Goal: Information Seeking & Learning: Compare options

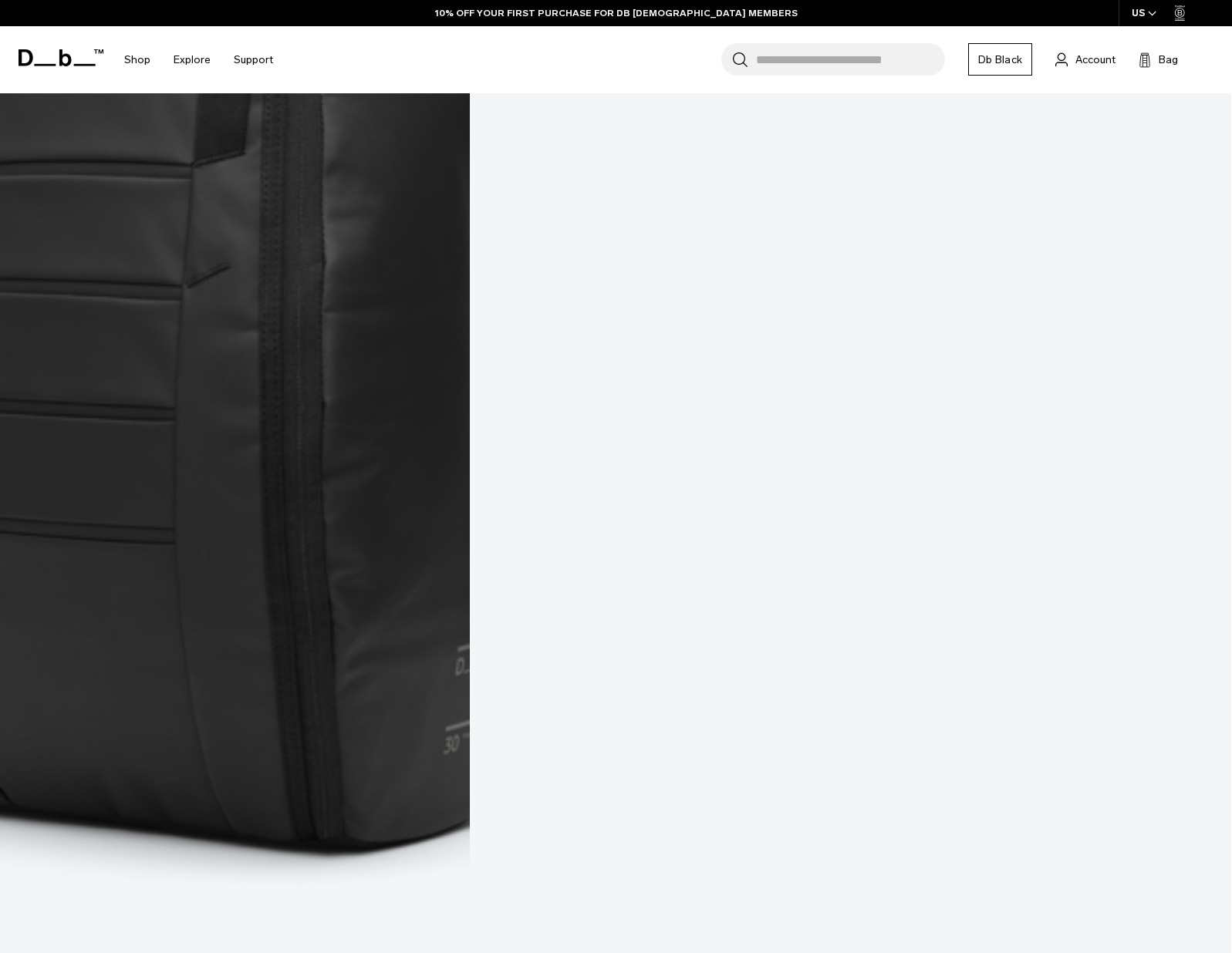
scroll to position [2254, 0]
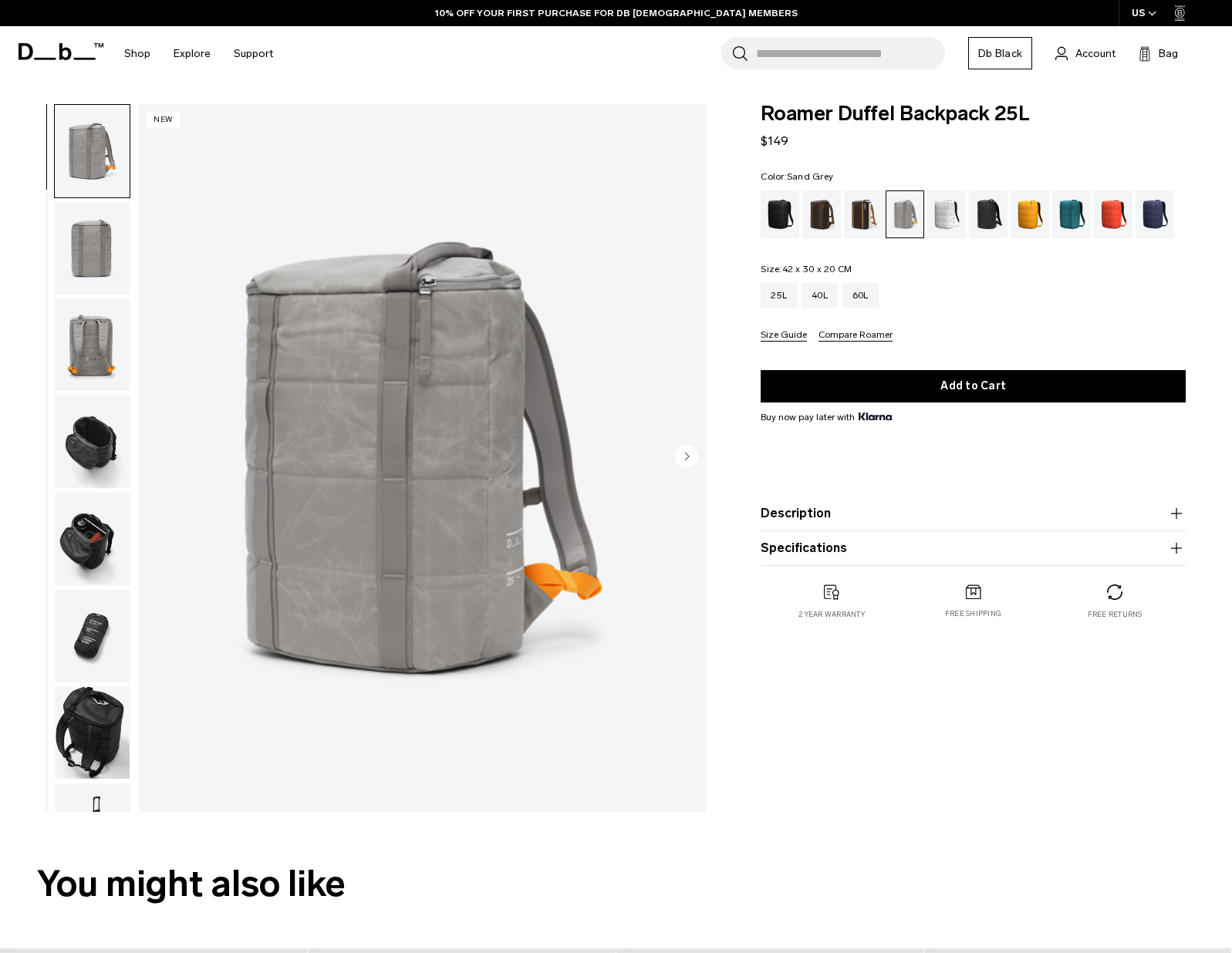
click at [384, 553] on img "1 / 8" at bounding box center [422, 458] width 567 height 708
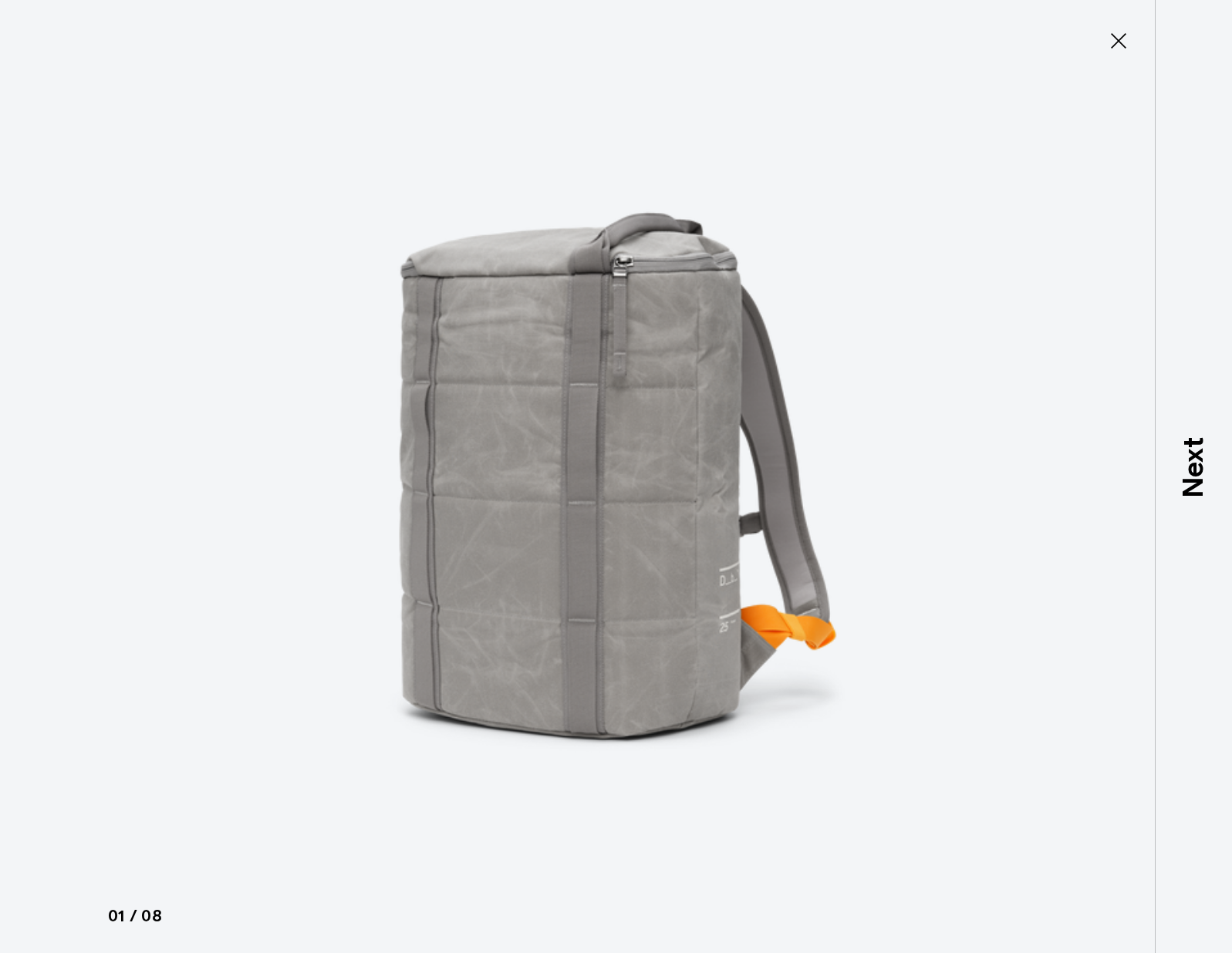
click at [1119, 44] on icon at bounding box center [1119, 41] width 25 height 25
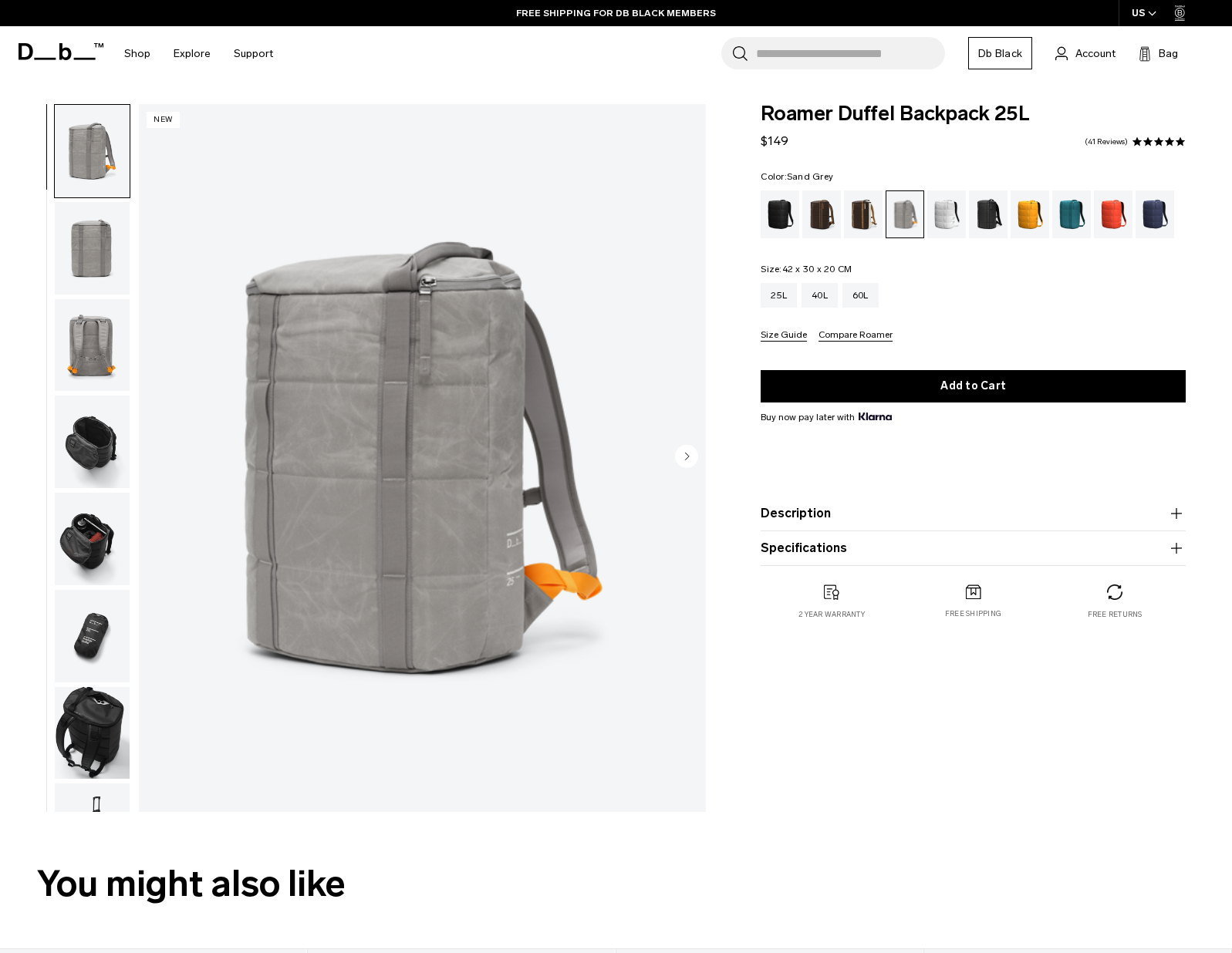
click at [815, 519] on button "Description" at bounding box center [973, 514] width 425 height 18
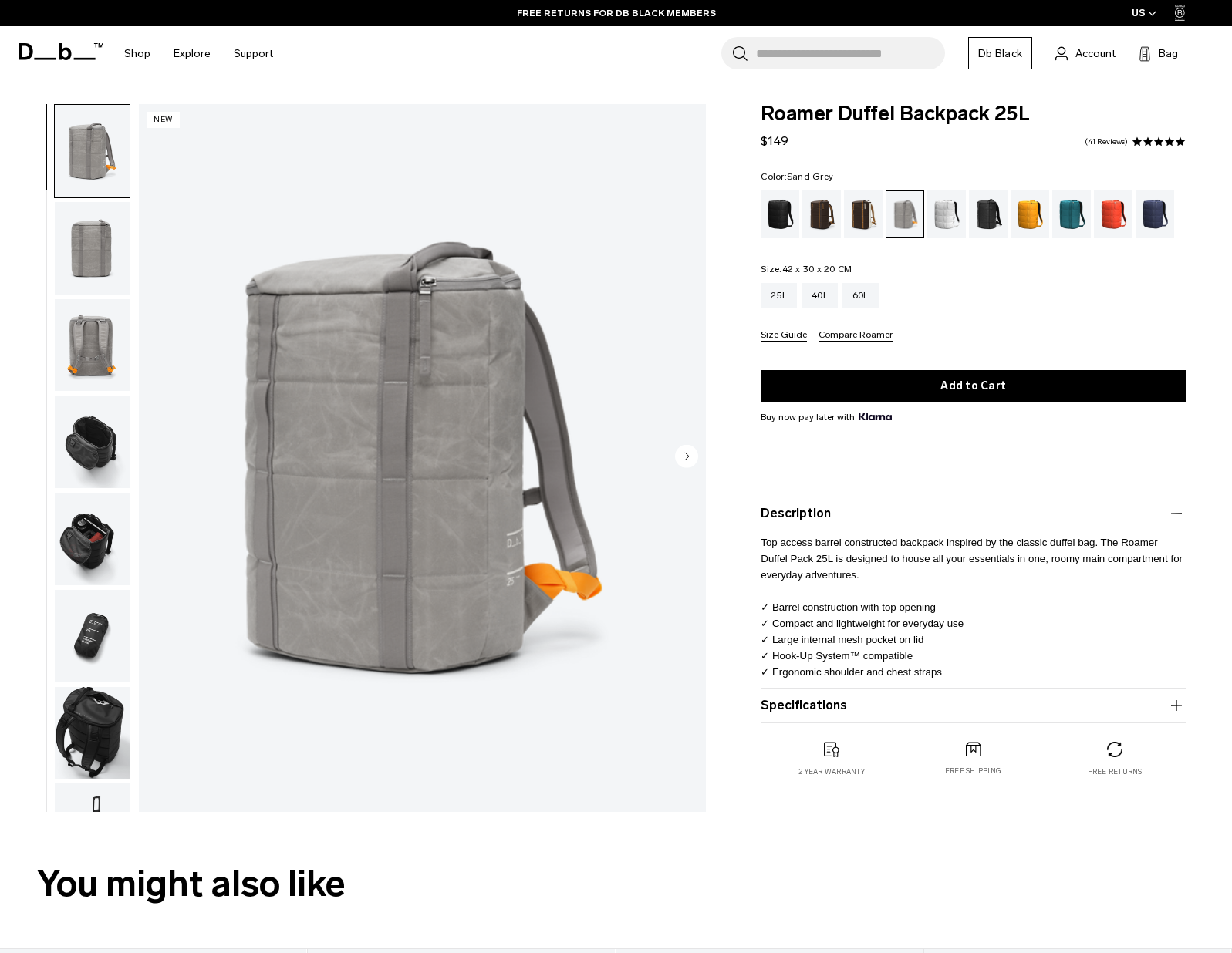
scroll to position [2, 0]
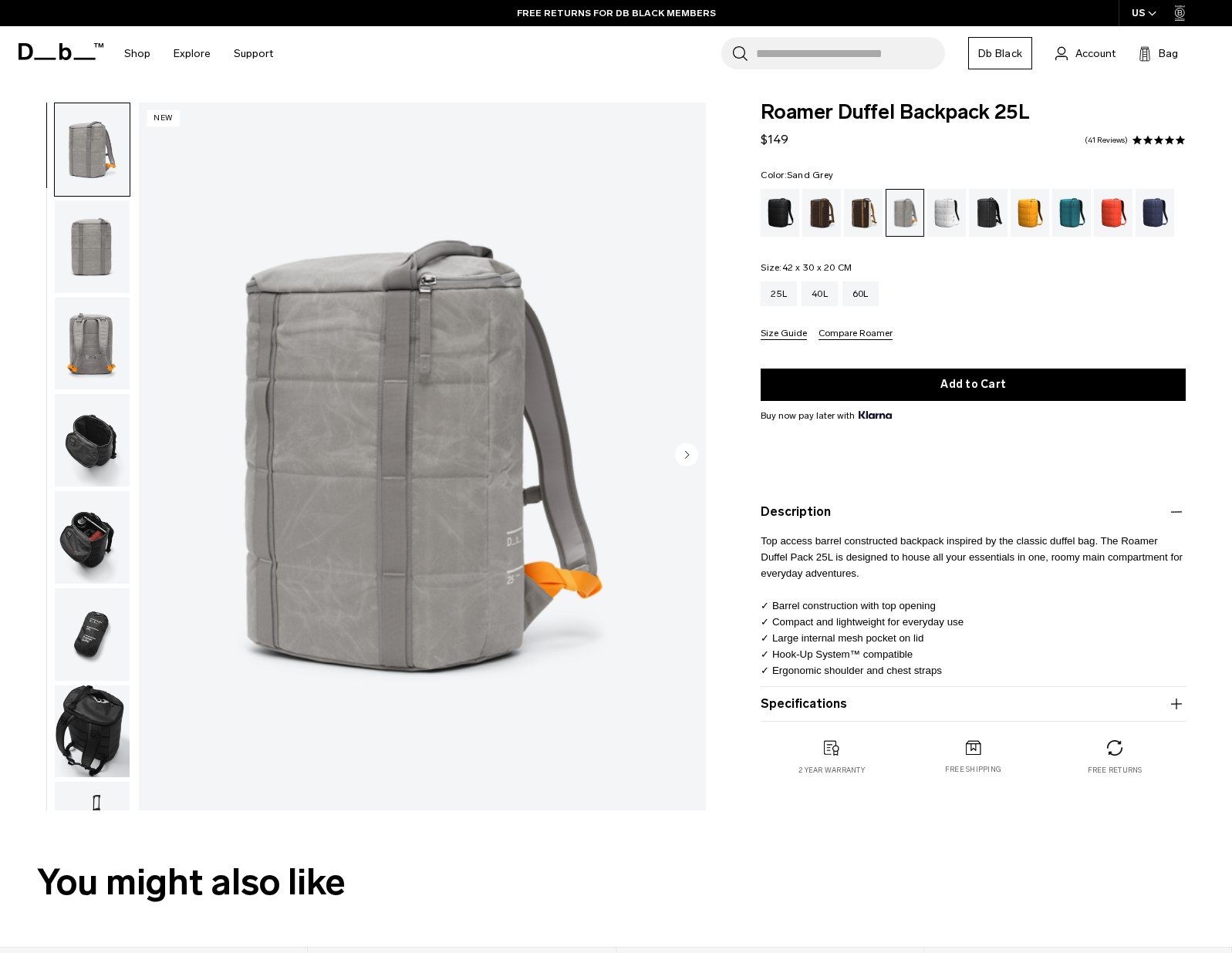
click at [805, 710] on button "Specifications" at bounding box center [973, 704] width 425 height 18
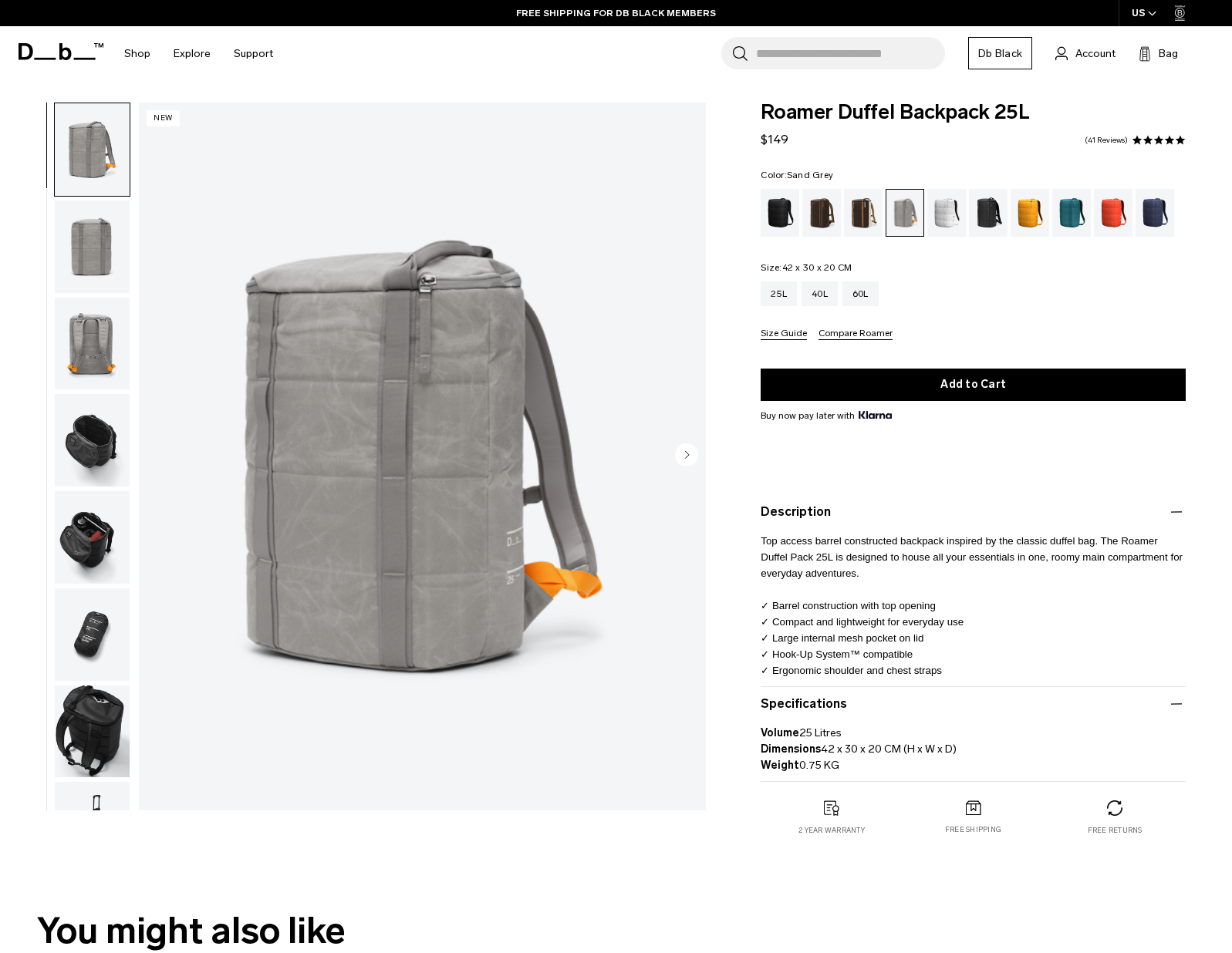
scroll to position [0, 0]
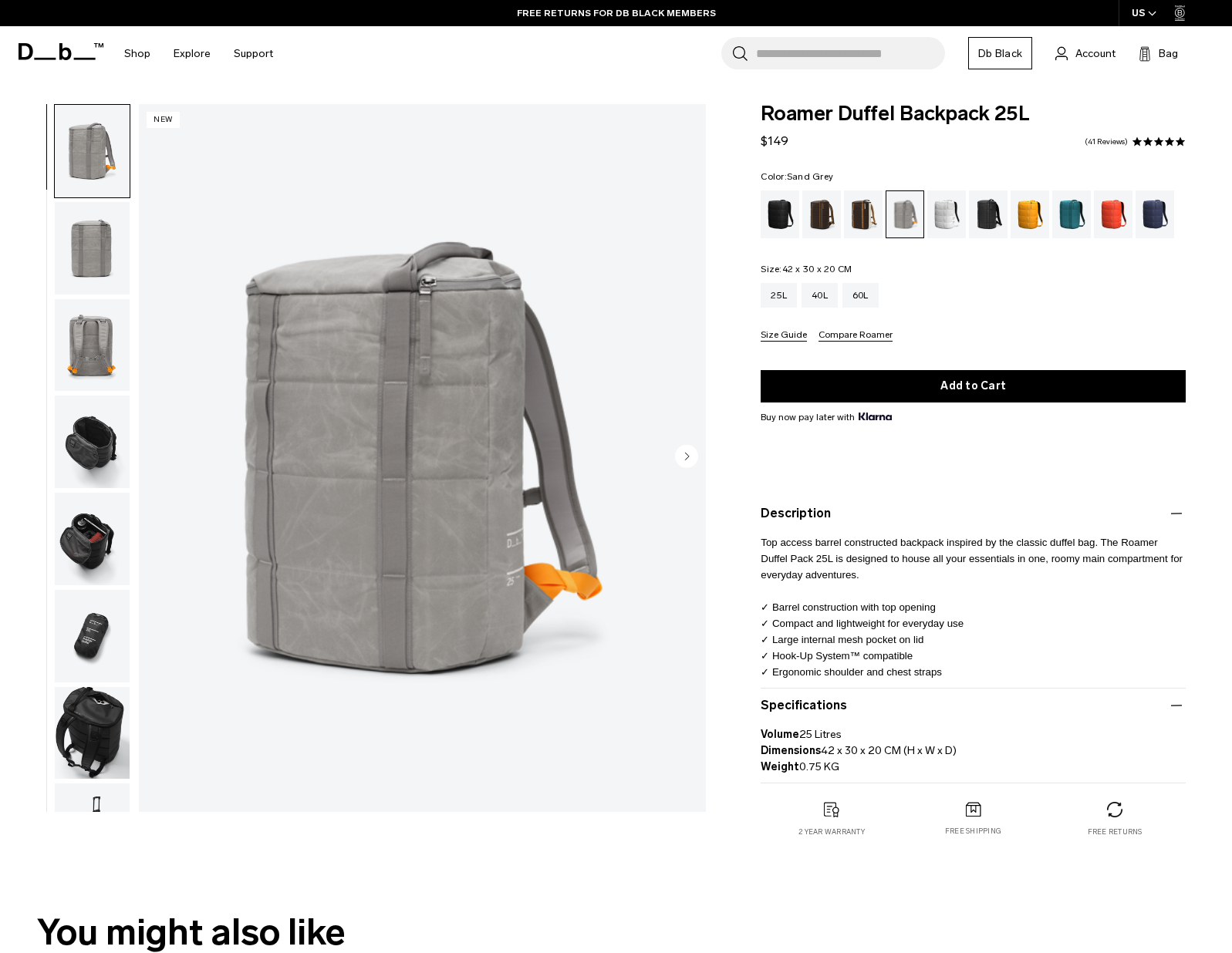
click at [807, 709] on button "Specifications" at bounding box center [973, 705] width 425 height 18
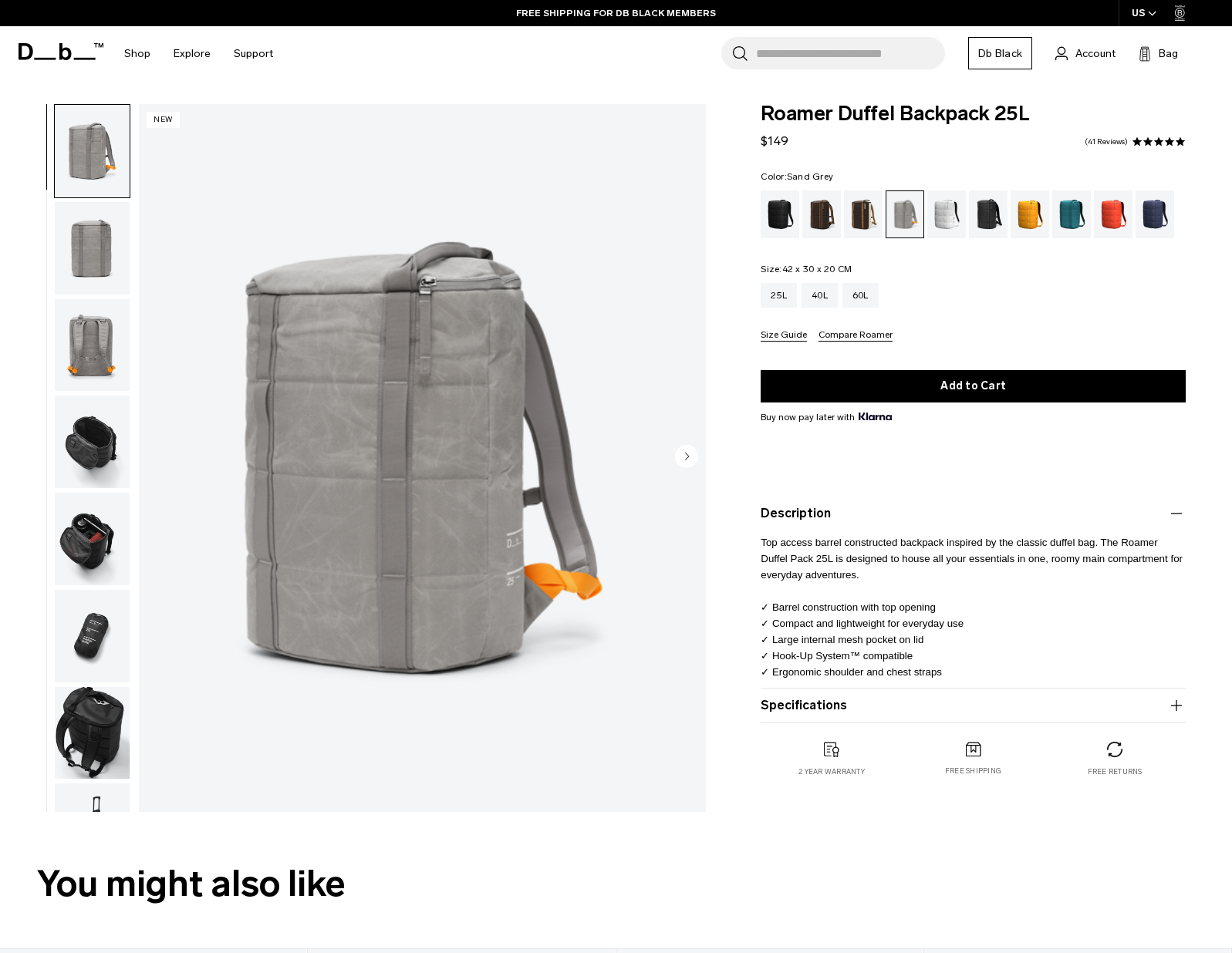
click at [686, 459] on icon "Next slide" at bounding box center [687, 456] width 4 height 7
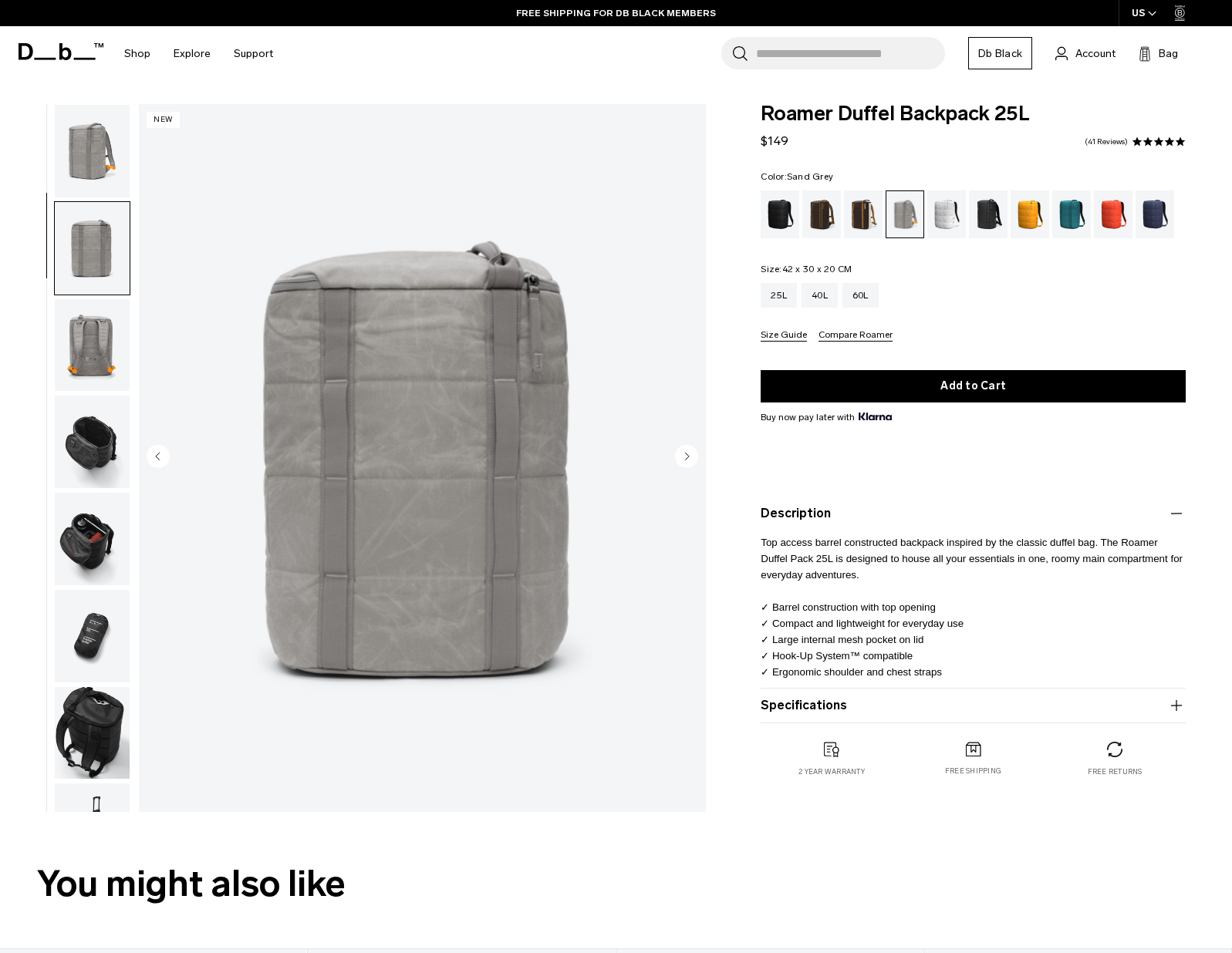
scroll to position [65, 0]
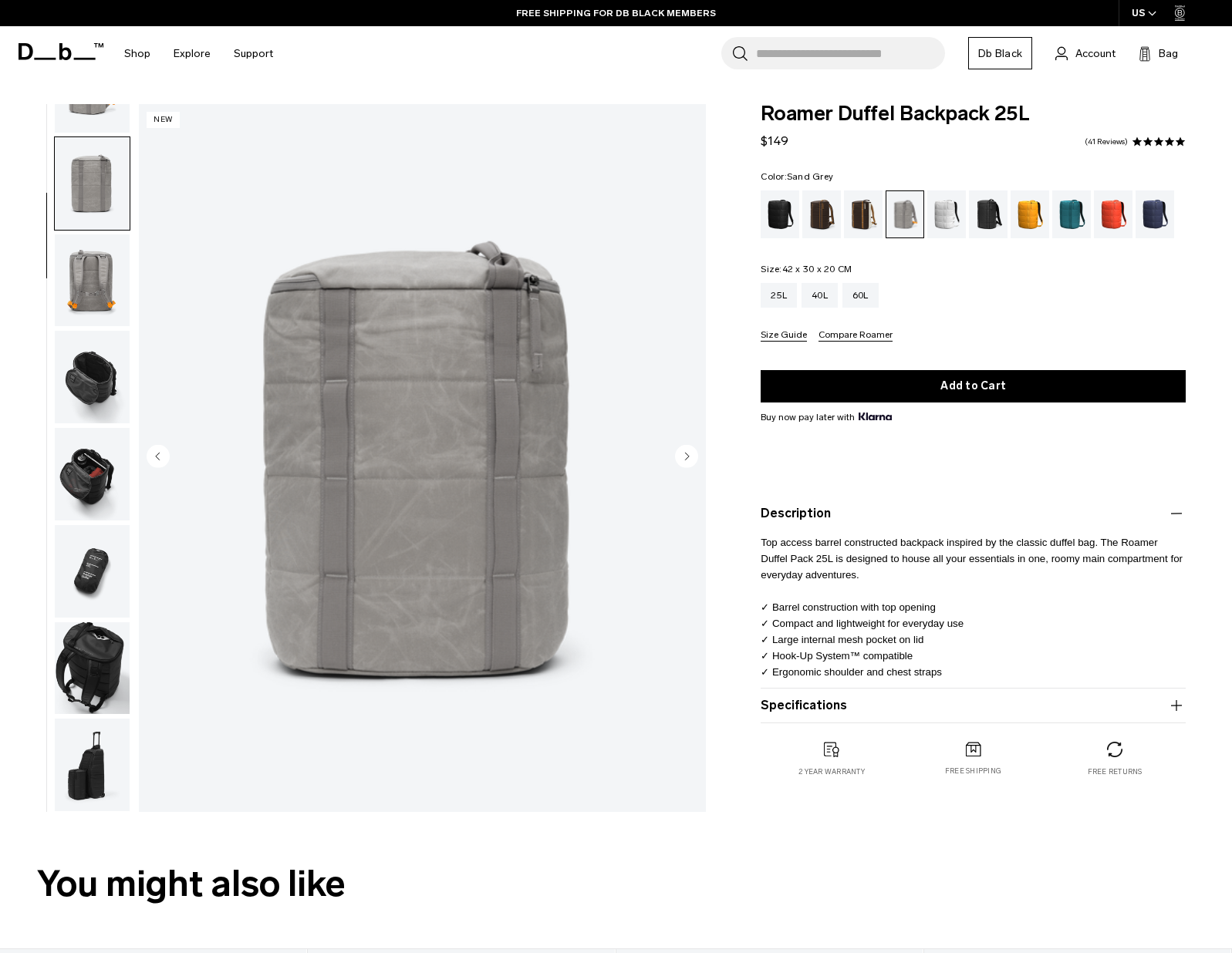
click at [686, 459] on icon "Next slide" at bounding box center [687, 456] width 4 height 7
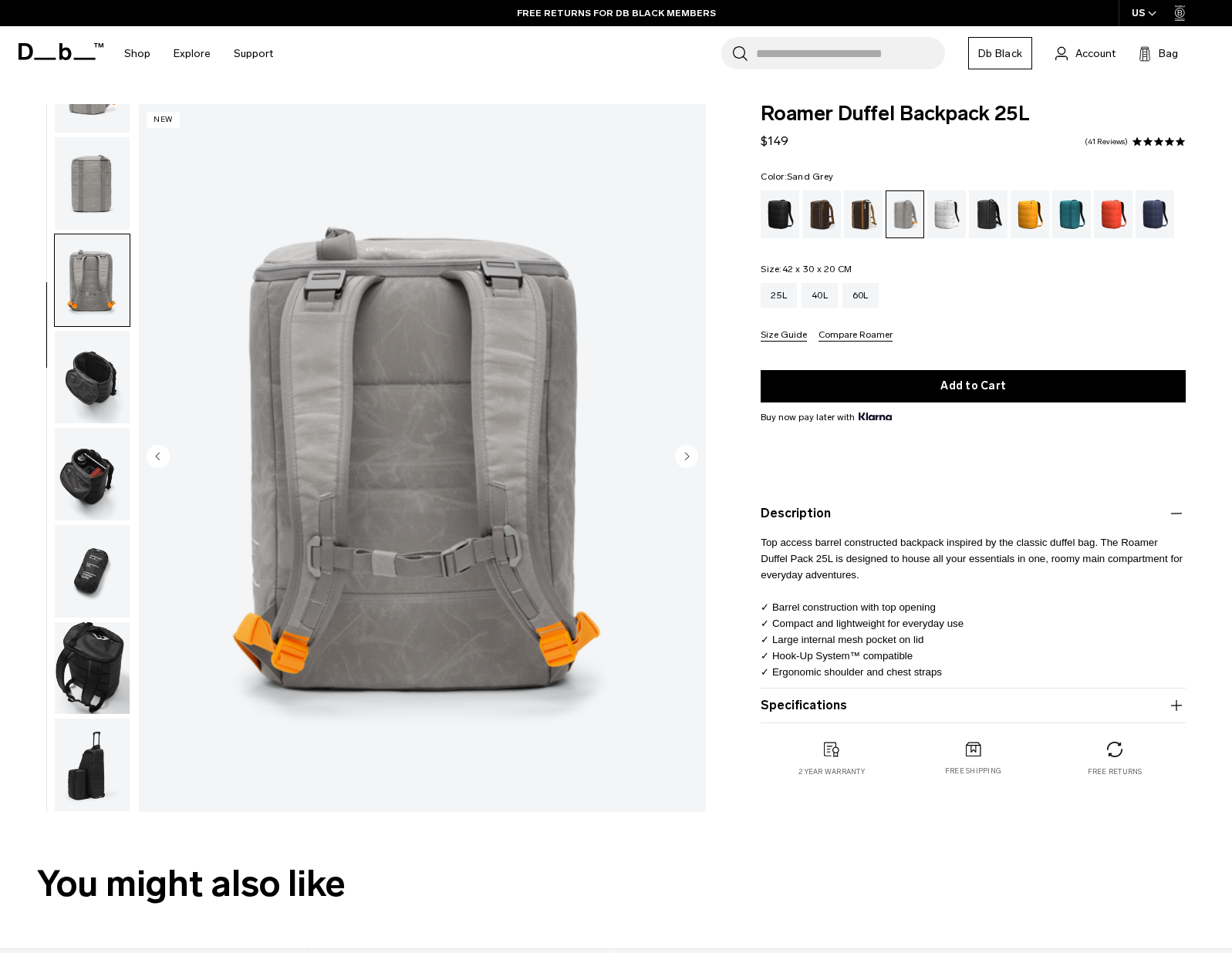
click at [686, 459] on icon "Next slide" at bounding box center [687, 456] width 4 height 7
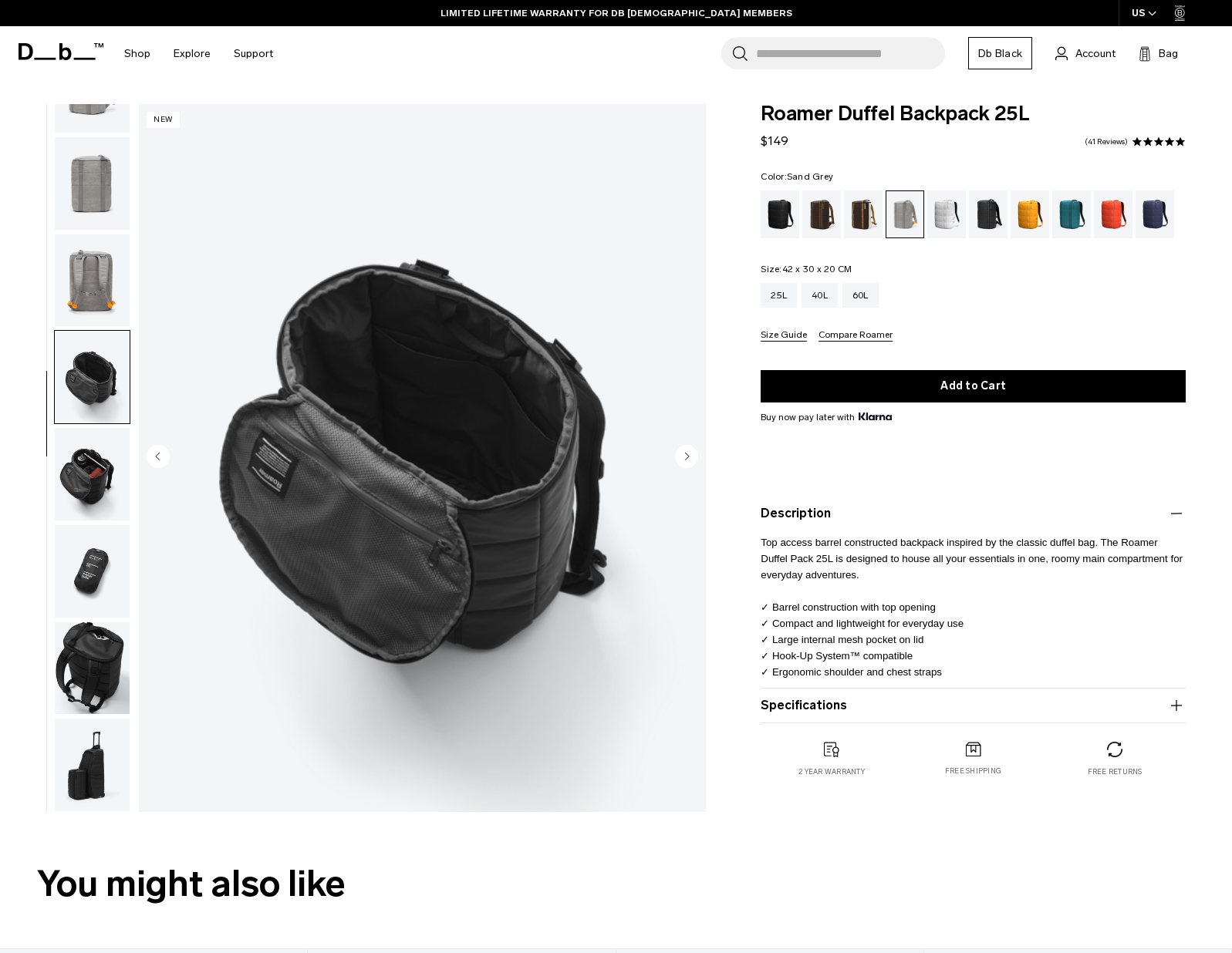
click at [686, 459] on icon "Next slide" at bounding box center [687, 456] width 4 height 7
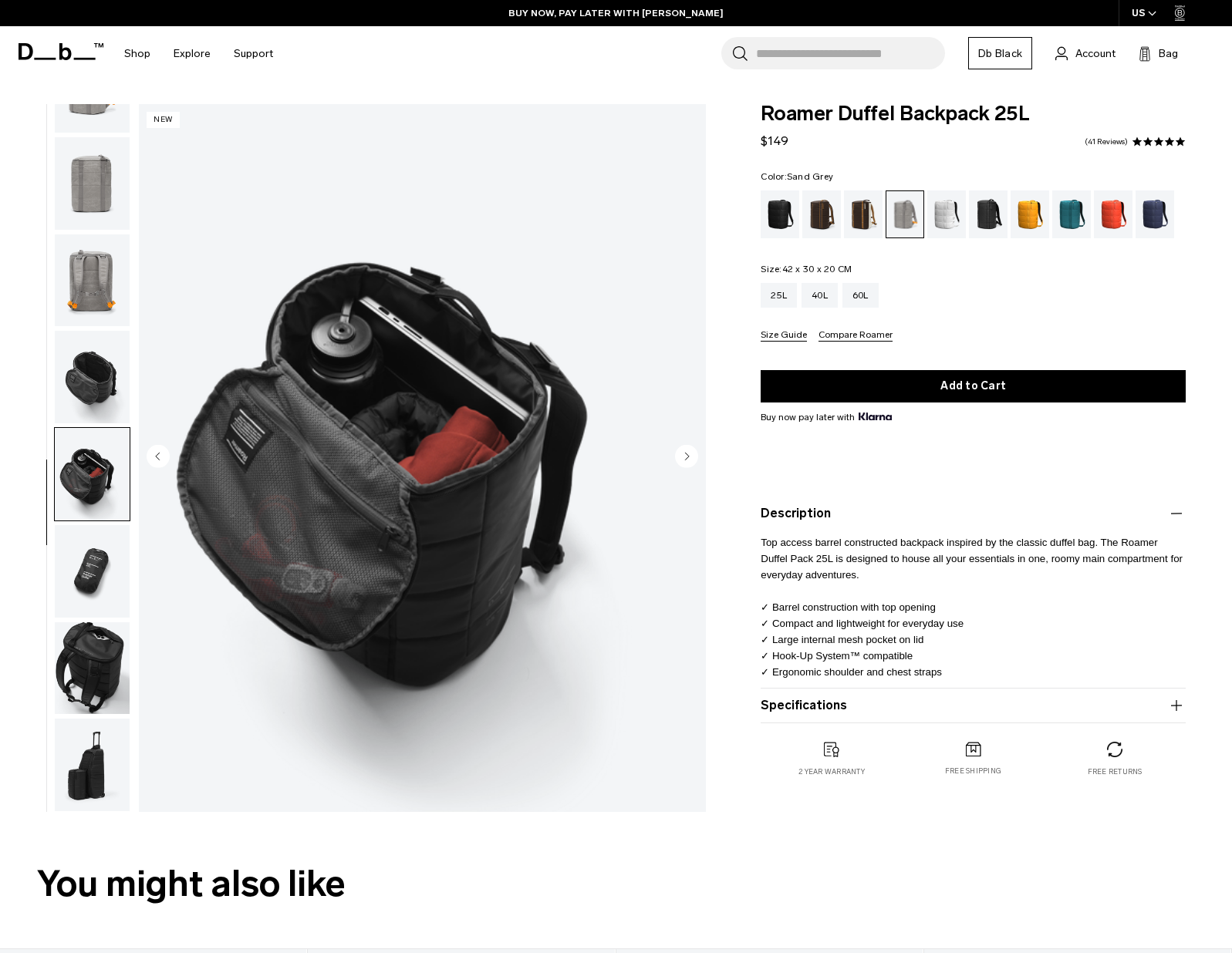
click at [686, 459] on icon "Next slide" at bounding box center [687, 456] width 4 height 7
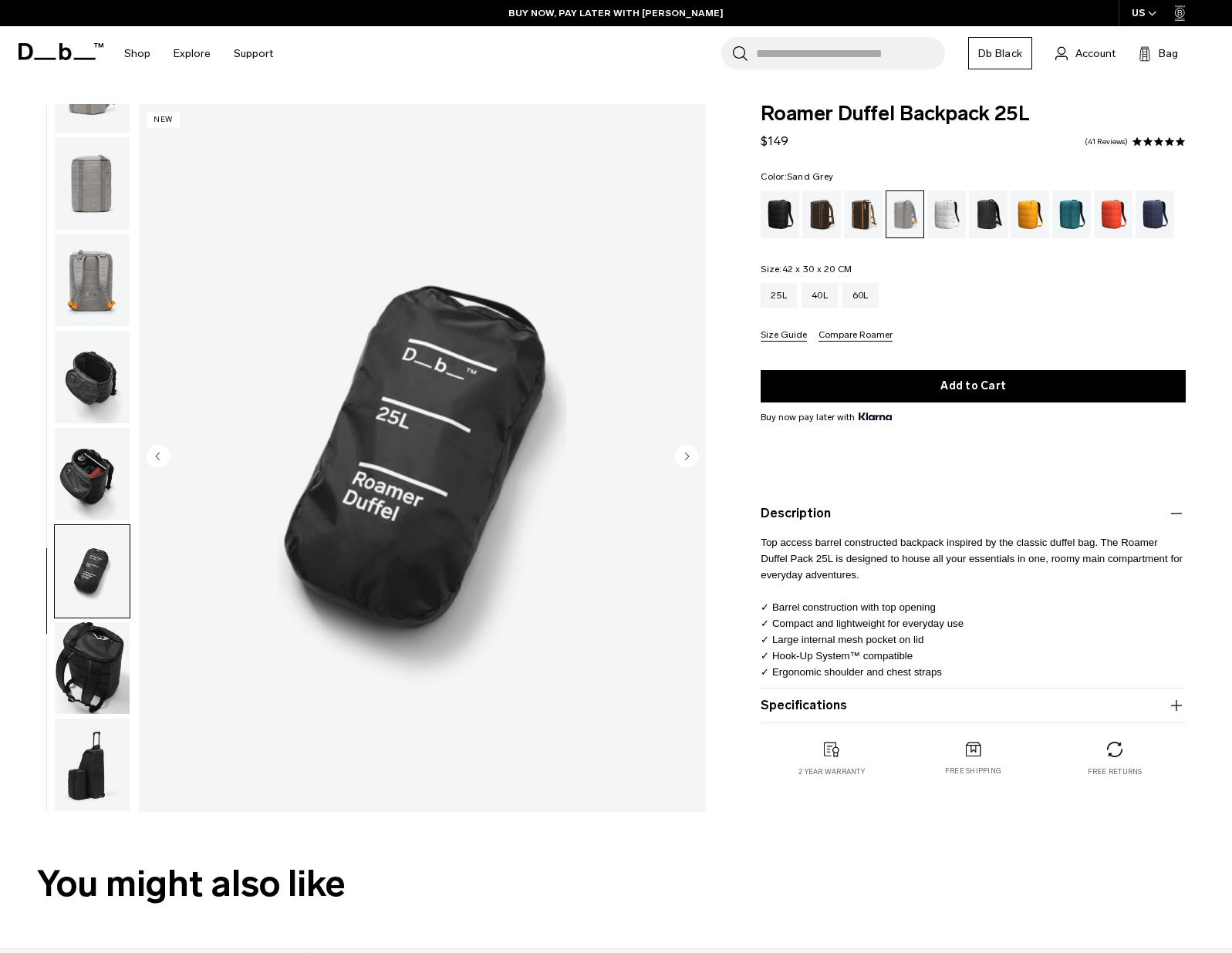
click at [686, 459] on icon "Next slide" at bounding box center [687, 456] width 4 height 7
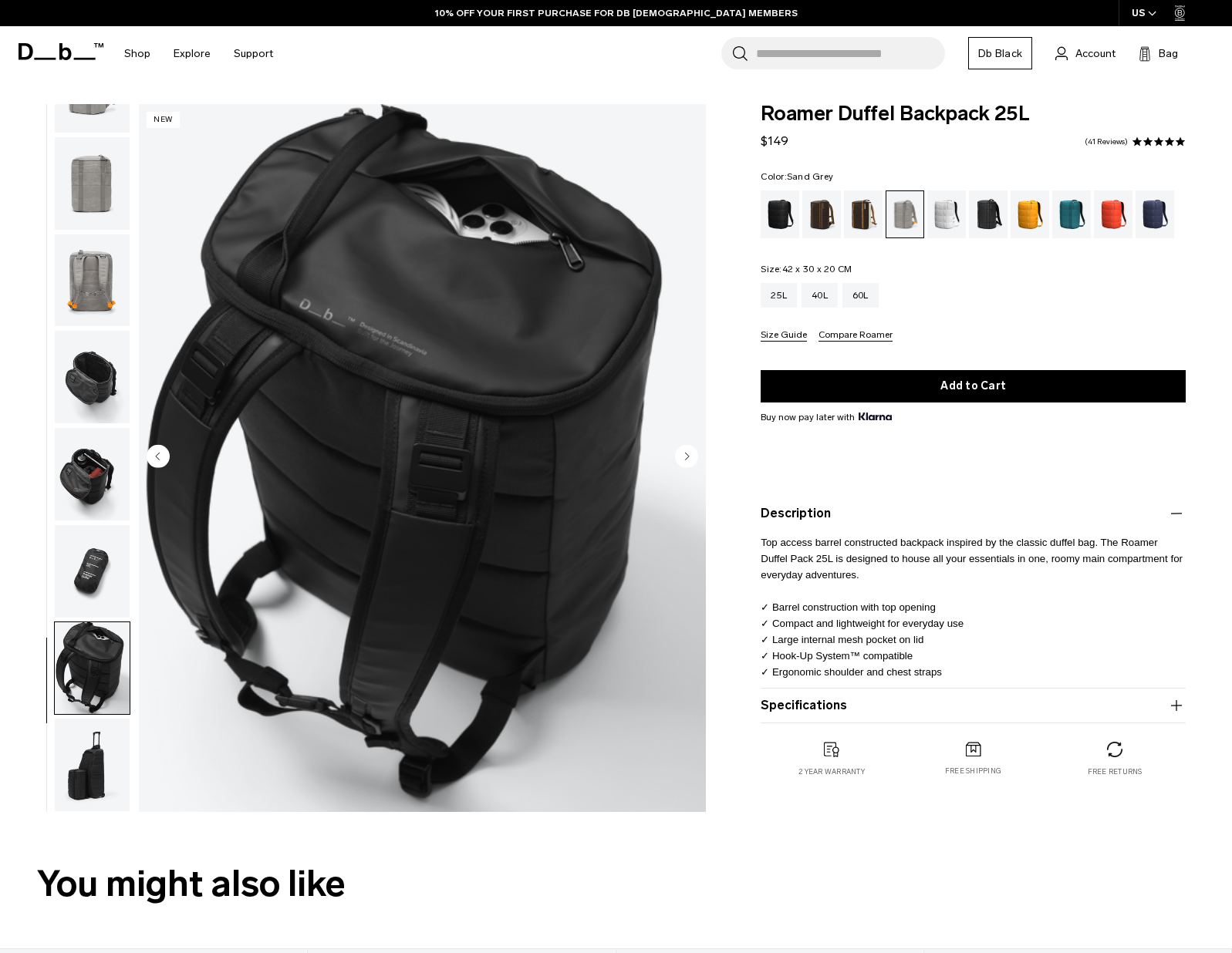
click at [686, 459] on icon "Next slide" at bounding box center [687, 456] width 4 height 7
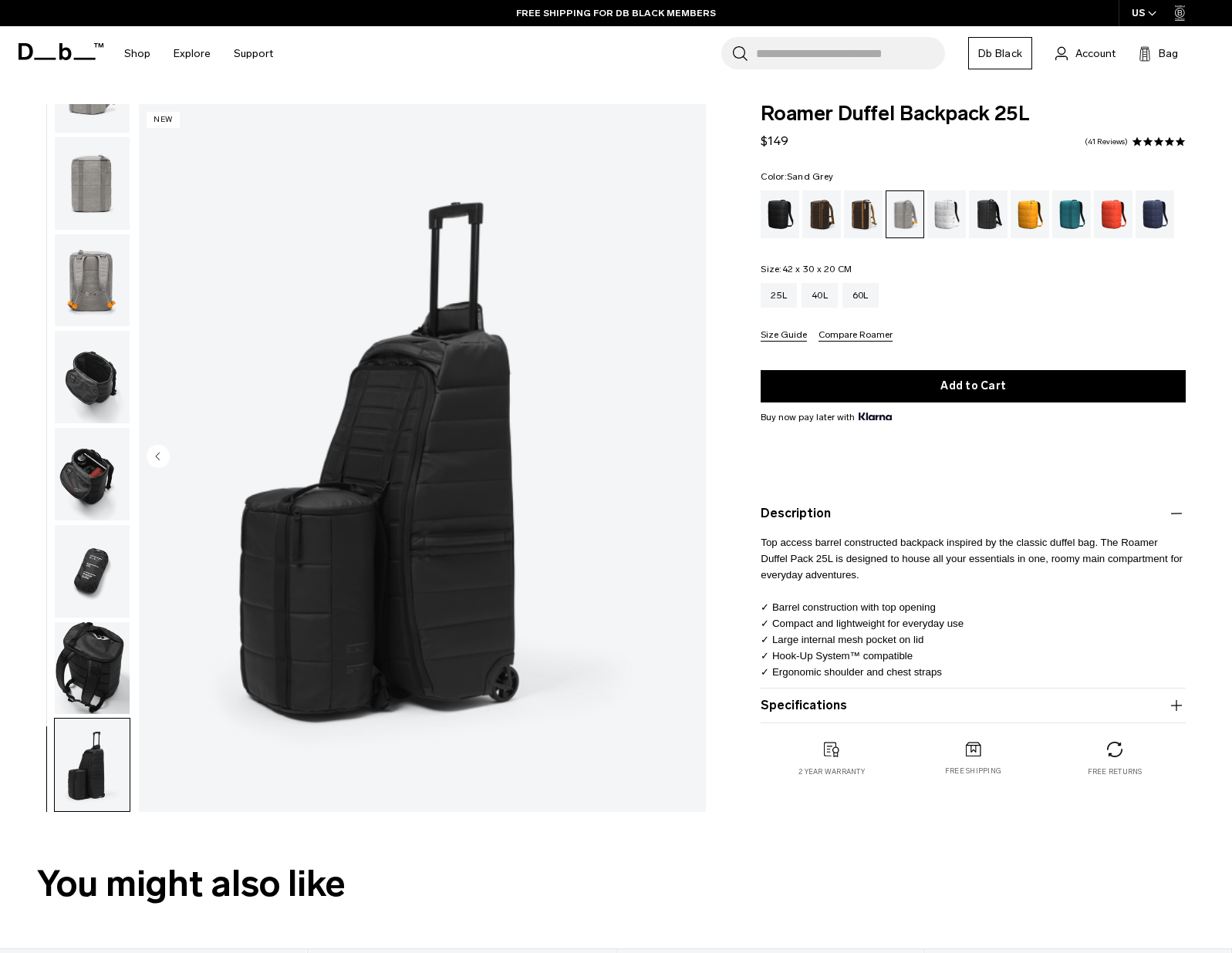
click at [154, 459] on circle "Previous slide" at bounding box center [158, 457] width 23 height 23
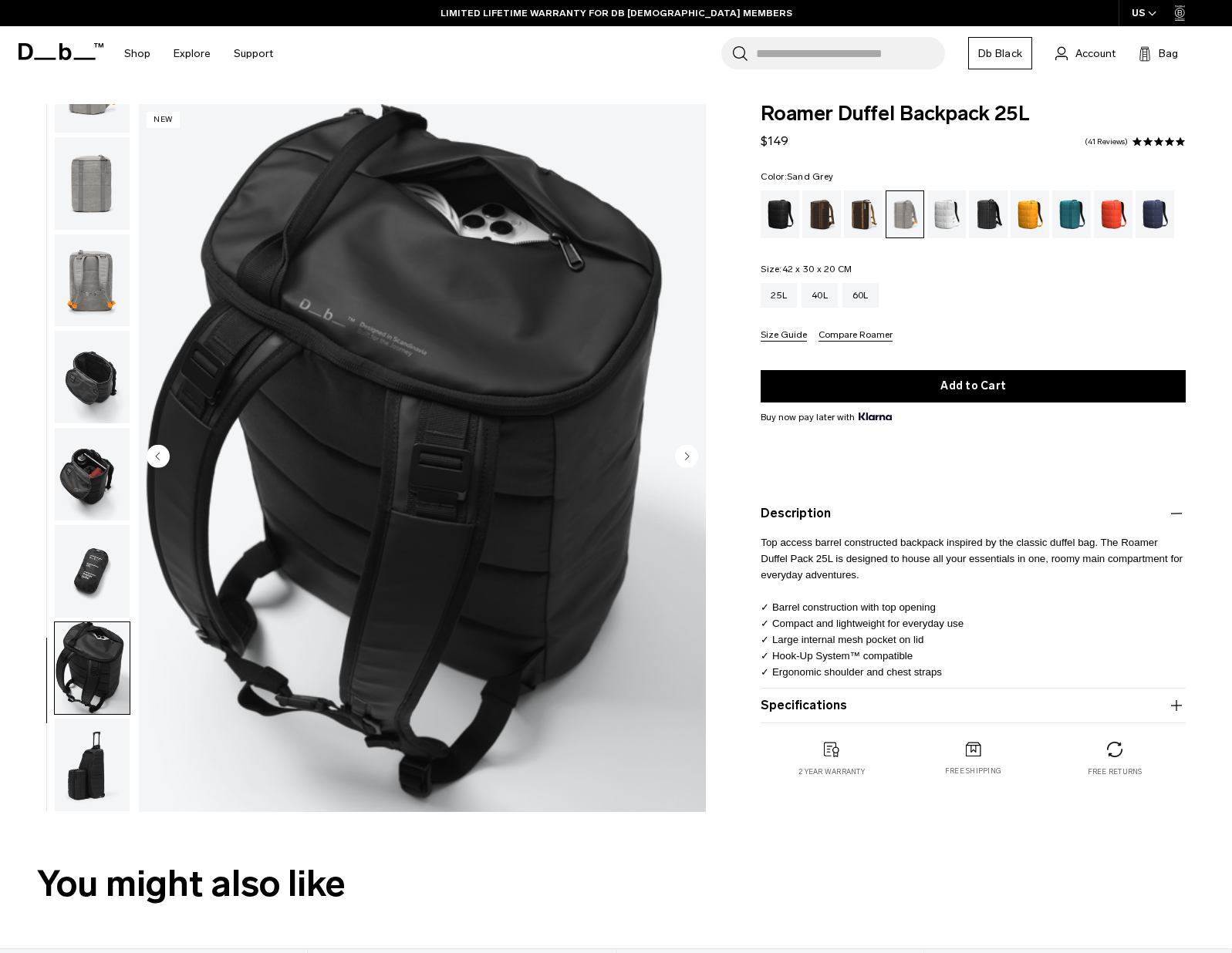
click at [689, 454] on circle "Next slide" at bounding box center [686, 457] width 23 height 23
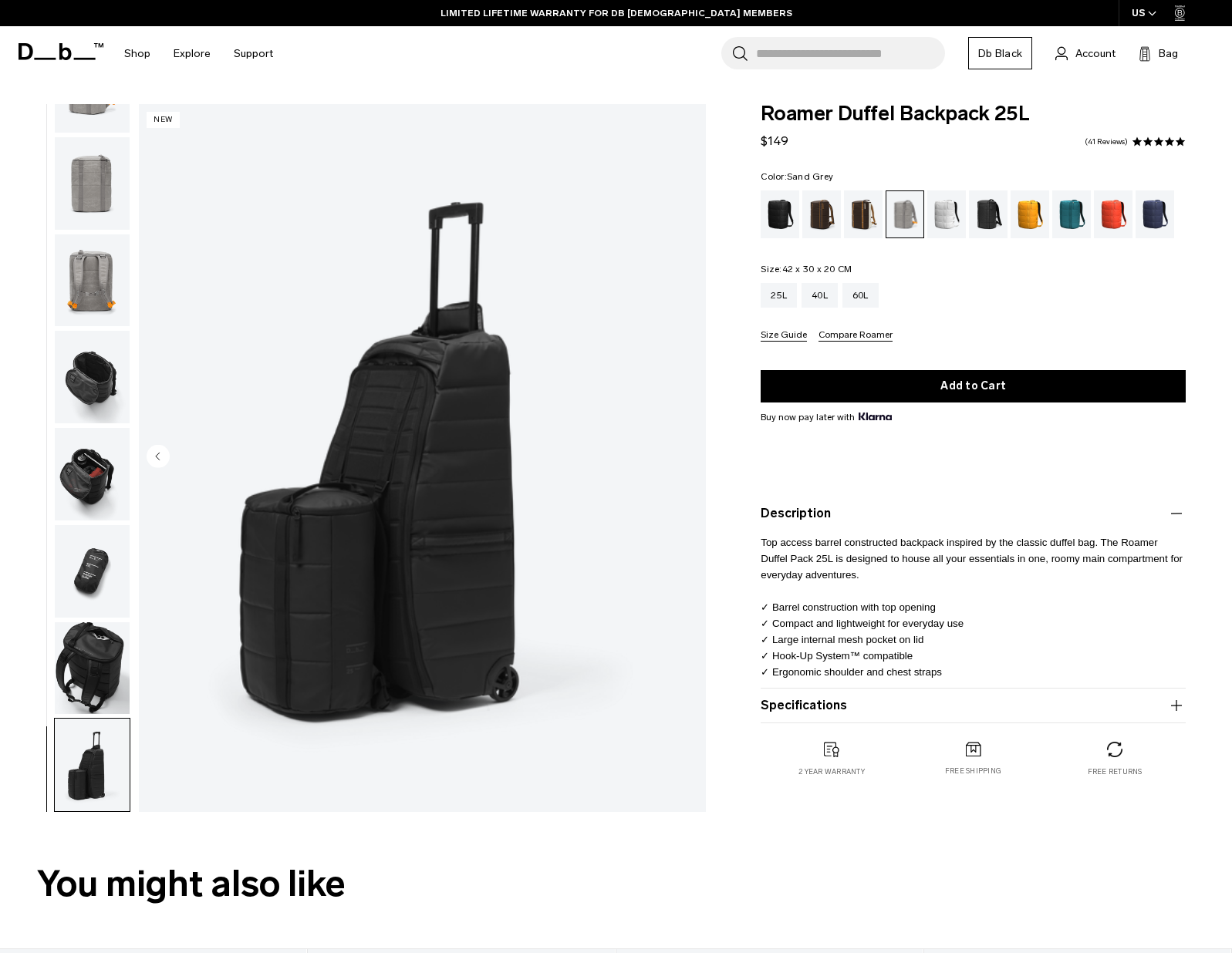
click at [688, 454] on img "8 / 8" at bounding box center [422, 458] width 567 height 708
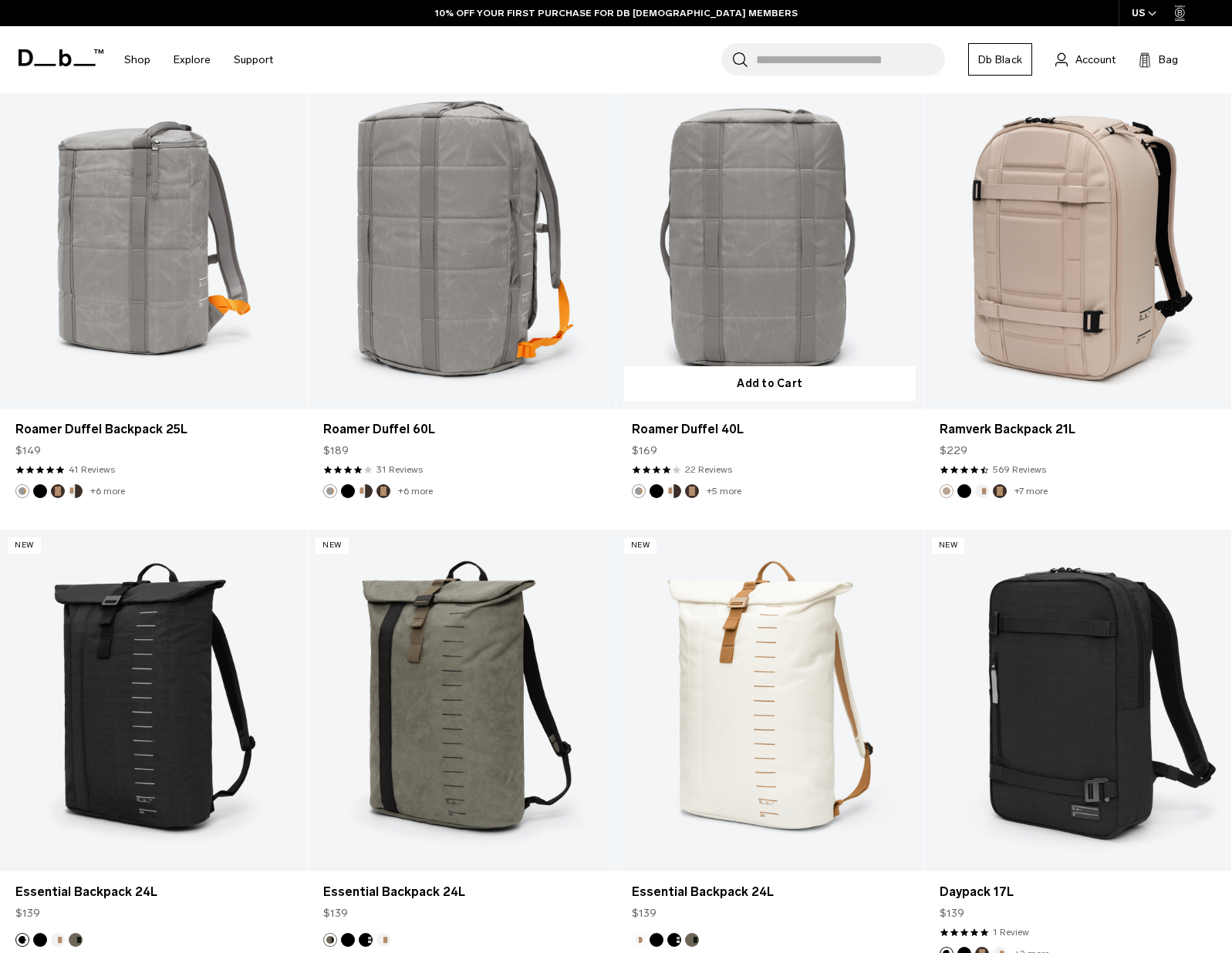
scroll to position [2655, 0]
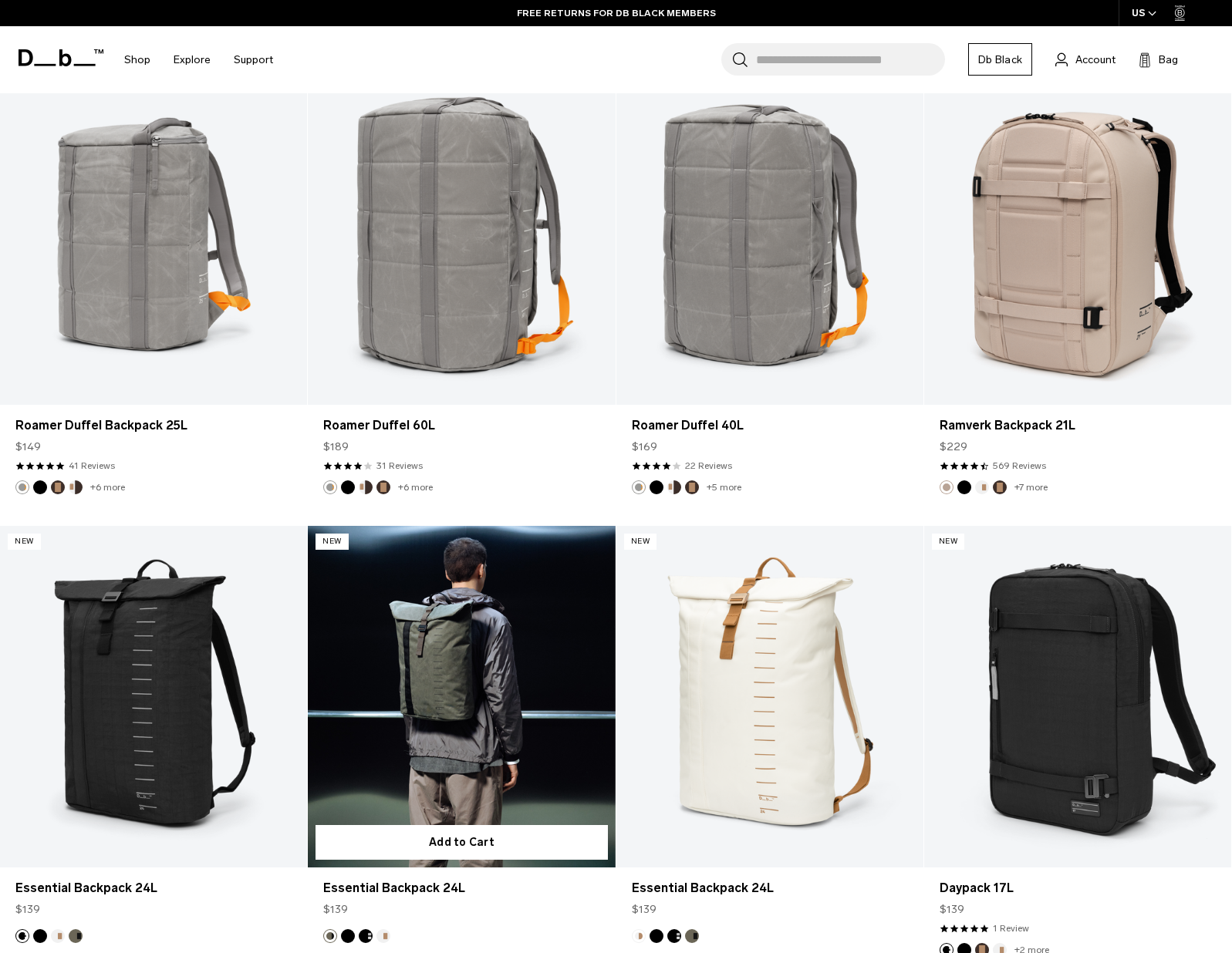
click at [450, 724] on link "Essential Backpack 24L" at bounding box center [461, 697] width 307 height 342
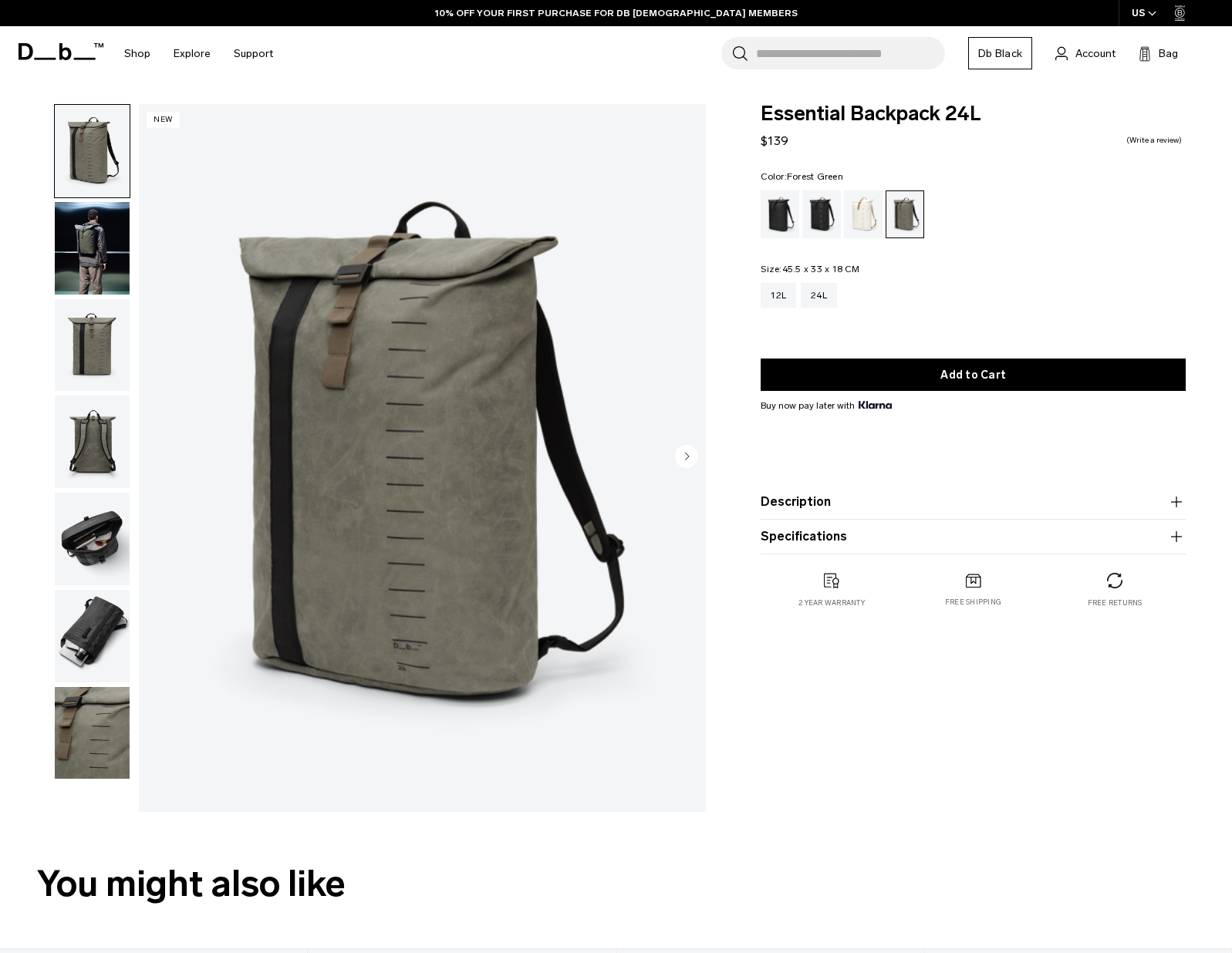
click at [683, 455] on circle "Next slide" at bounding box center [686, 457] width 23 height 23
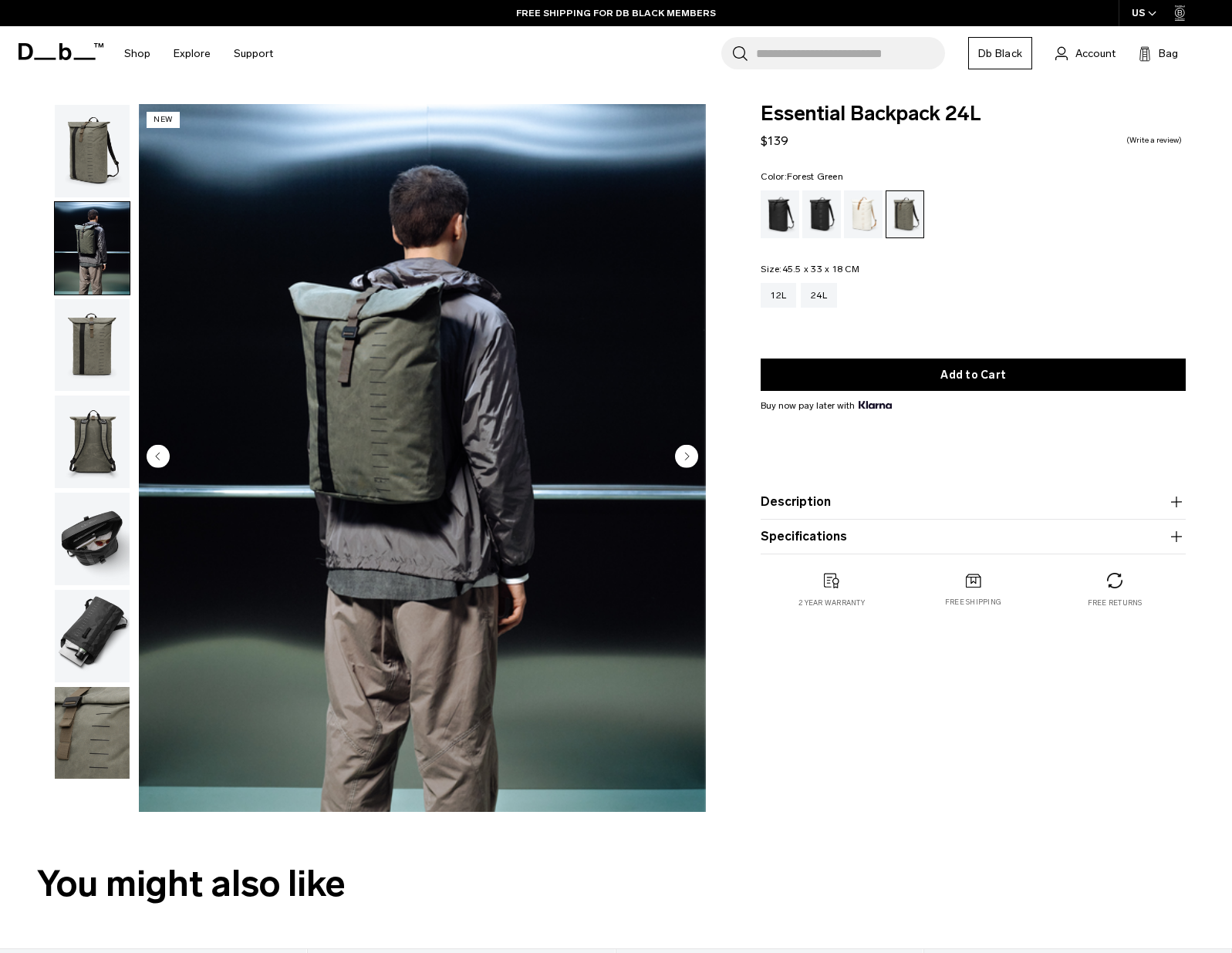
click at [683, 455] on circle "Next slide" at bounding box center [686, 457] width 23 height 23
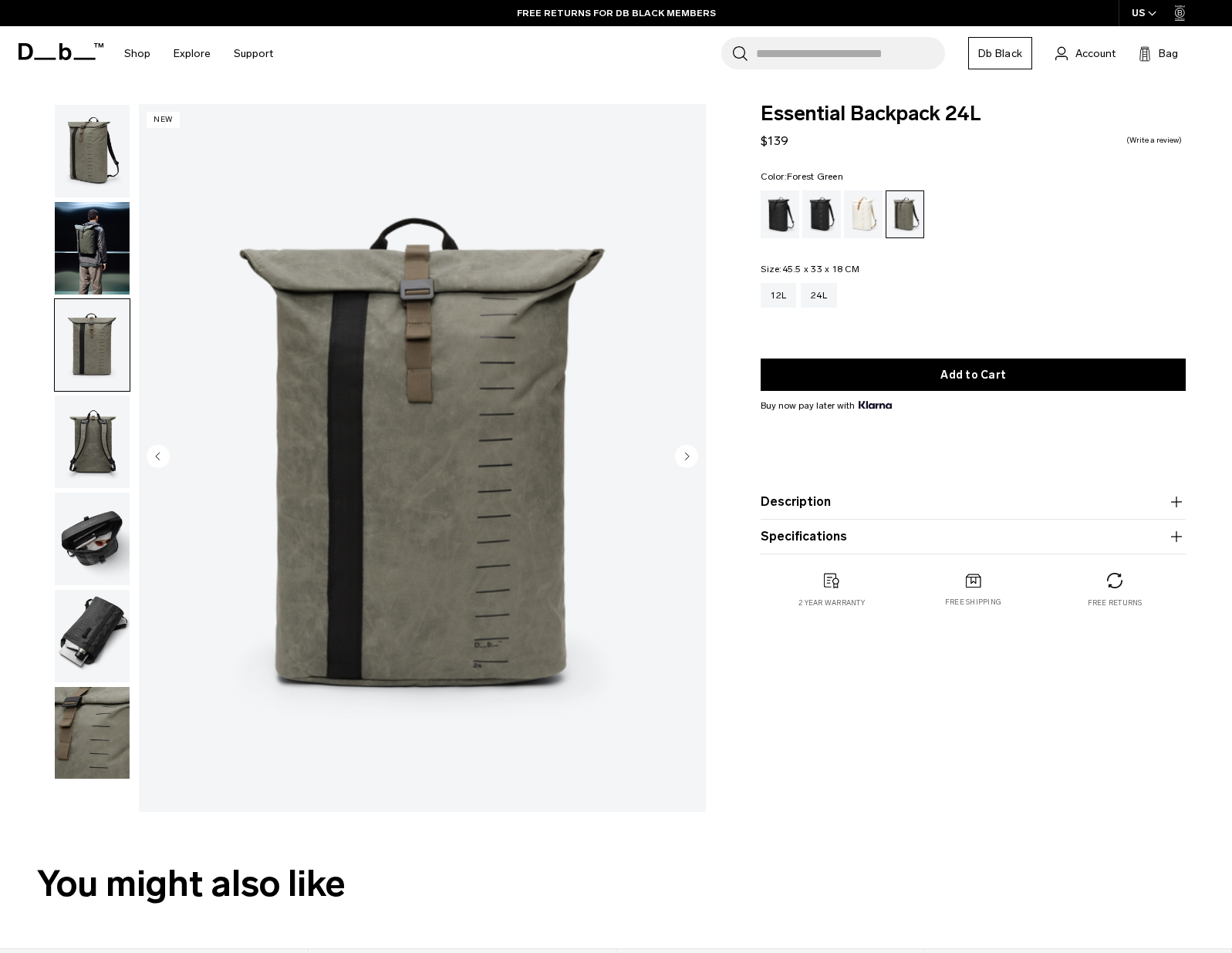
click at [683, 455] on circle "Next slide" at bounding box center [686, 457] width 23 height 23
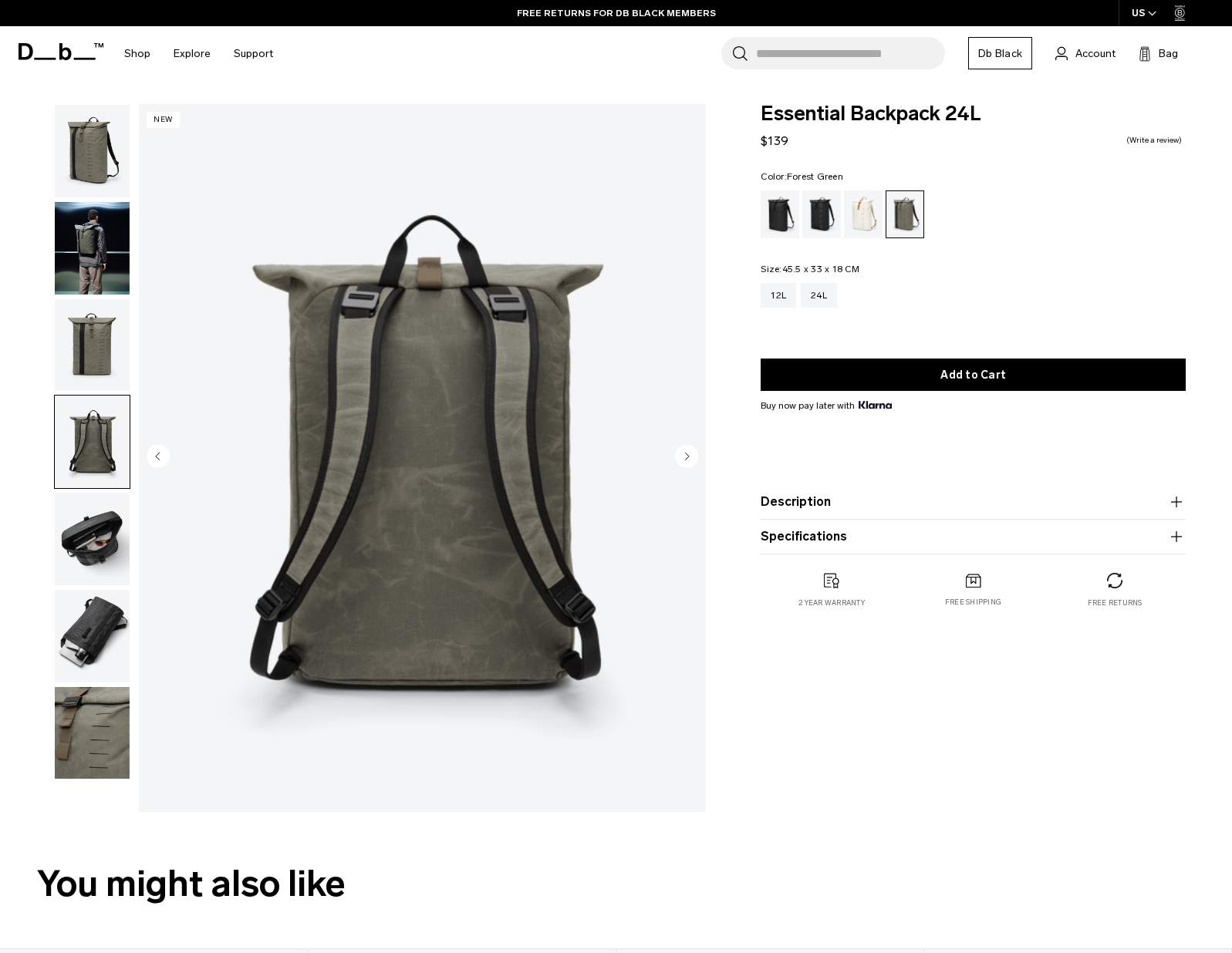
click at [683, 455] on circle "Next slide" at bounding box center [686, 457] width 23 height 23
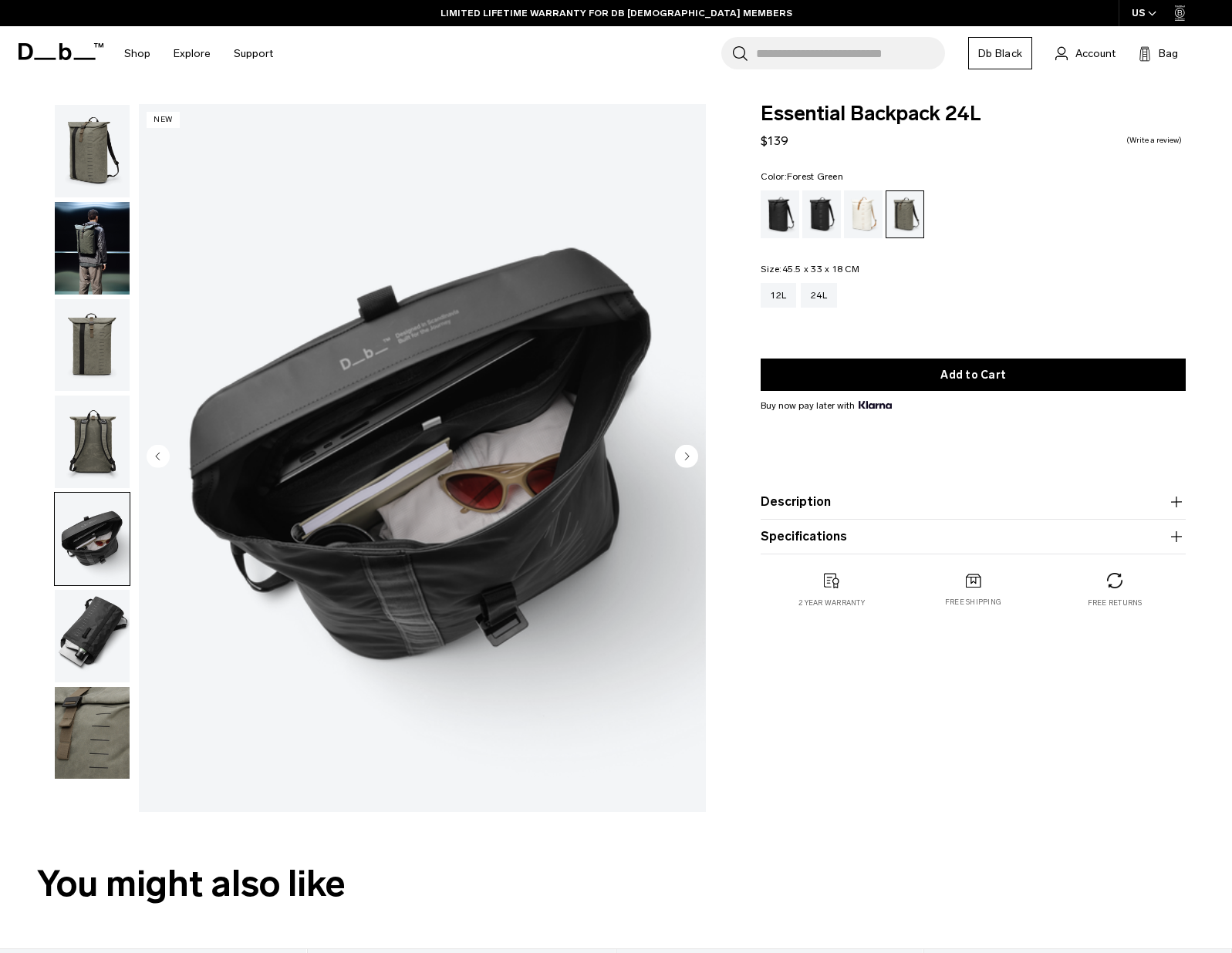
click at [683, 455] on circle "Next slide" at bounding box center [686, 457] width 23 height 23
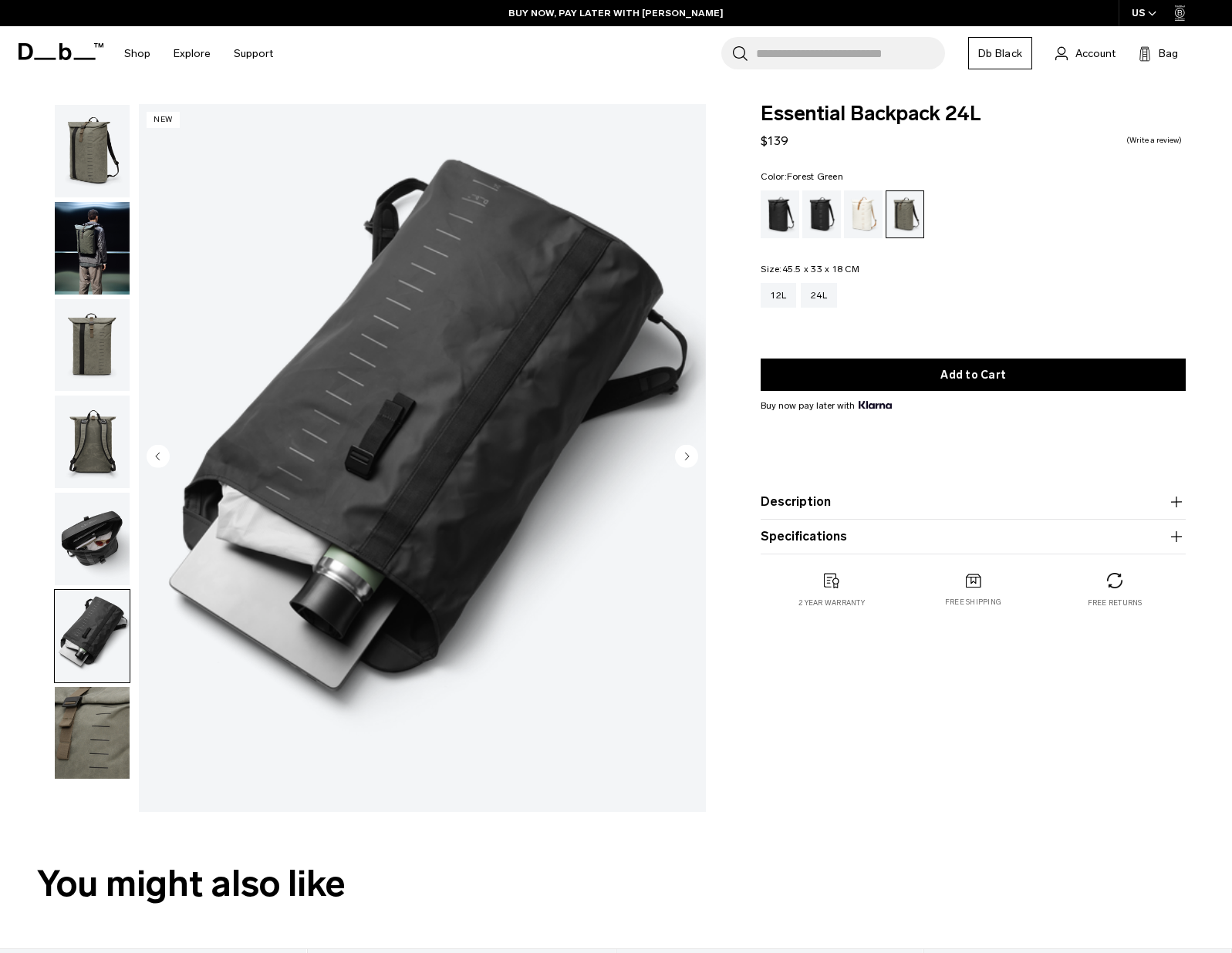
click at [683, 455] on circle "Next slide" at bounding box center [686, 457] width 23 height 23
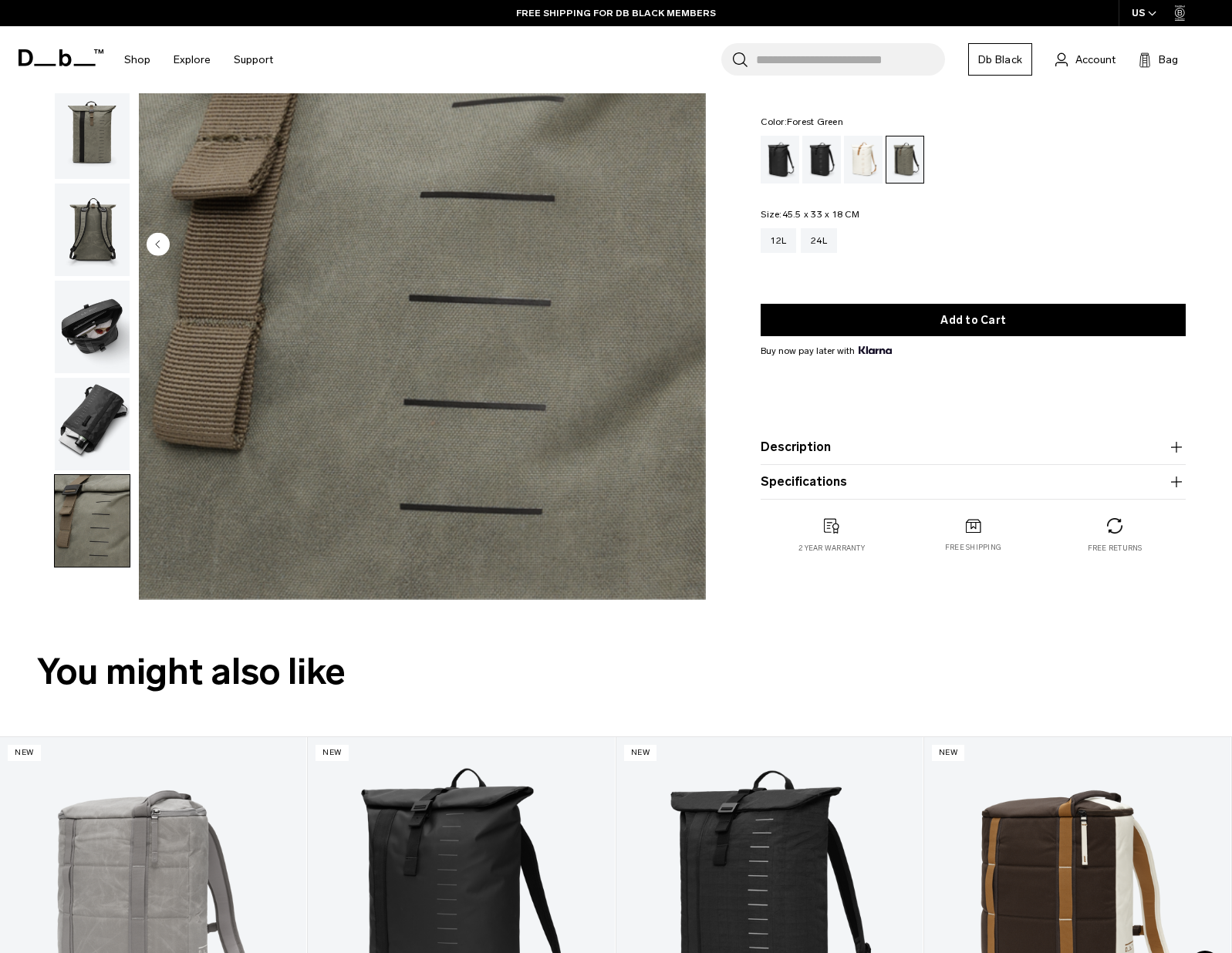
scroll to position [218, 0]
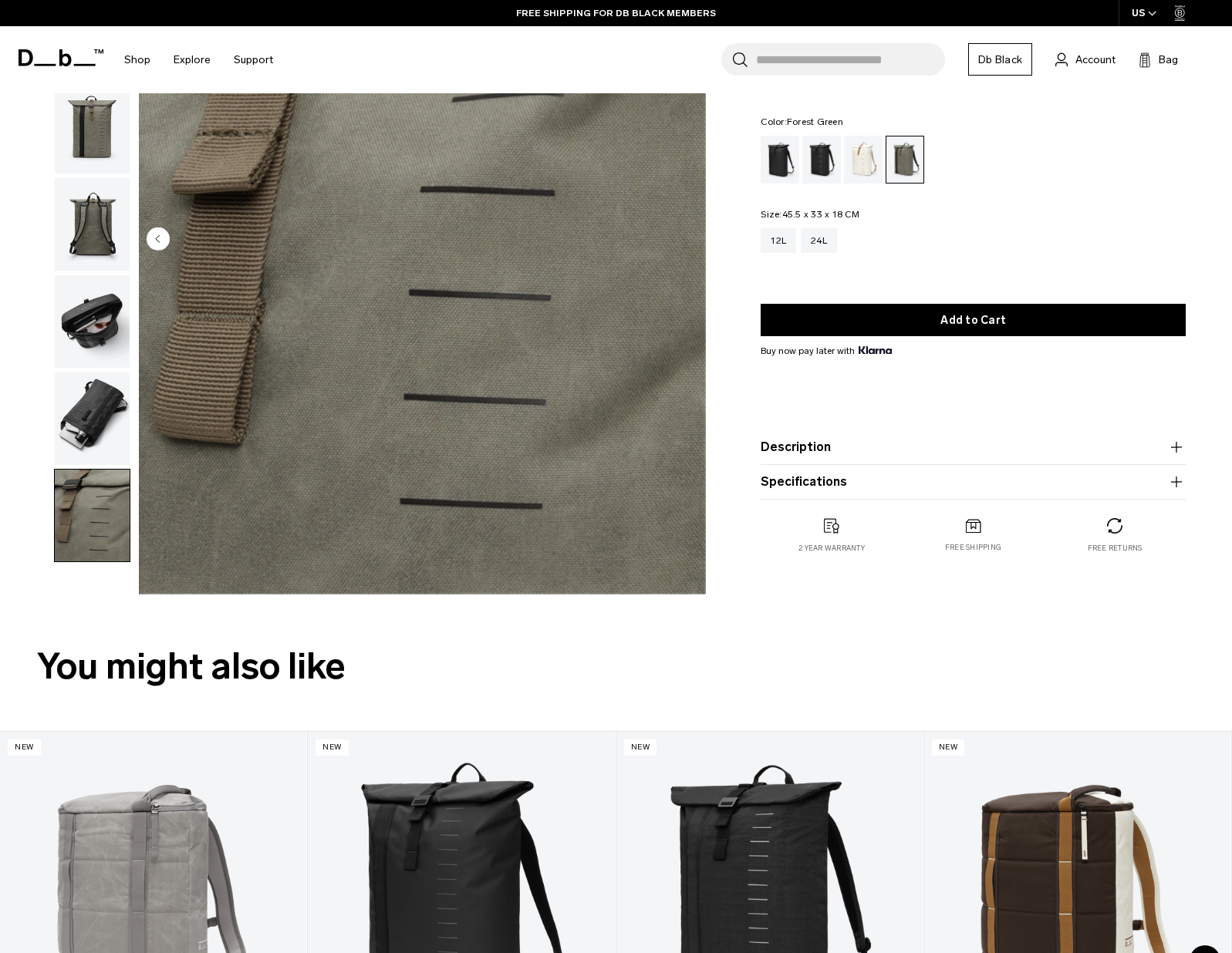
click at [810, 486] on button "Specifications" at bounding box center [973, 482] width 425 height 18
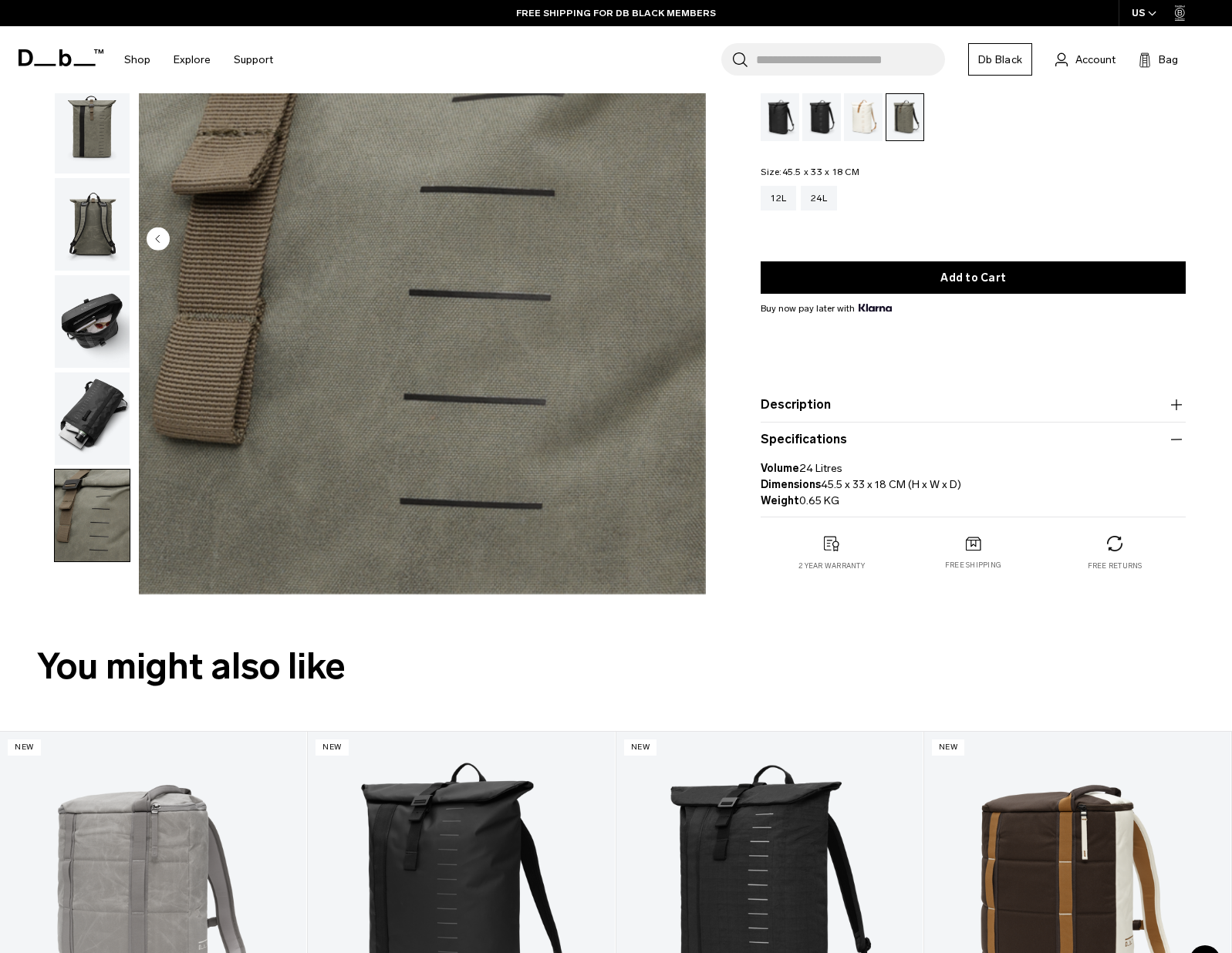
click at [797, 398] on button "Description" at bounding box center [973, 404] width 425 height 18
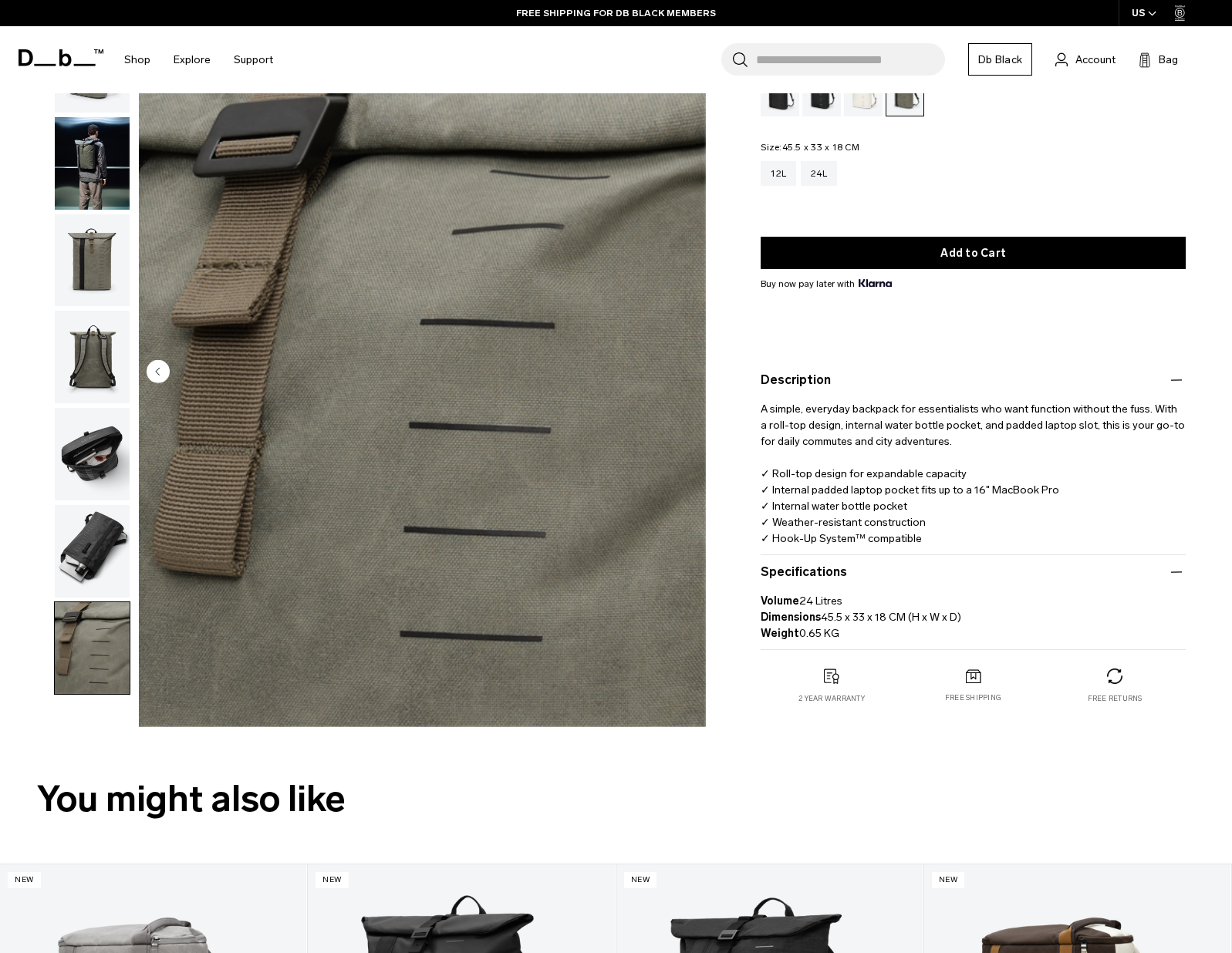
scroll to position [0, 0]
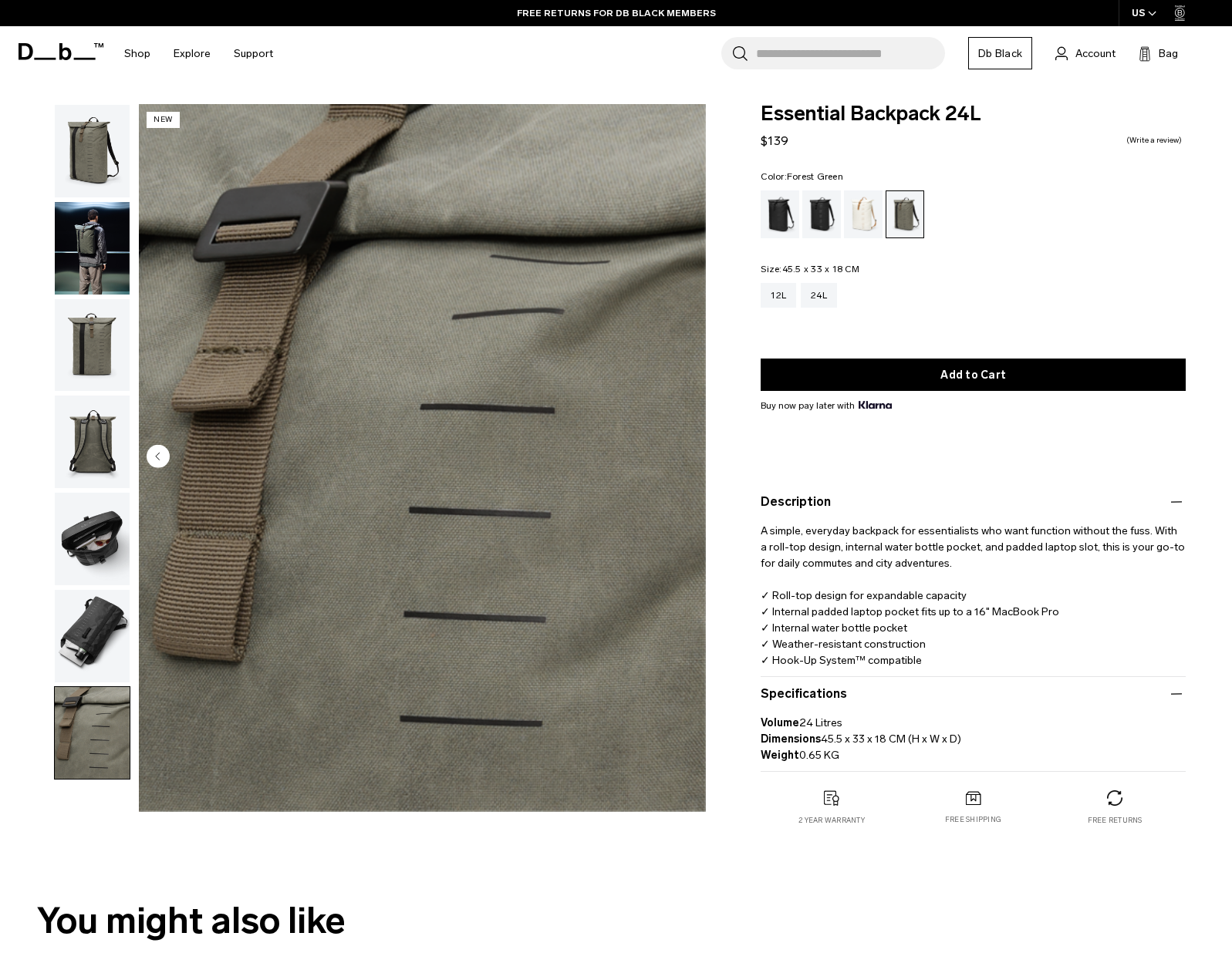
click at [83, 349] on img "button" at bounding box center [93, 345] width 75 height 93
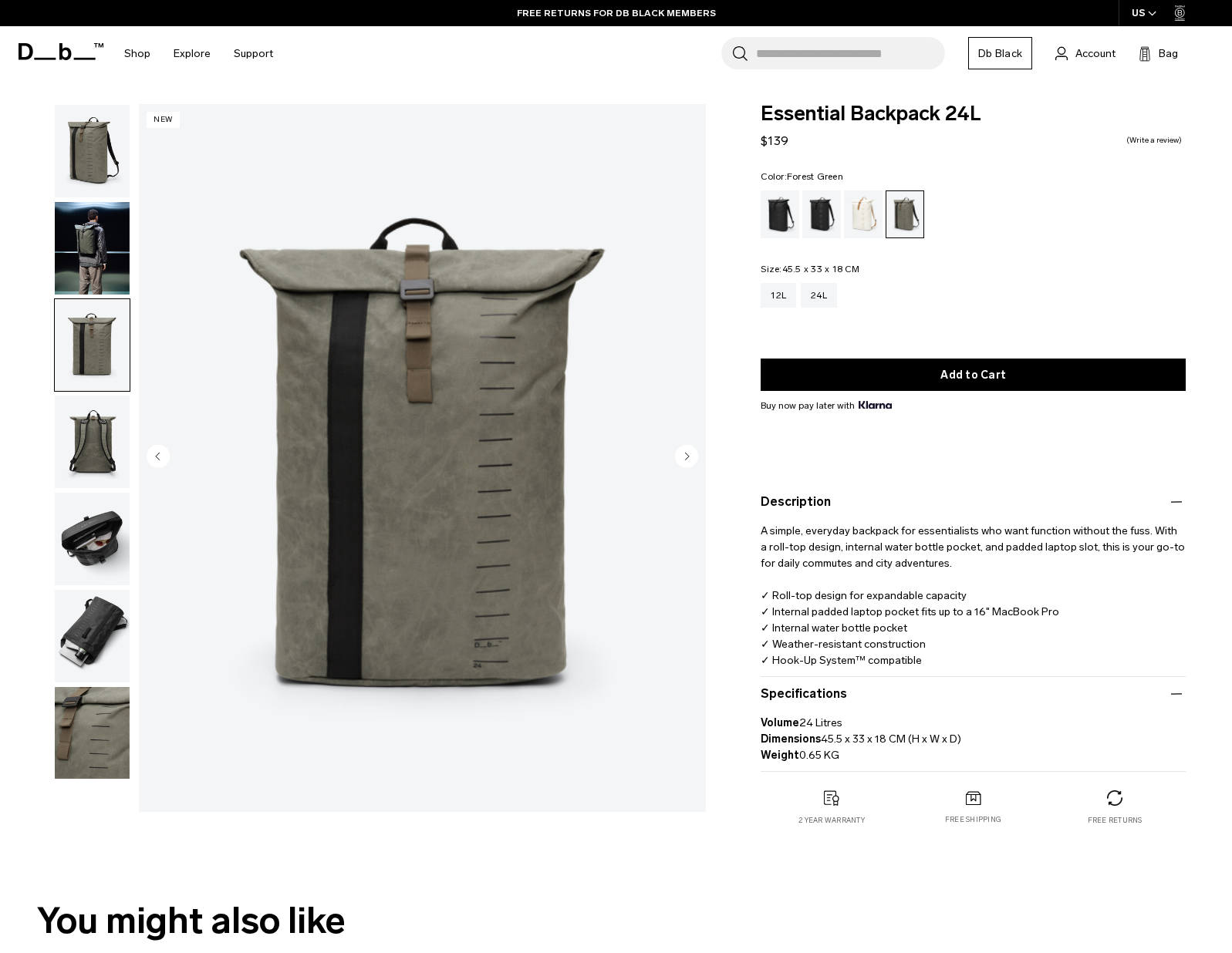
click at [82, 721] on img "button" at bounding box center [93, 733] width 75 height 93
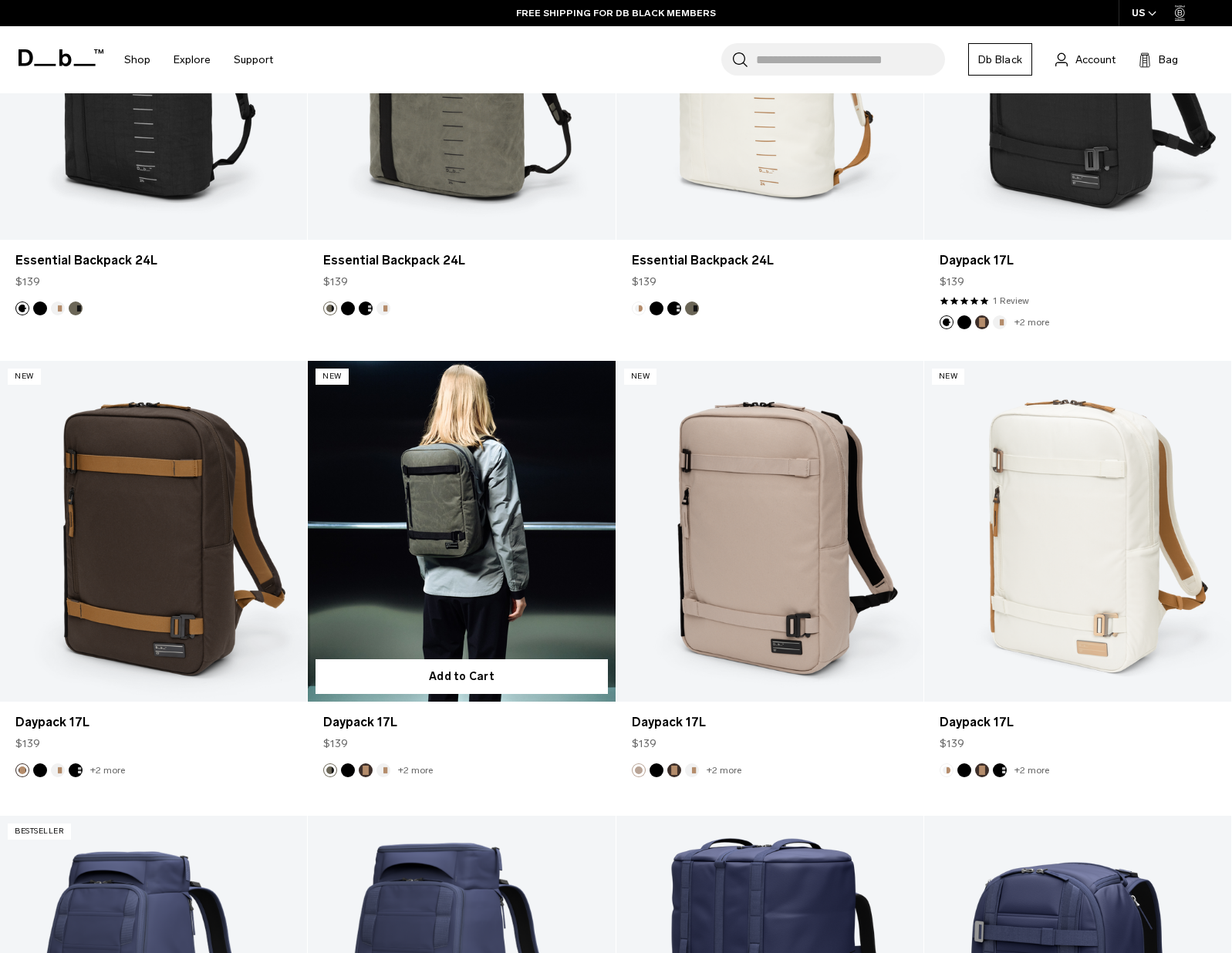
scroll to position [3296, 0]
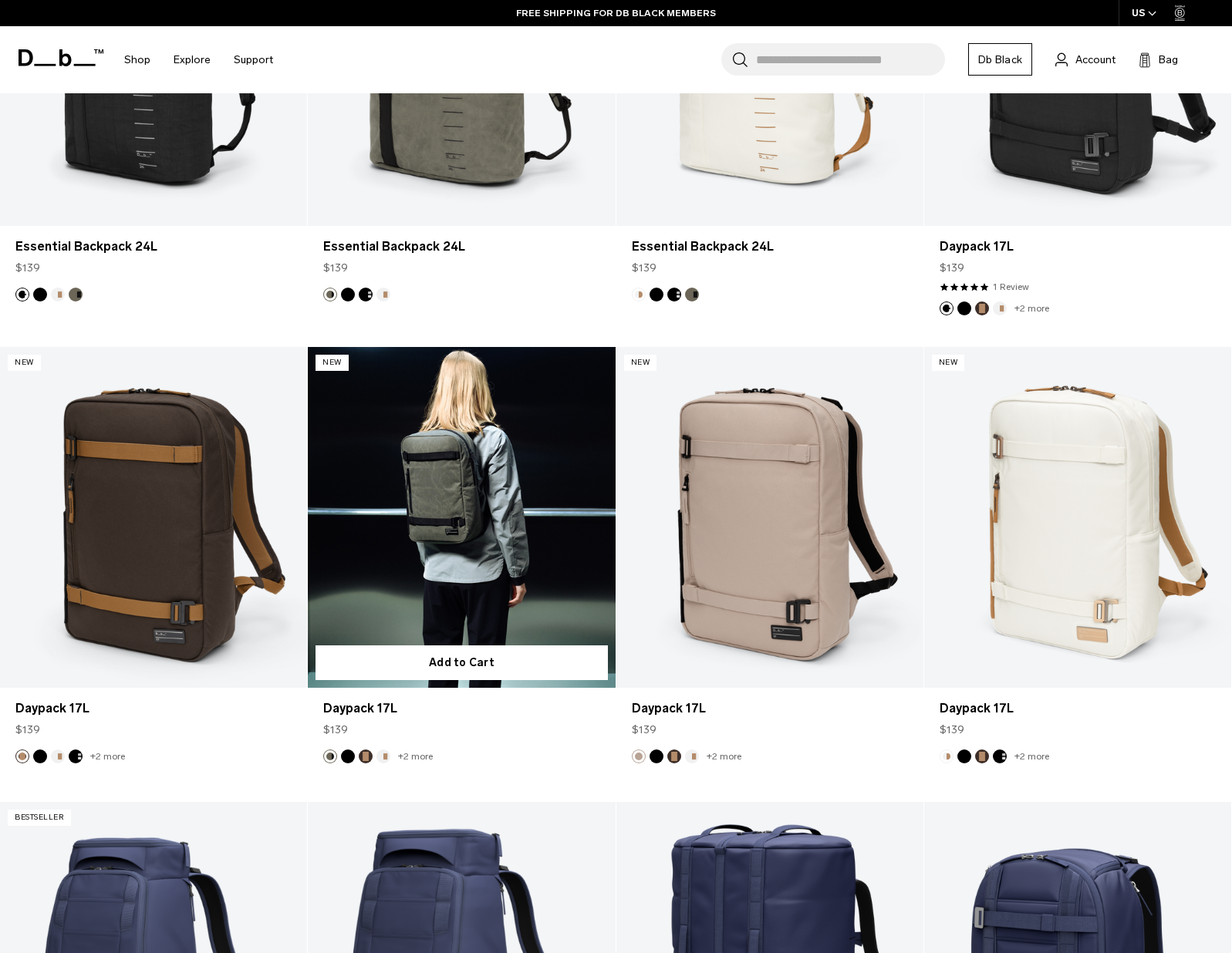
click at [486, 554] on link "Daypack 17L" at bounding box center [461, 518] width 307 height 342
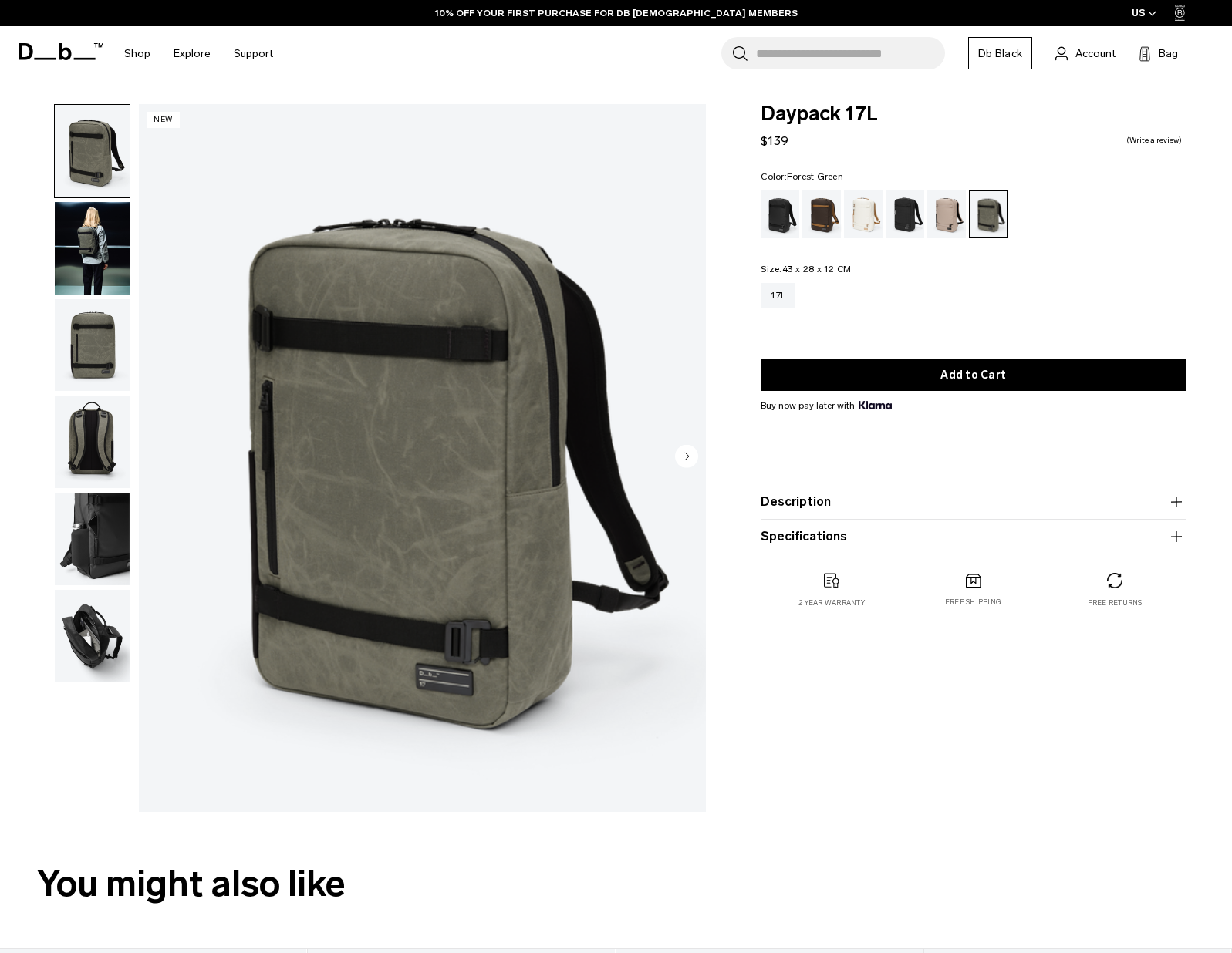
click at [415, 509] on img "1 / 6" at bounding box center [422, 458] width 567 height 708
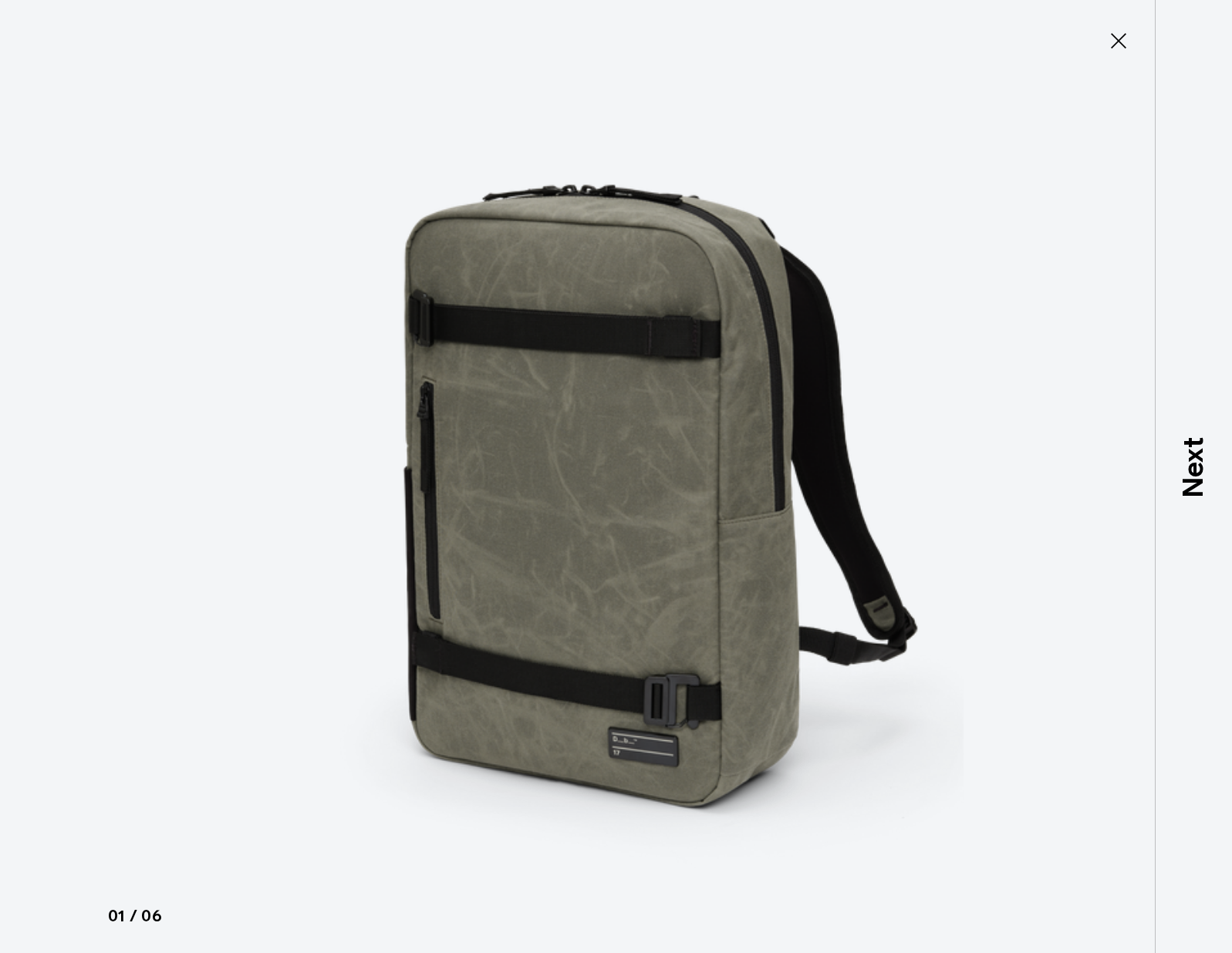
click at [1121, 40] on icon at bounding box center [1119, 41] width 25 height 25
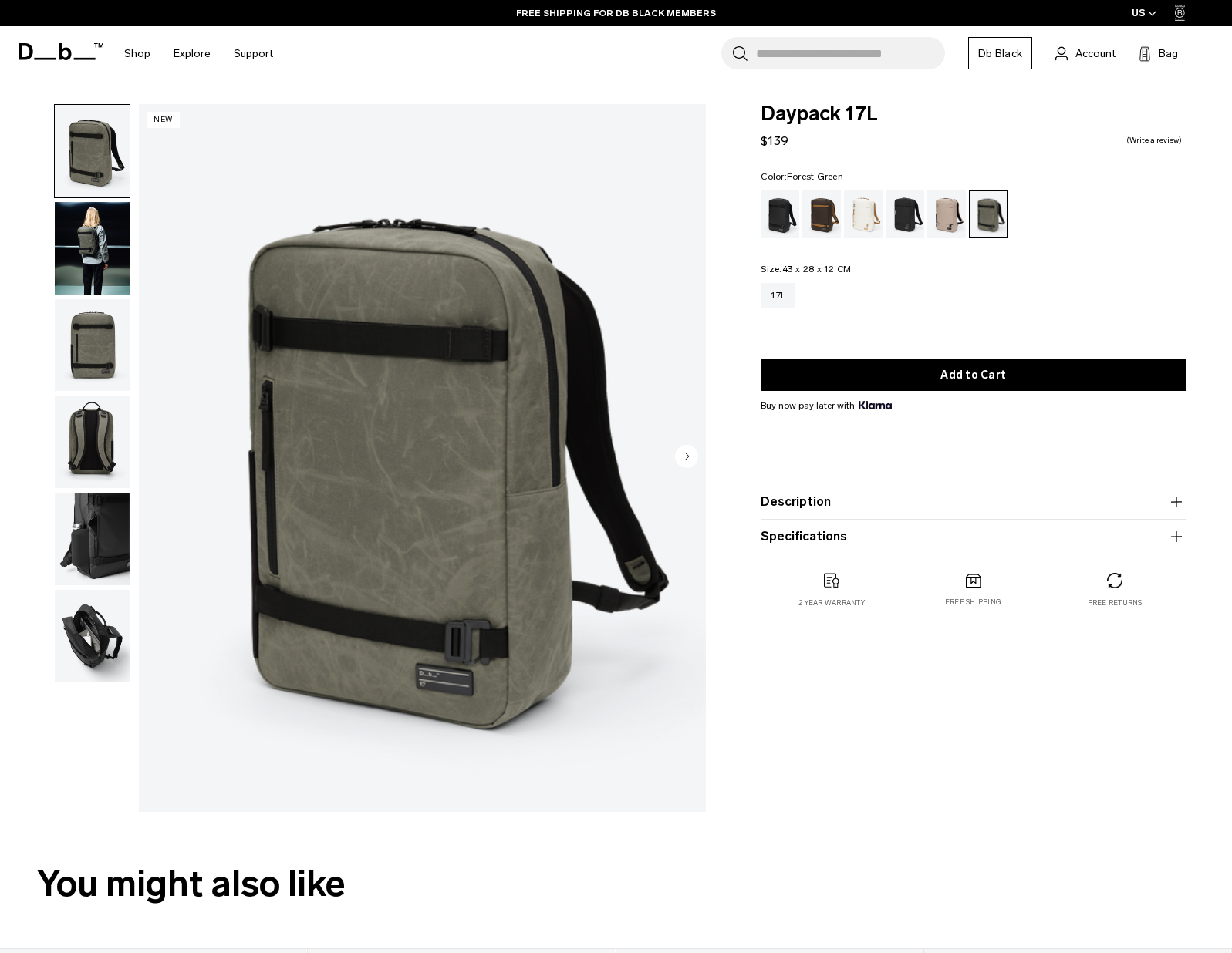
click at [97, 349] on img "button" at bounding box center [93, 345] width 75 height 93
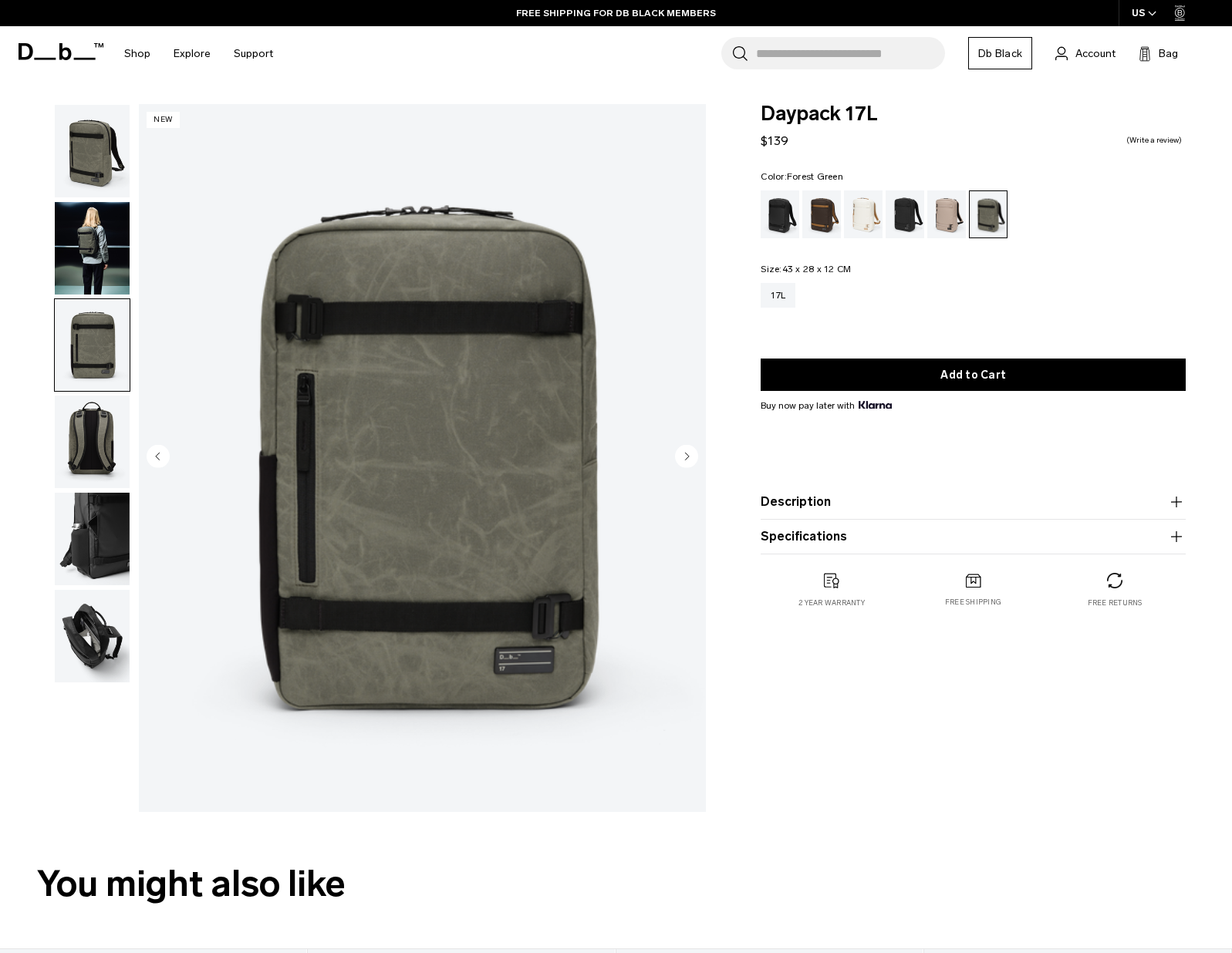
click at [93, 414] on img "button" at bounding box center [93, 441] width 75 height 93
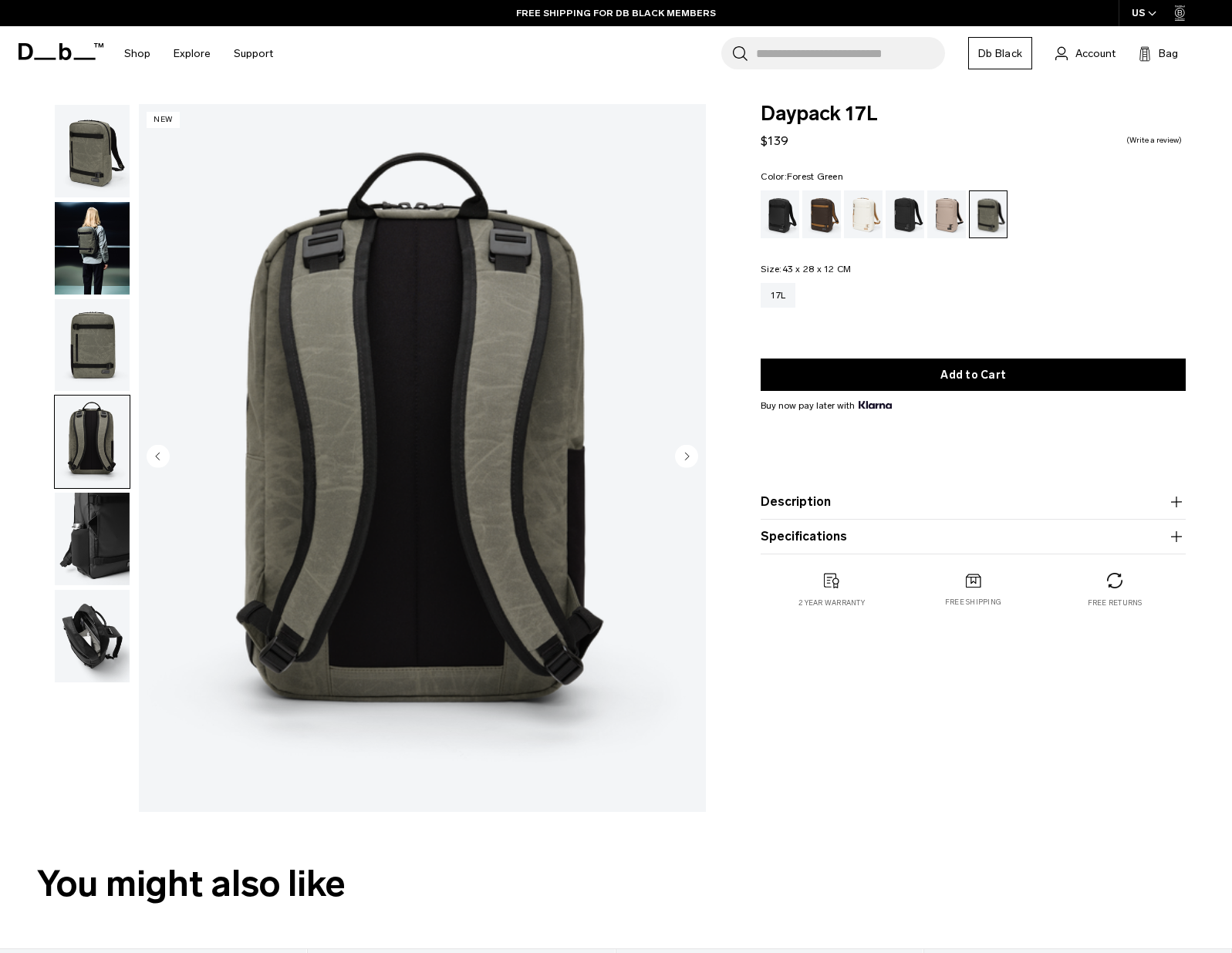
click at [95, 517] on img "button" at bounding box center [93, 539] width 75 height 93
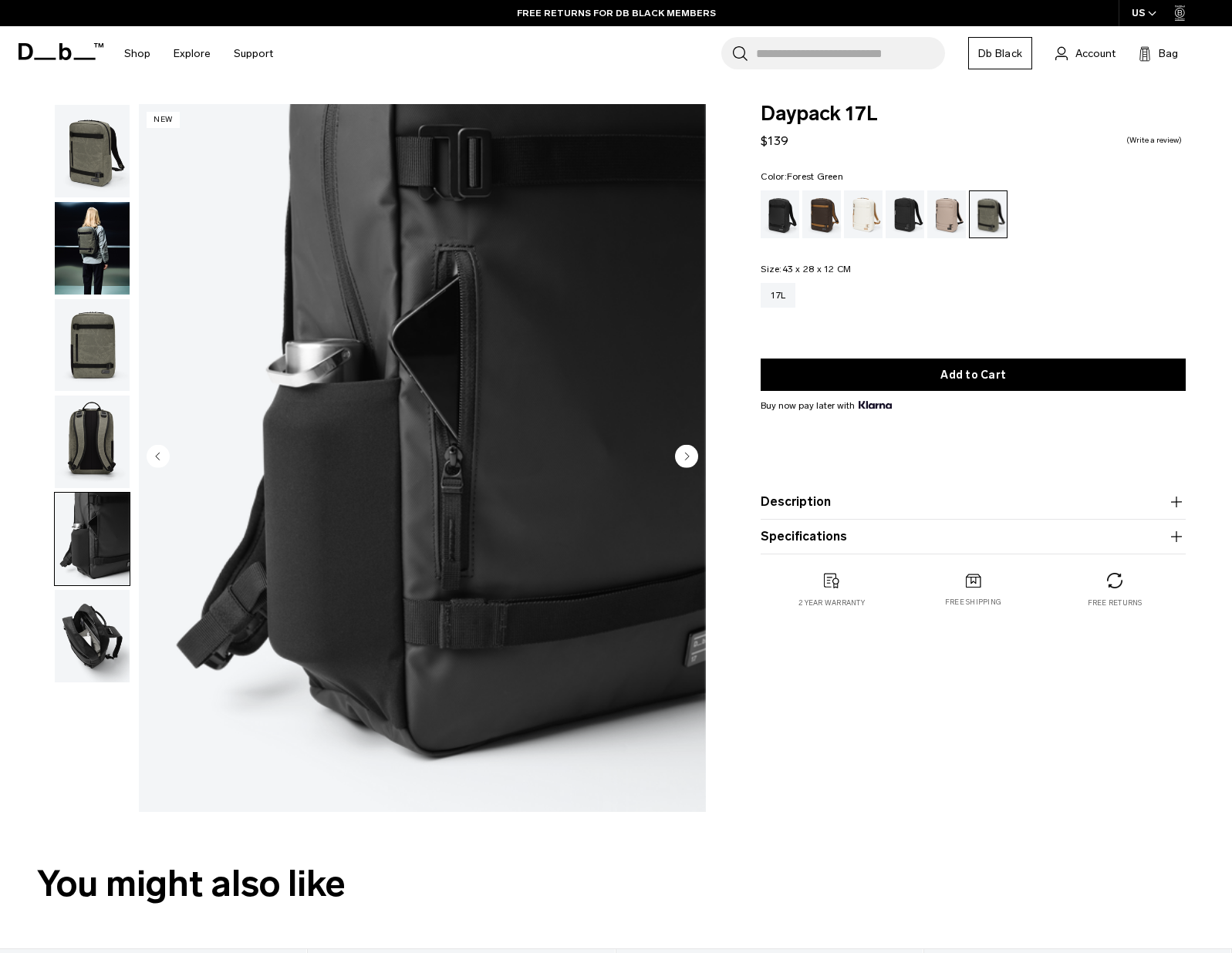
click at [93, 645] on img "button" at bounding box center [93, 635] width 75 height 93
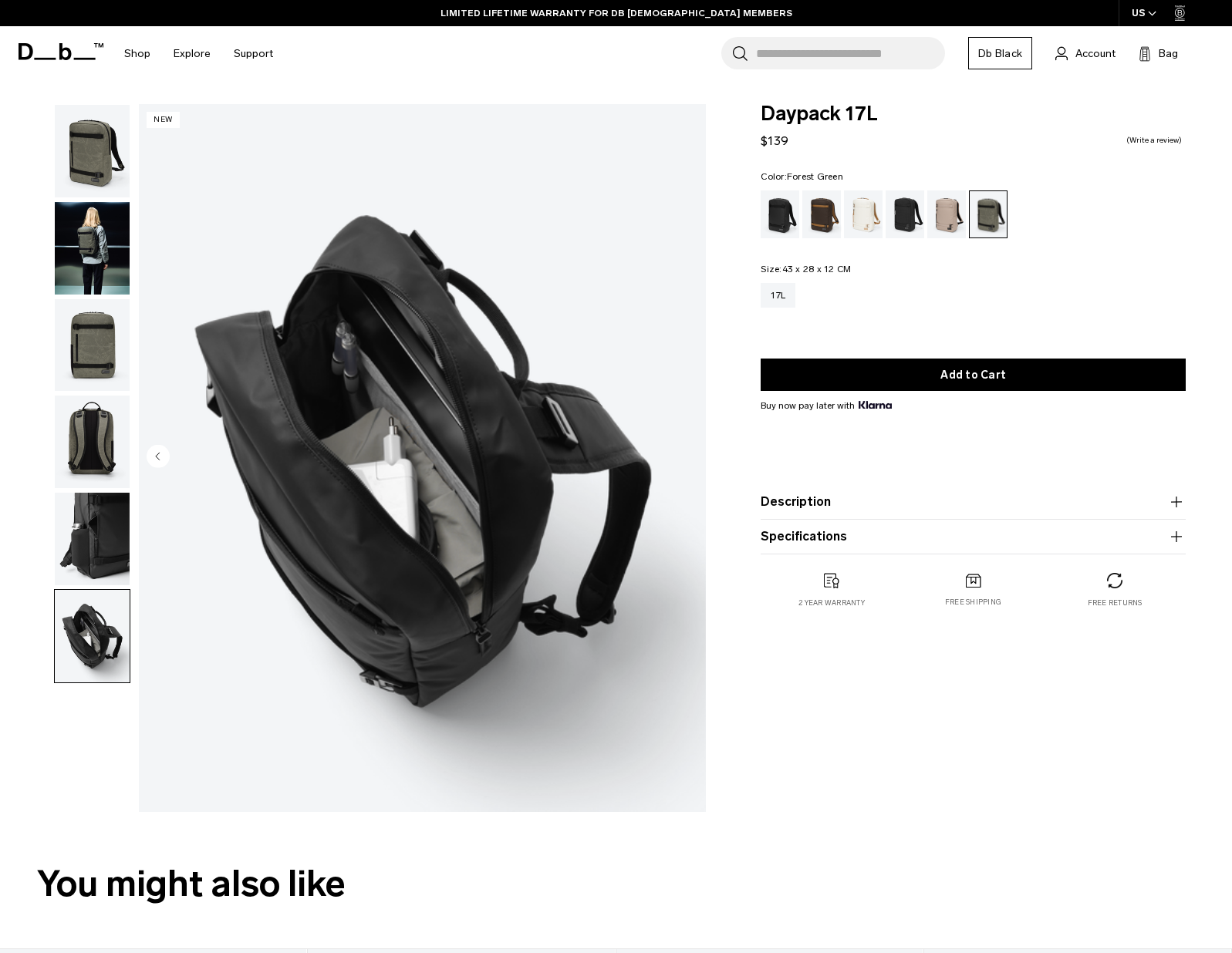
click at [97, 168] on img "button" at bounding box center [93, 151] width 75 height 93
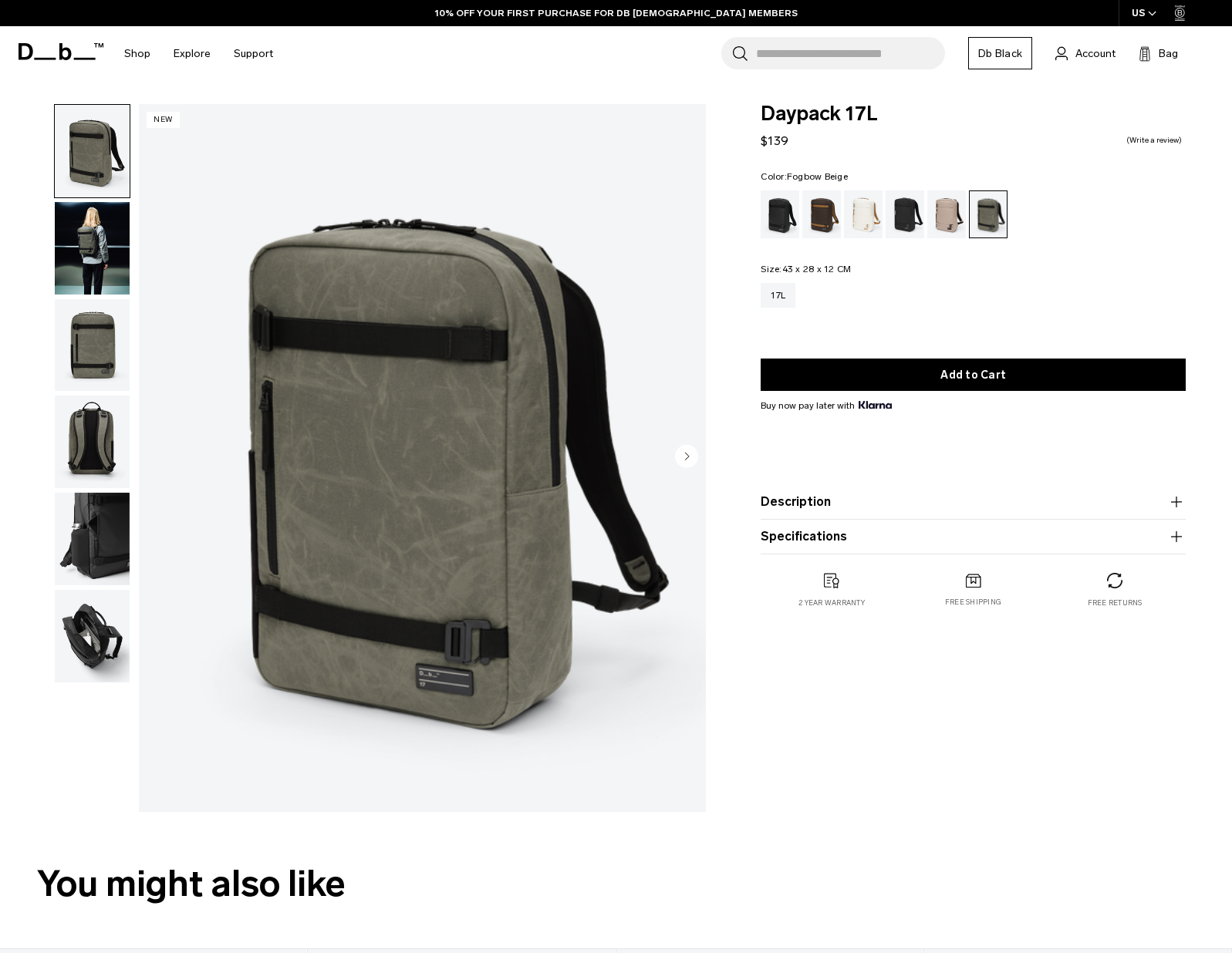
click at [953, 213] on div "Fogbow Beige" at bounding box center [946, 213] width 39 height 48
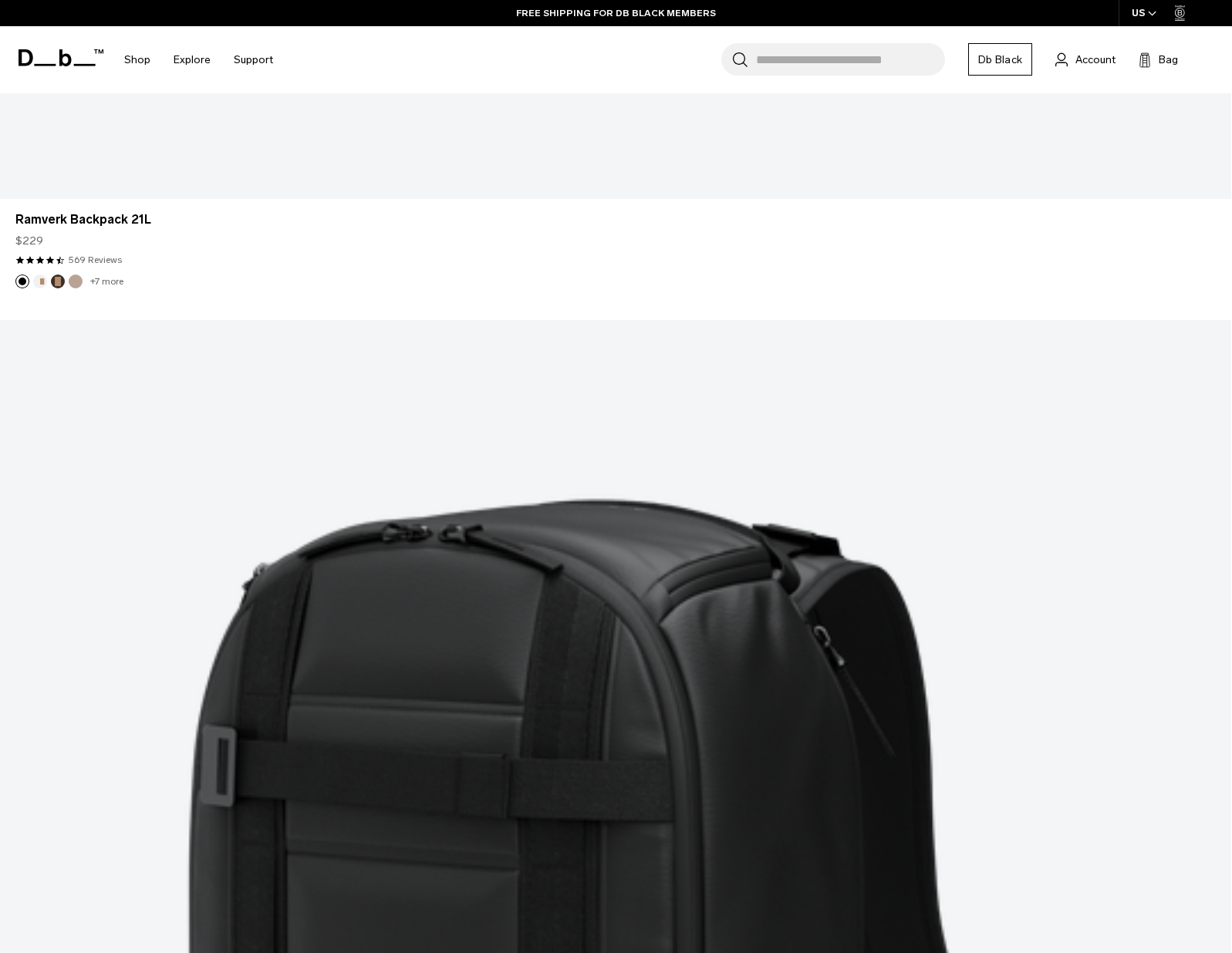
scroll to position [4552, 0]
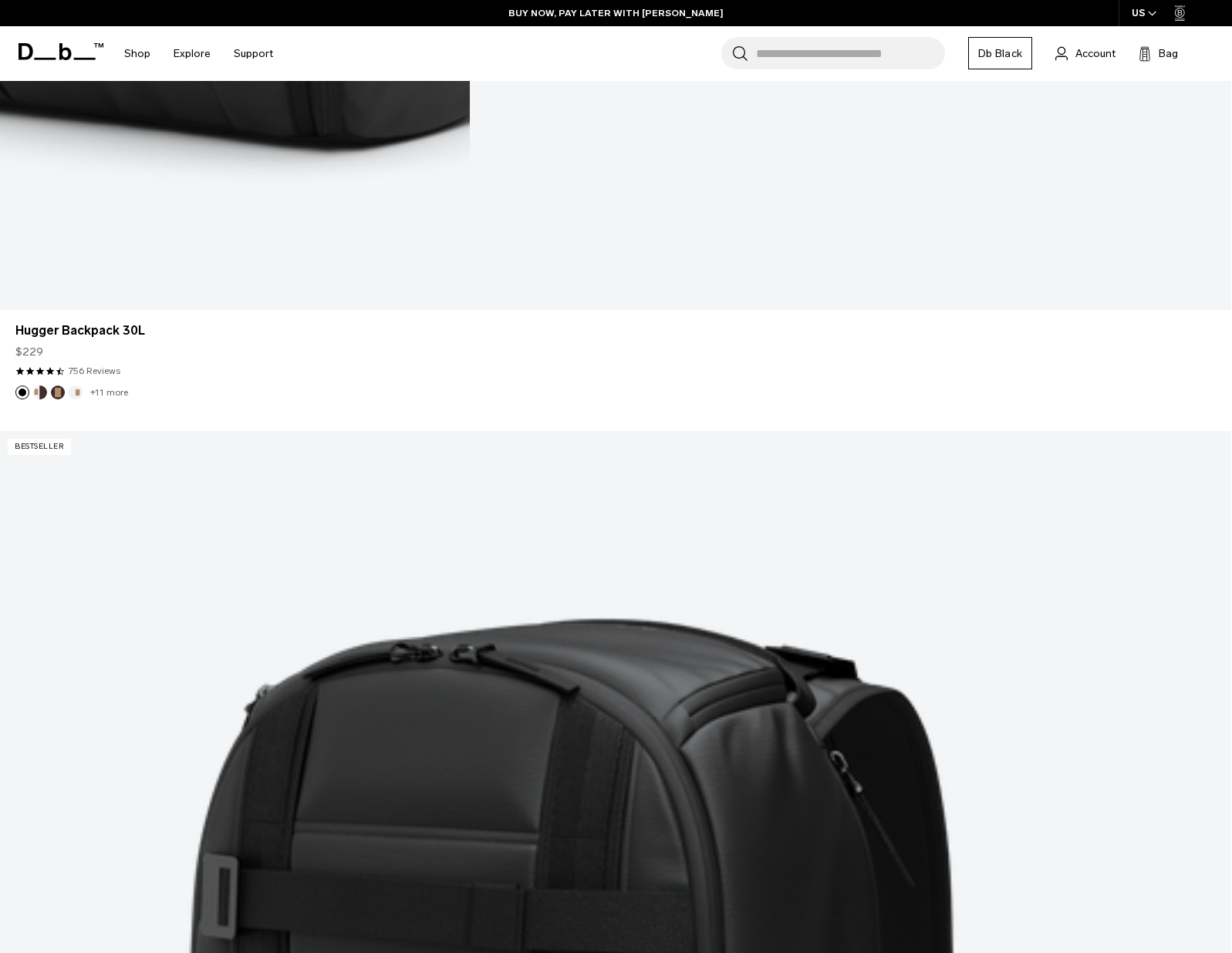
scroll to position [2896, 0]
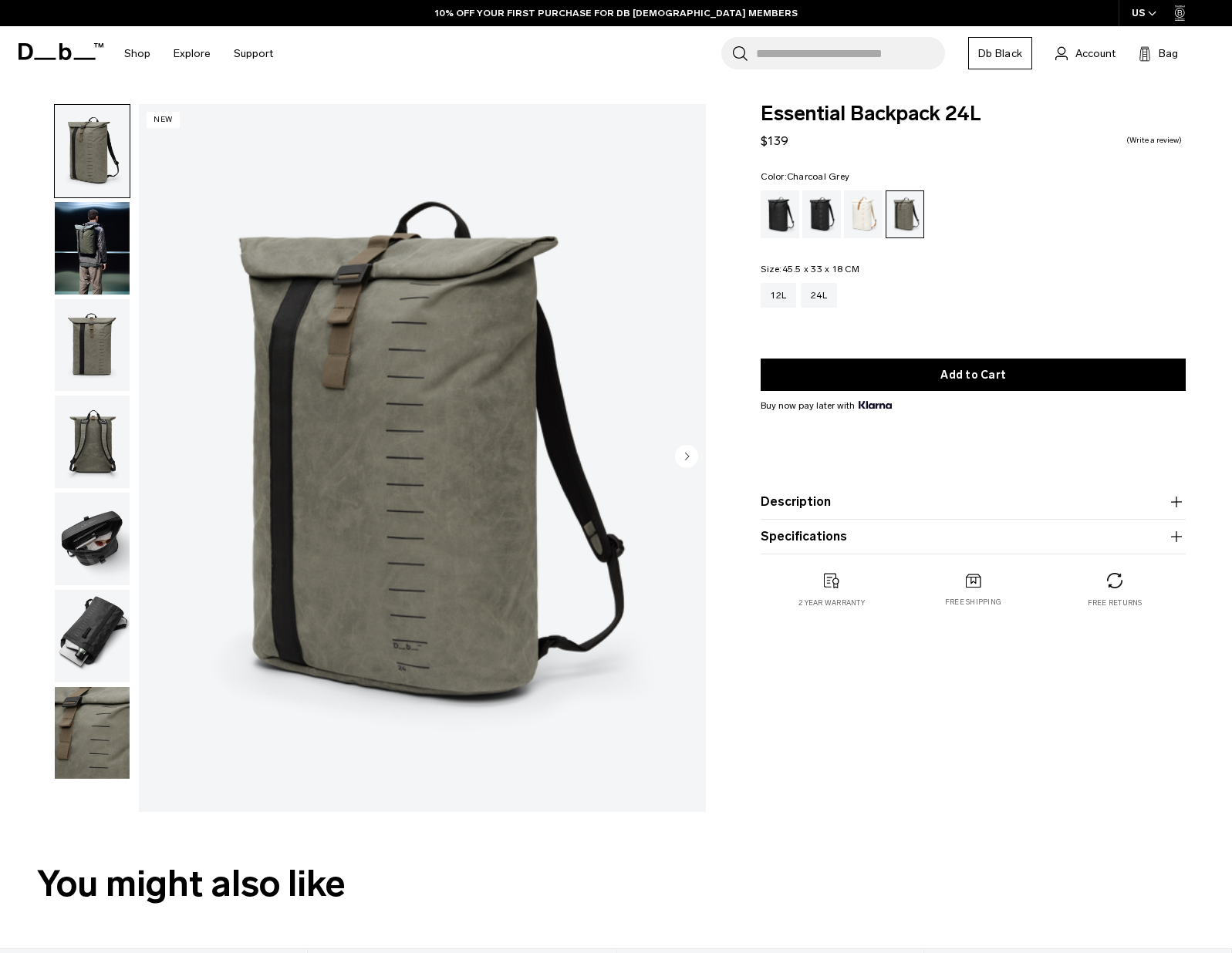
click at [820, 218] on div "Charcoal Grey" at bounding box center [822, 213] width 39 height 48
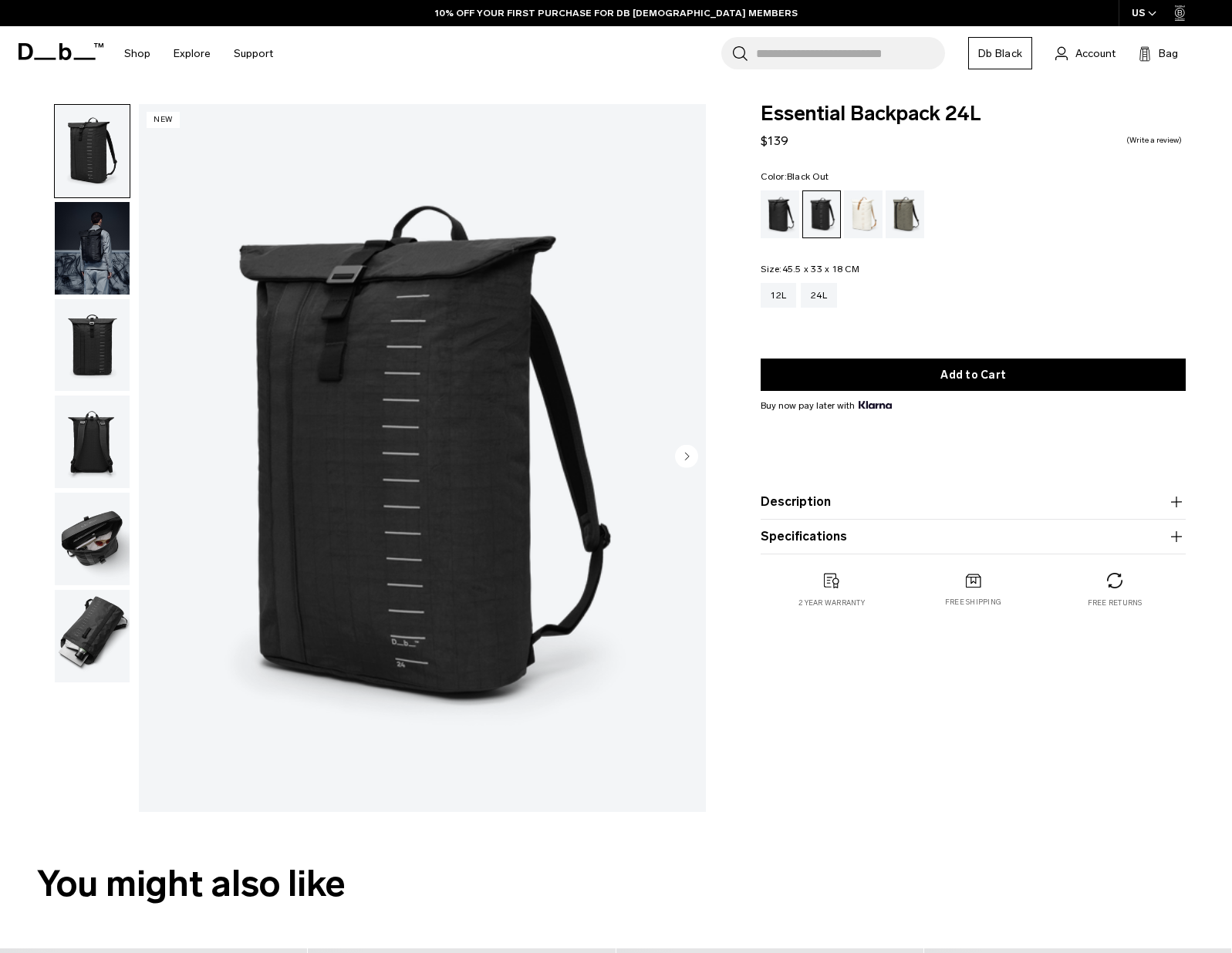
click at [780, 223] on div "Black Out" at bounding box center [780, 213] width 39 height 48
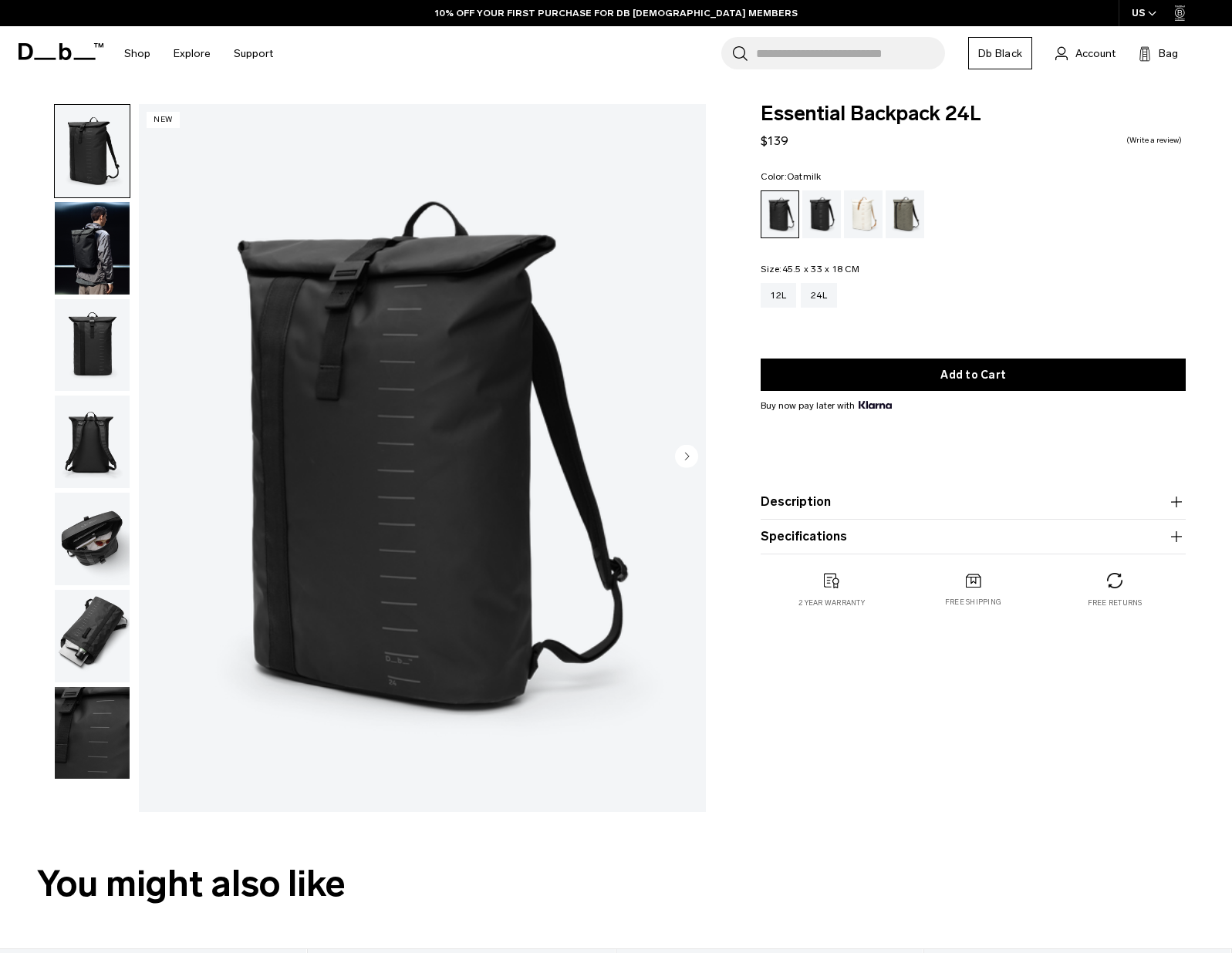
click at [872, 217] on div "Oatmilk" at bounding box center [863, 213] width 39 height 48
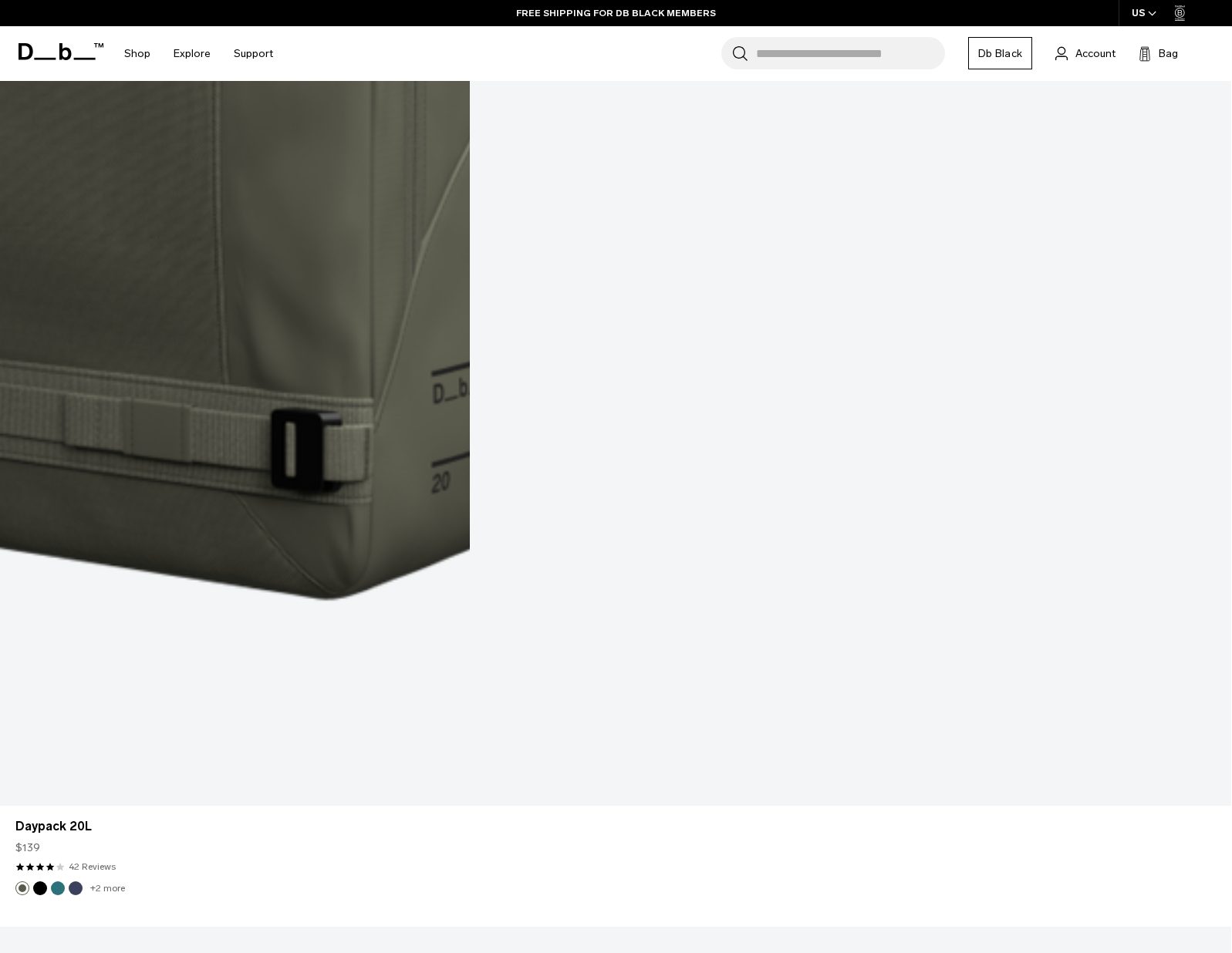
scroll to position [4035, 0]
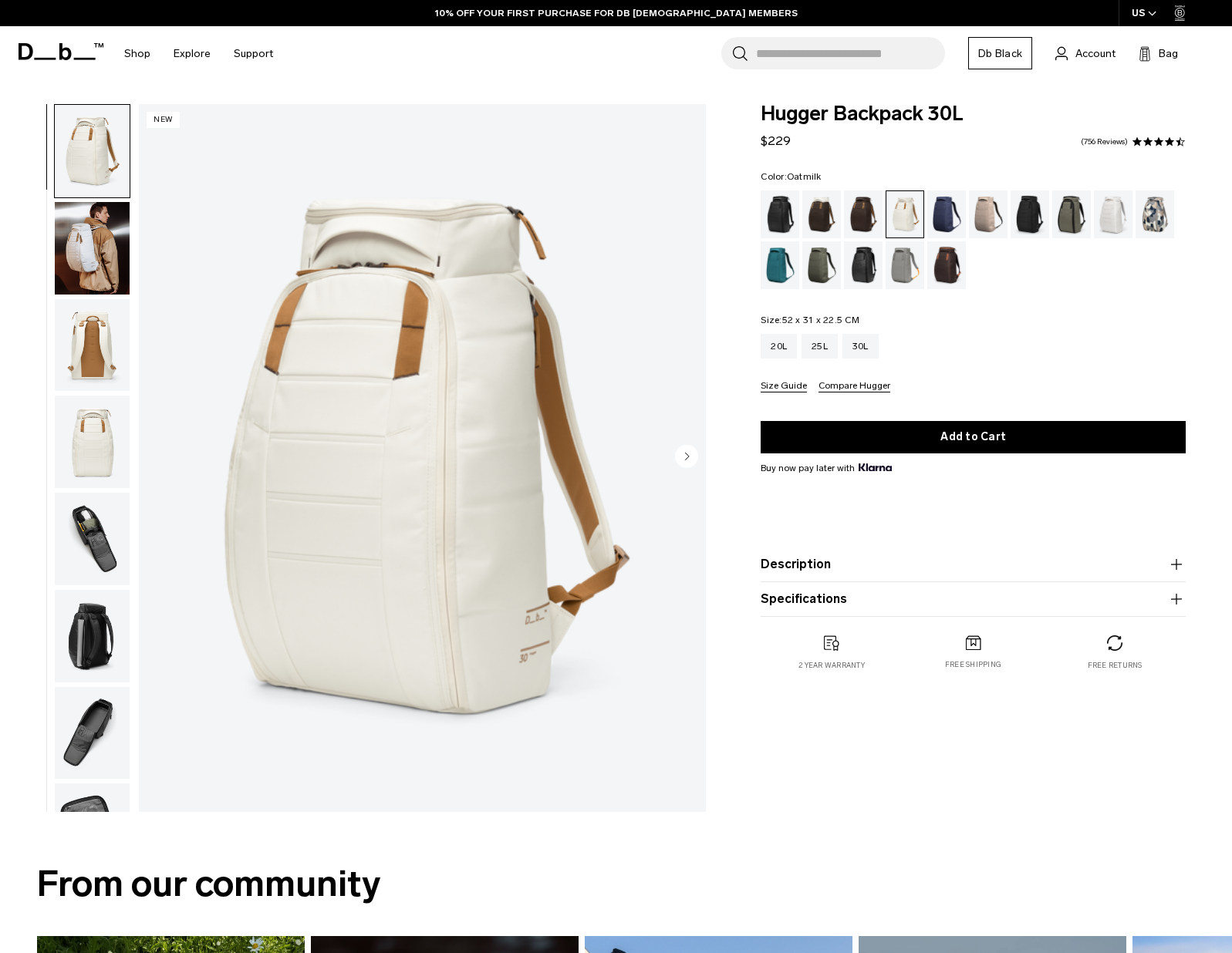
click at [687, 457] on icon "Next slide" at bounding box center [687, 456] width 4 height 7
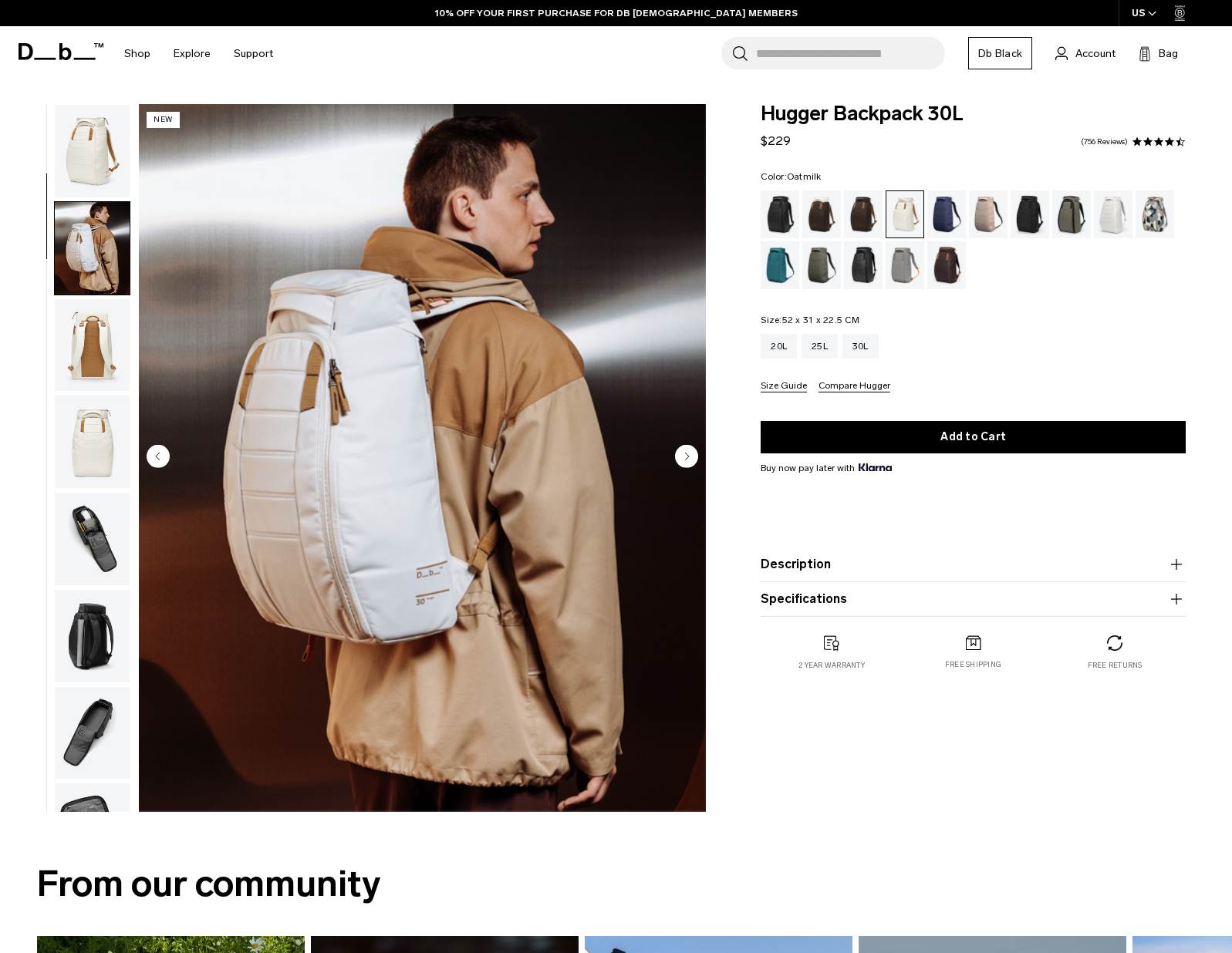
scroll to position [98, 0]
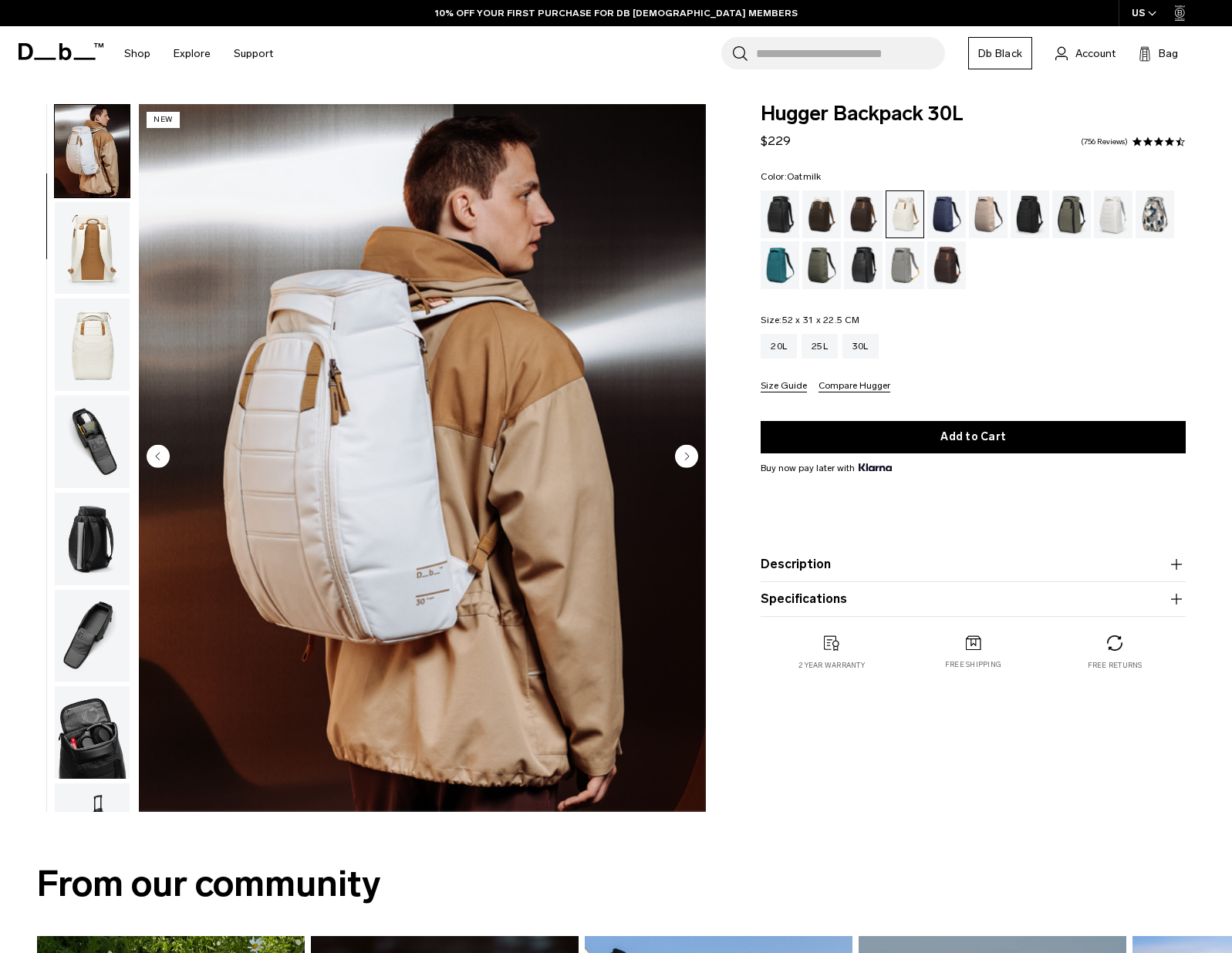
click at [687, 457] on icon "Next slide" at bounding box center [687, 456] width 4 height 7
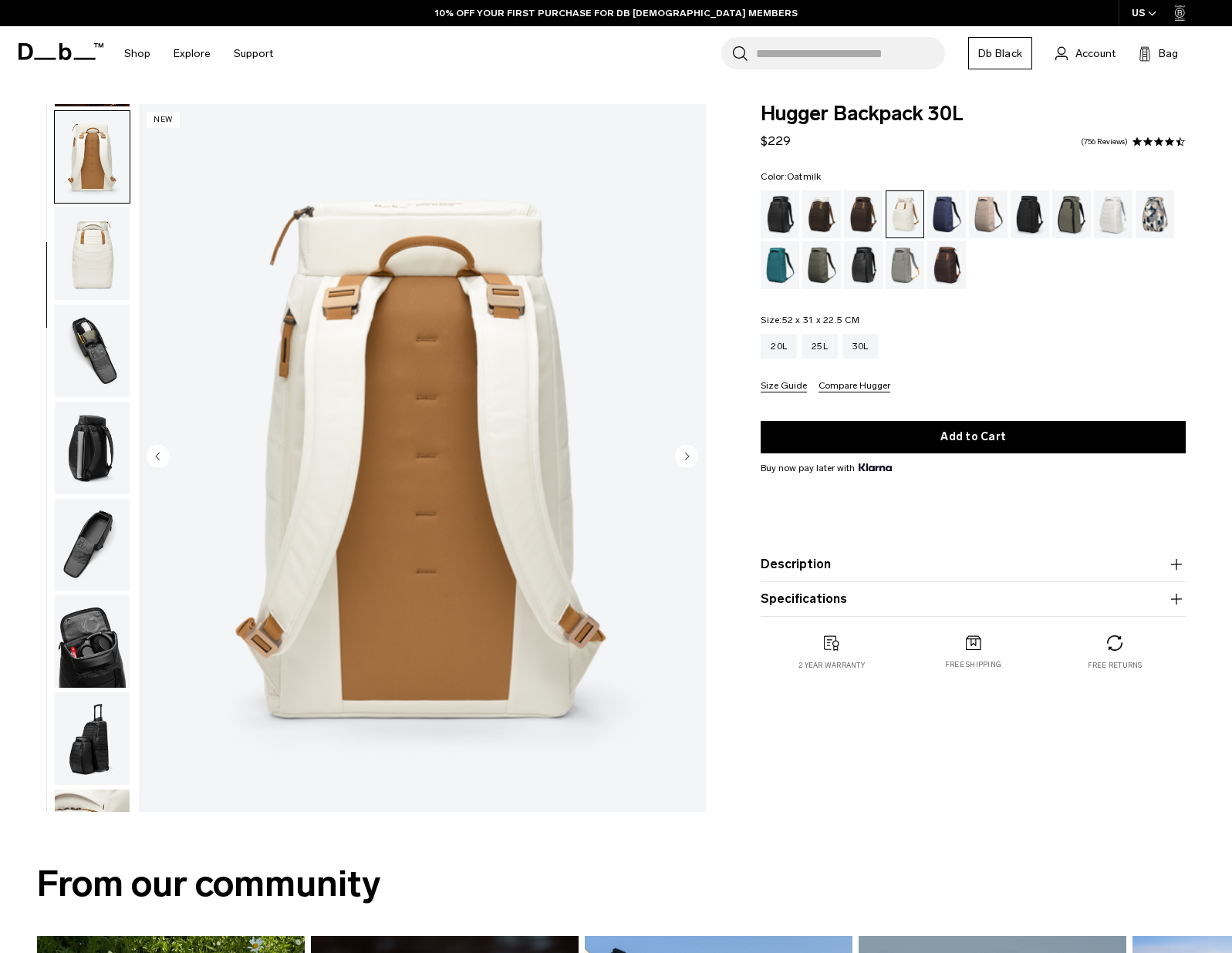
scroll to position [194, 0]
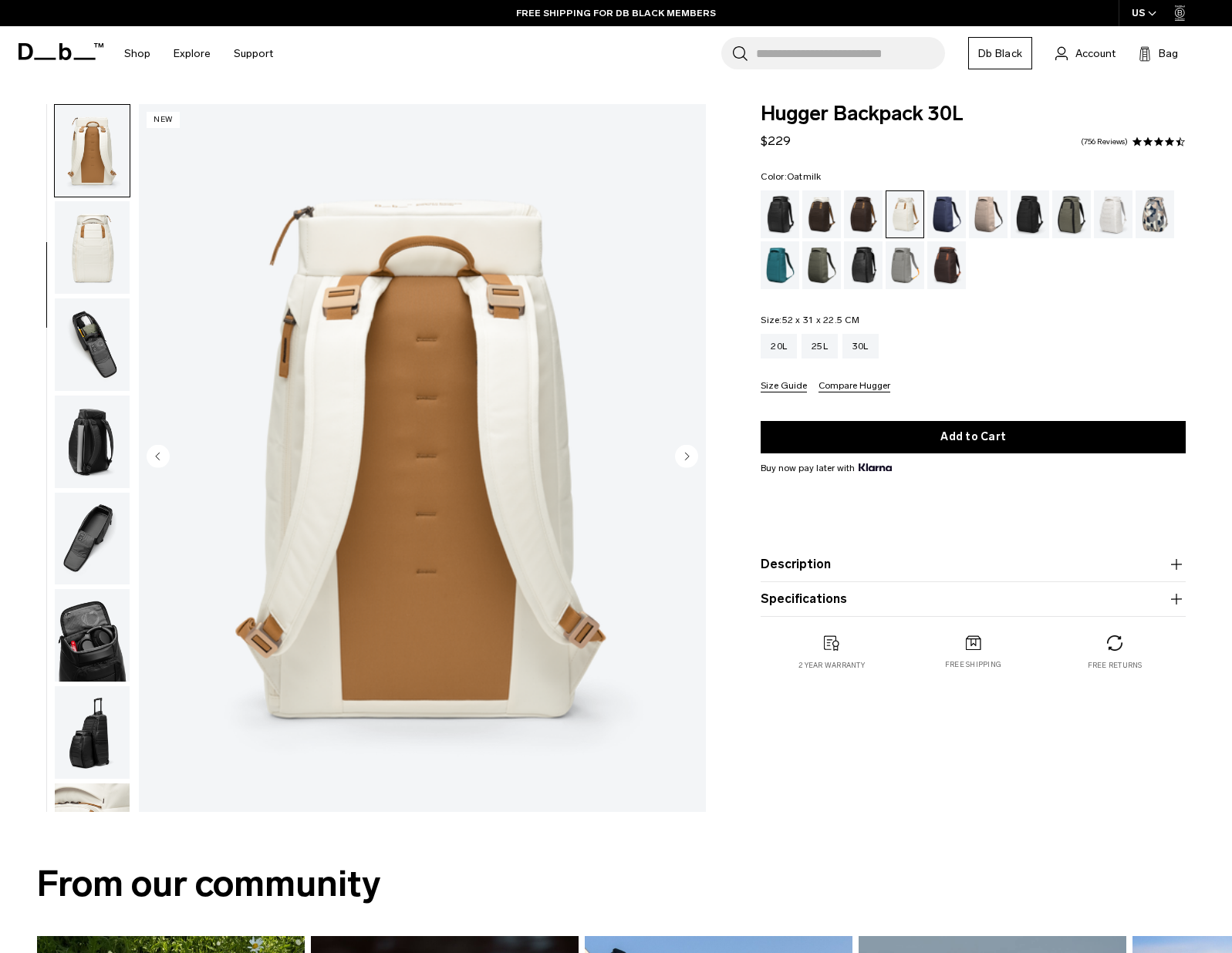
click at [687, 457] on icon "Next slide" at bounding box center [687, 456] width 4 height 7
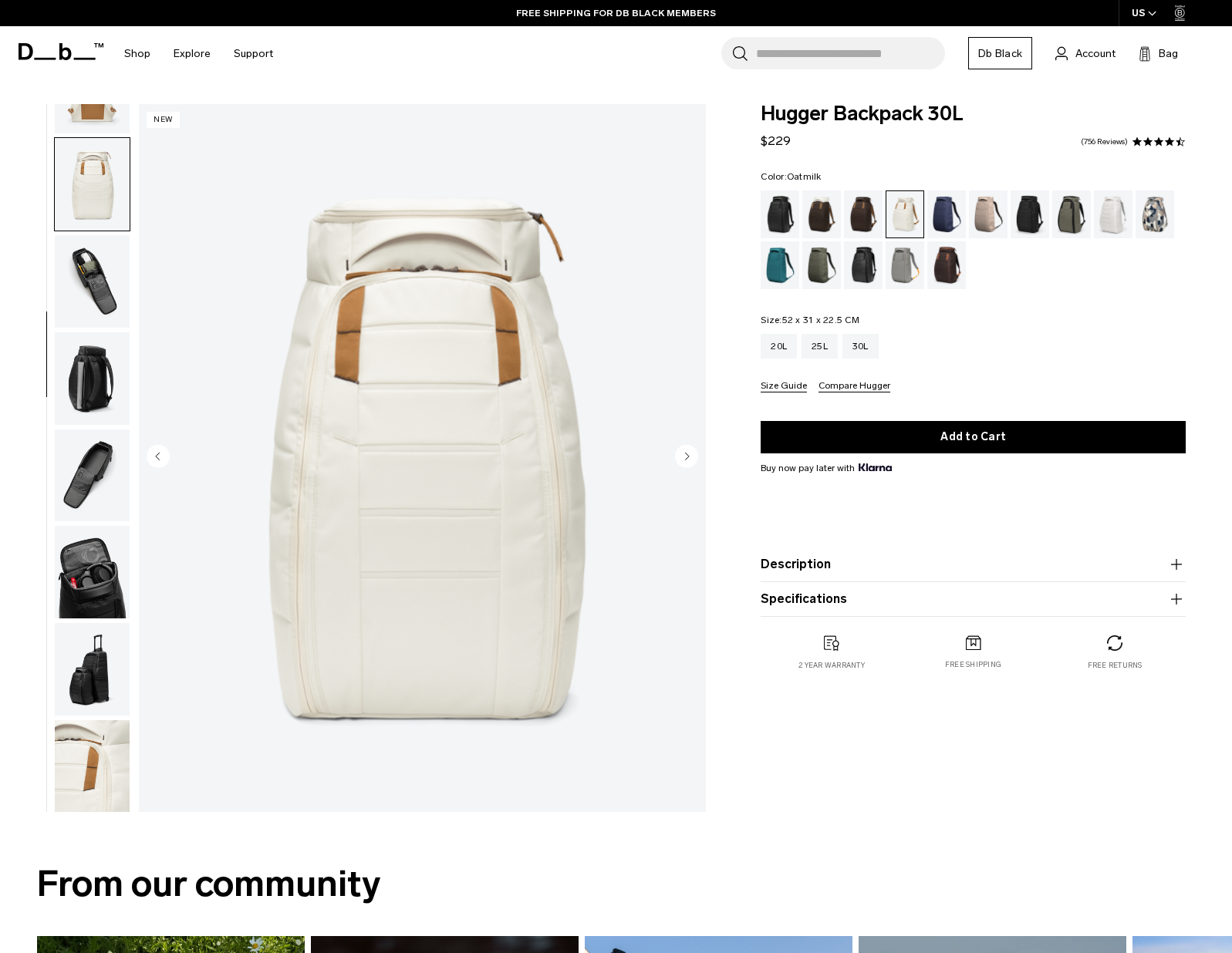
scroll to position [259, 0]
click at [687, 457] on icon "Next slide" at bounding box center [687, 456] width 4 height 7
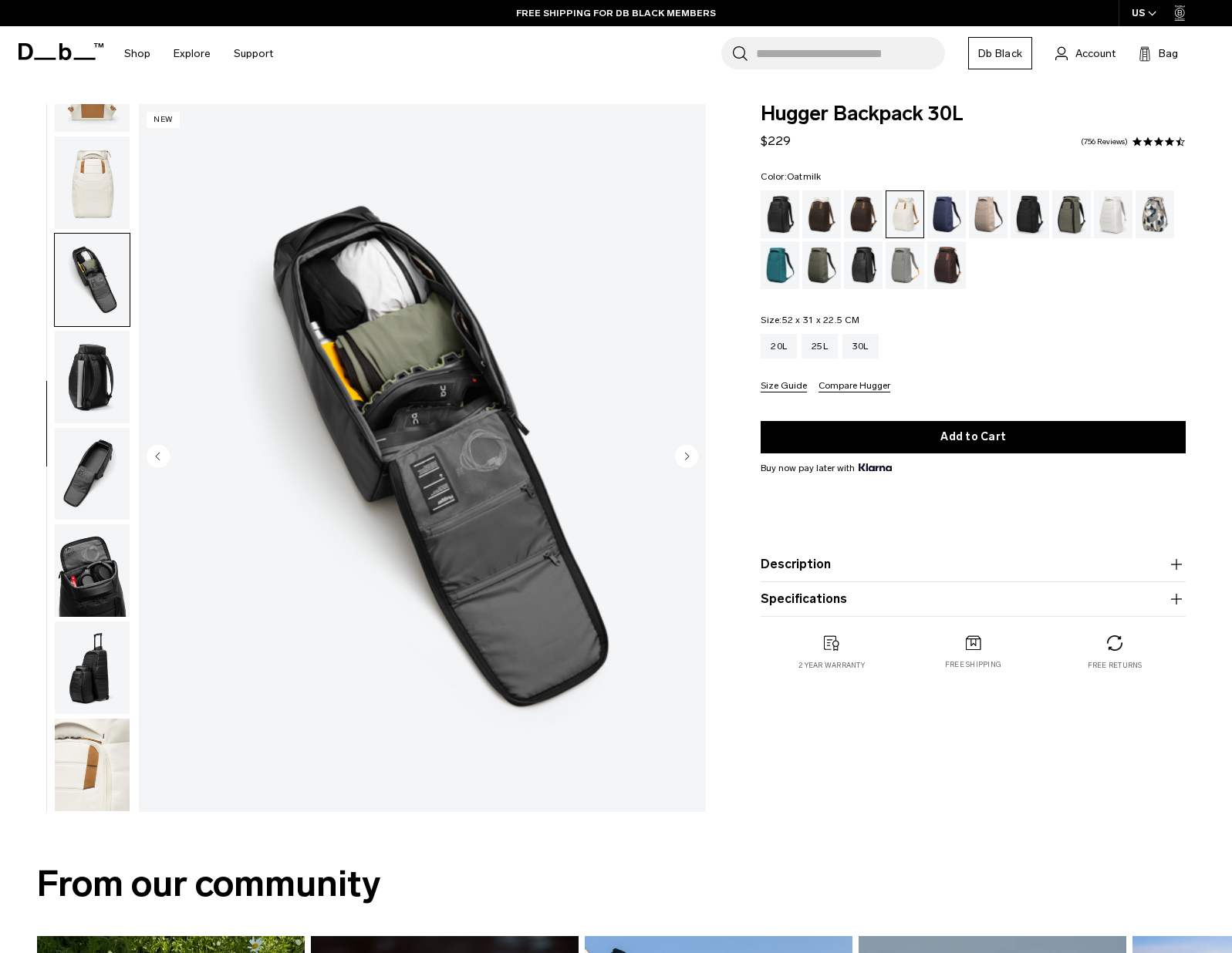
click at [158, 455] on icon "Previous slide" at bounding box center [158, 456] width 4 height 7
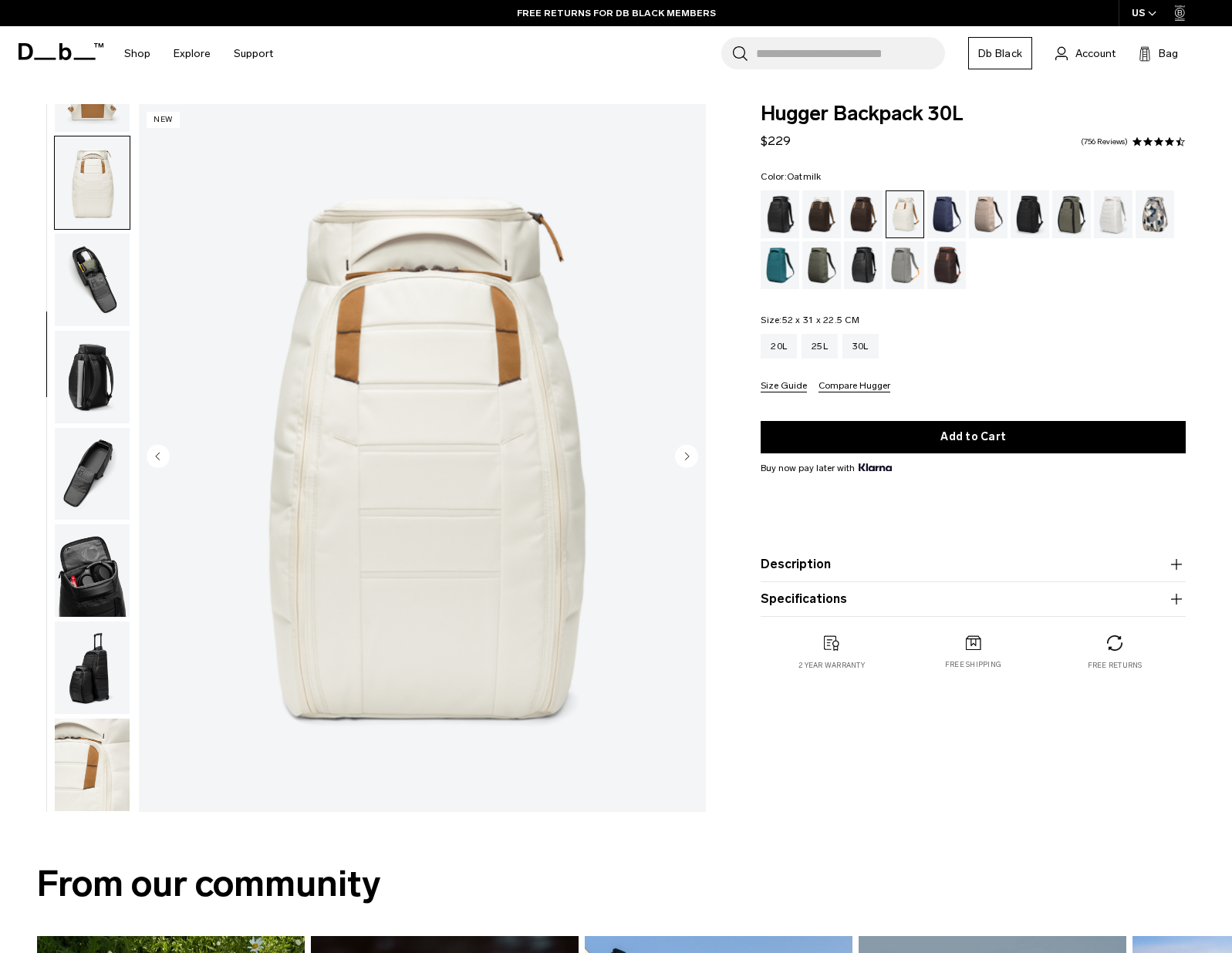
click at [689, 454] on circle "Next slide" at bounding box center [686, 457] width 23 height 23
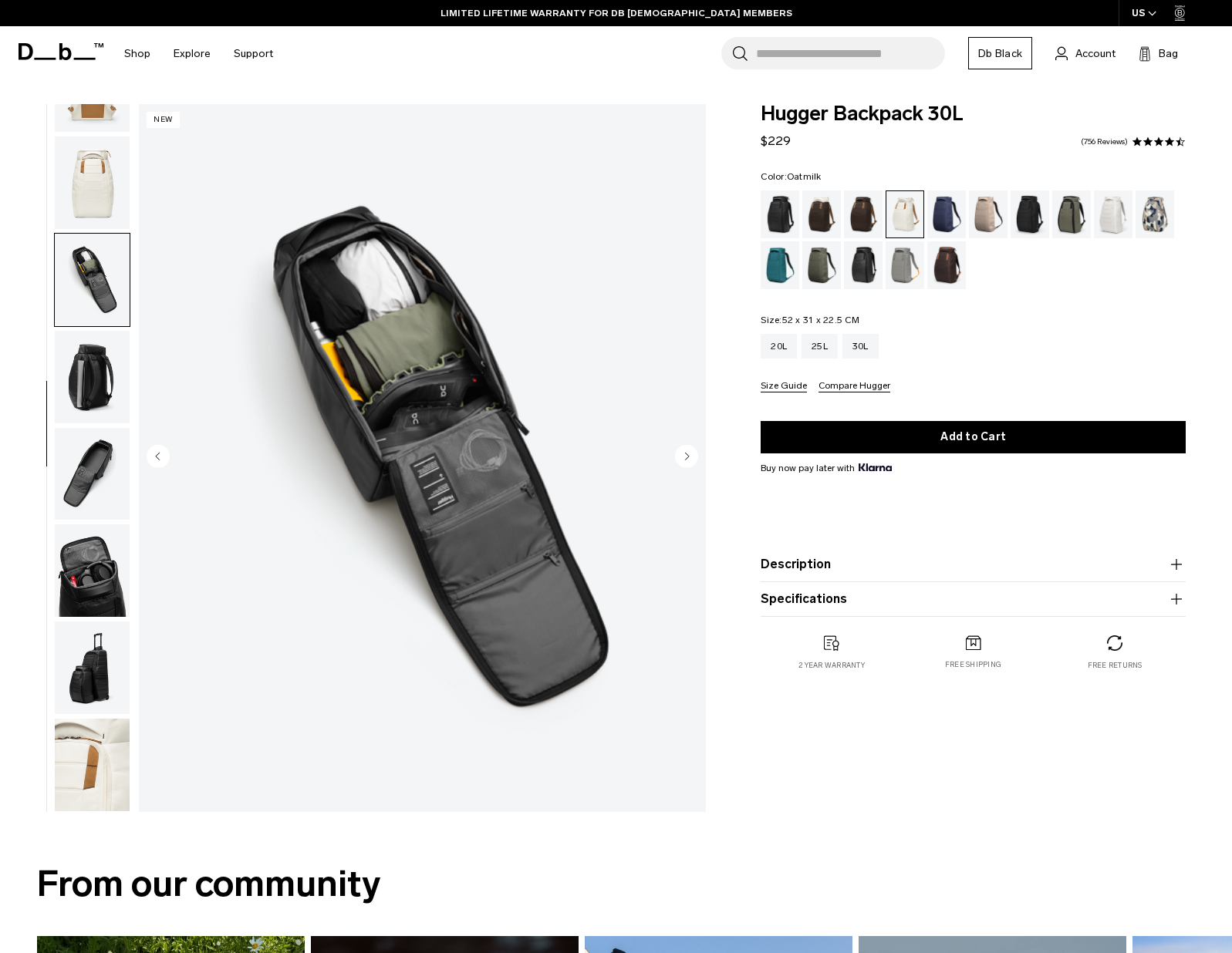
click at [689, 454] on circle "Next slide" at bounding box center [686, 457] width 23 height 23
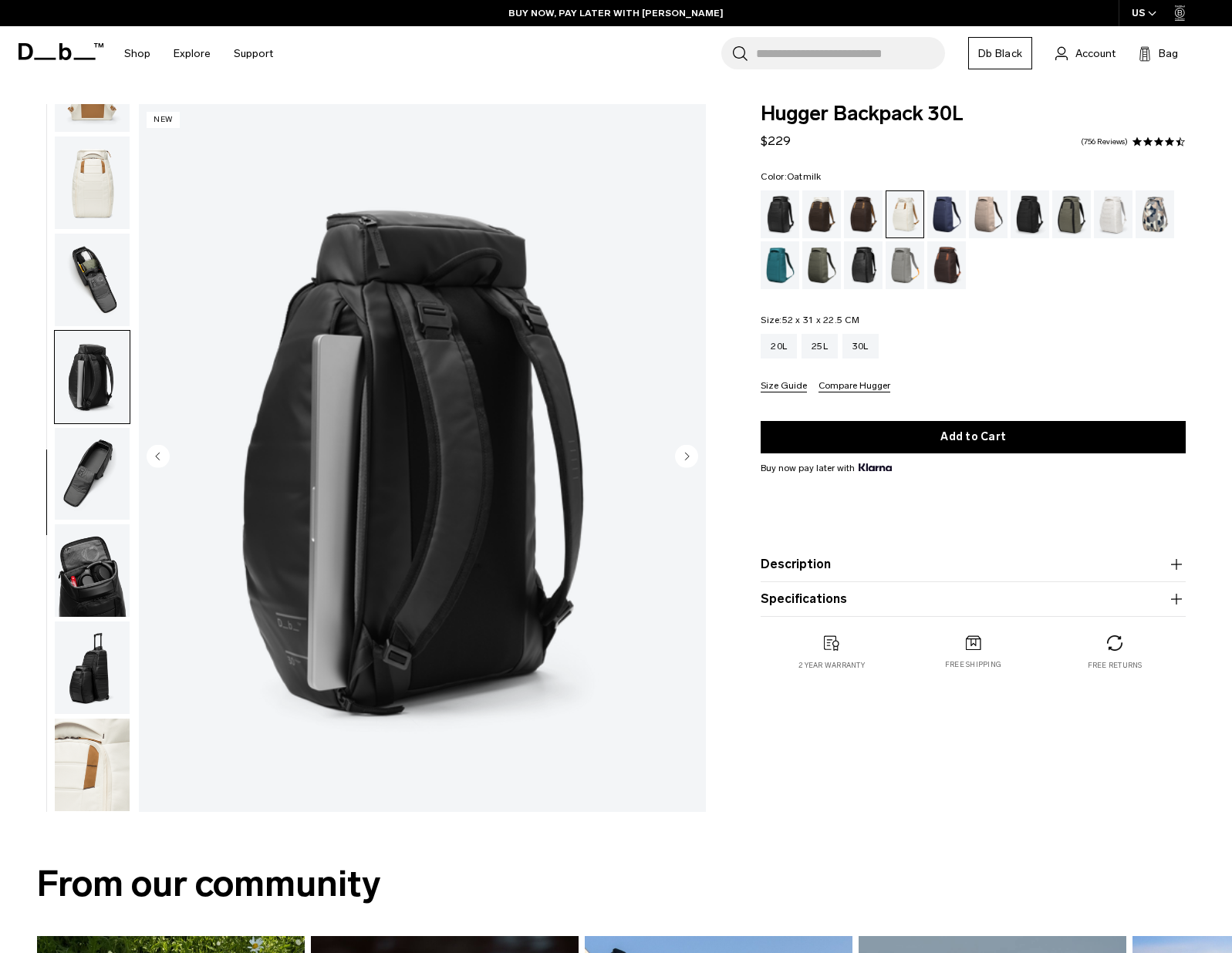
click at [689, 454] on circle "Next slide" at bounding box center [686, 457] width 23 height 23
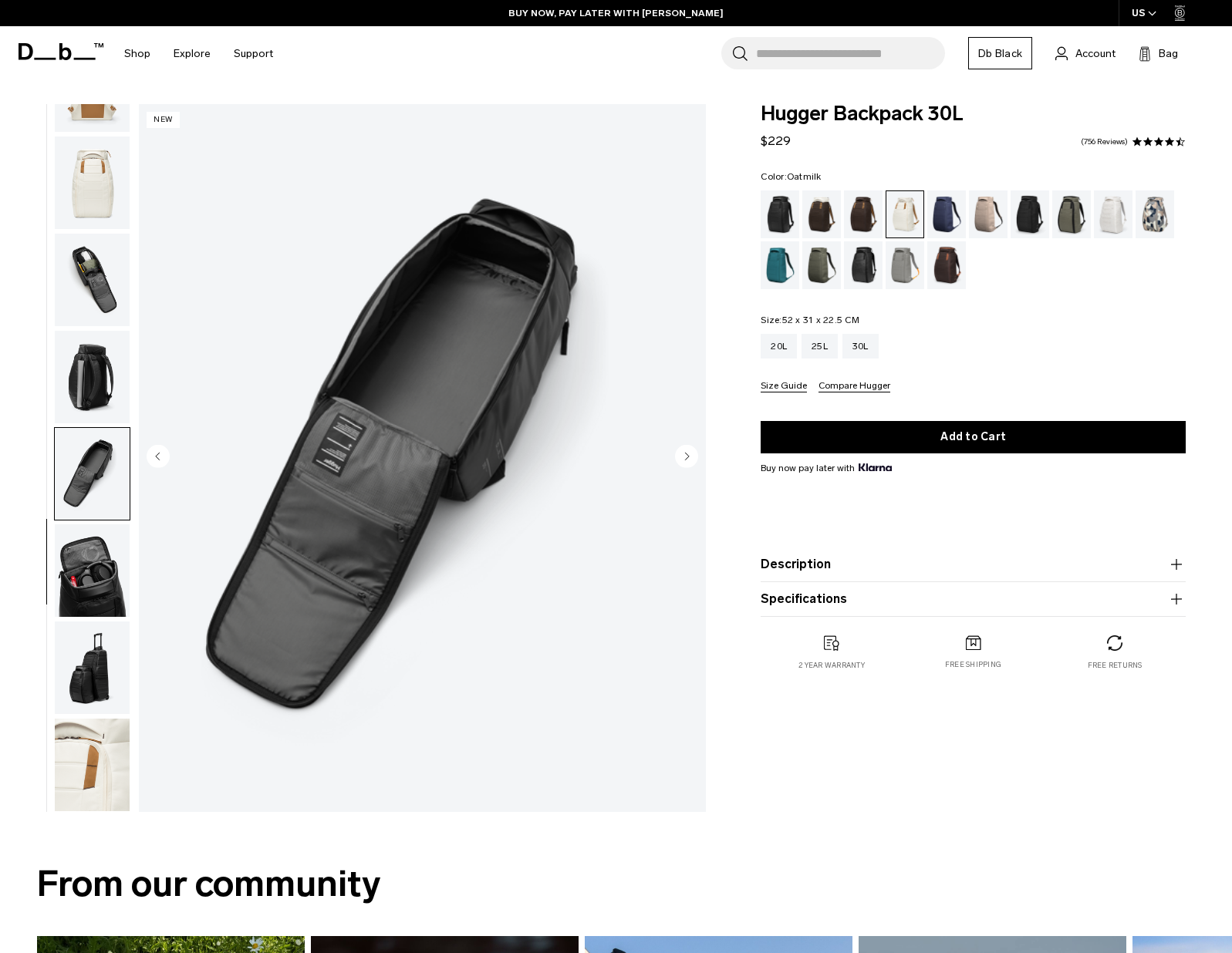
click at [689, 454] on circle "Next slide" at bounding box center [686, 457] width 23 height 23
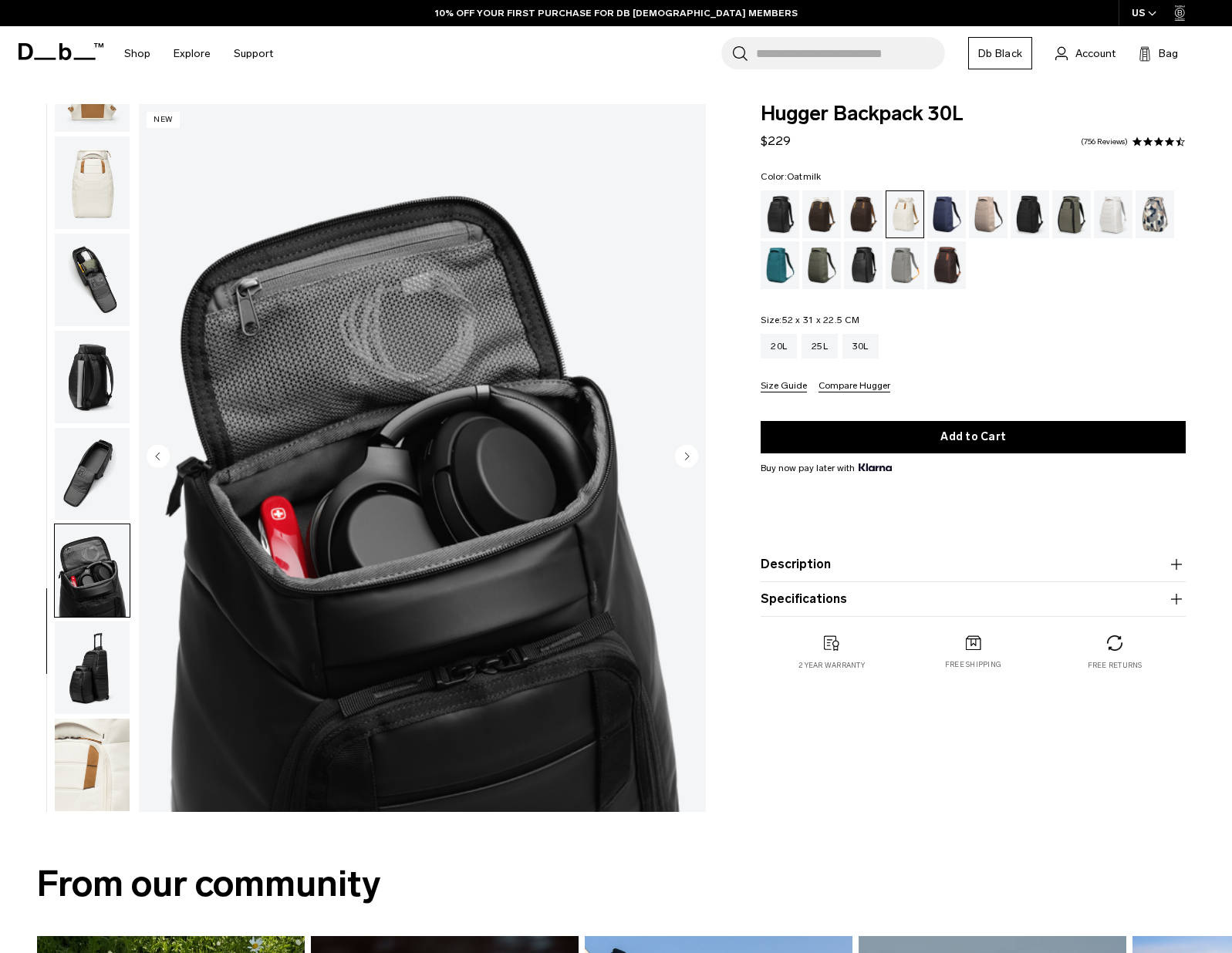
click at [689, 454] on circle "Next slide" at bounding box center [686, 457] width 23 height 23
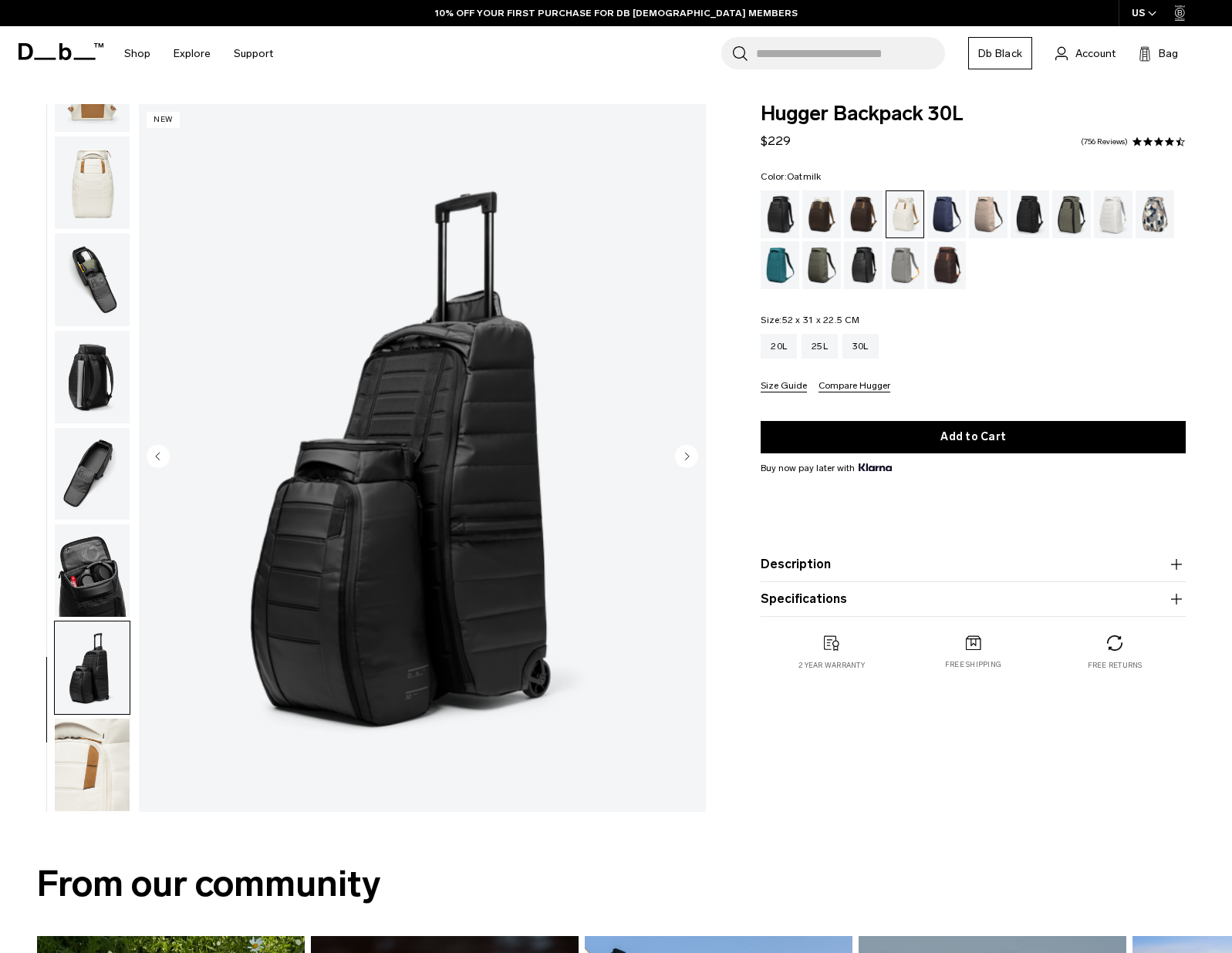
click at [689, 454] on circle "Next slide" at bounding box center [686, 457] width 23 height 23
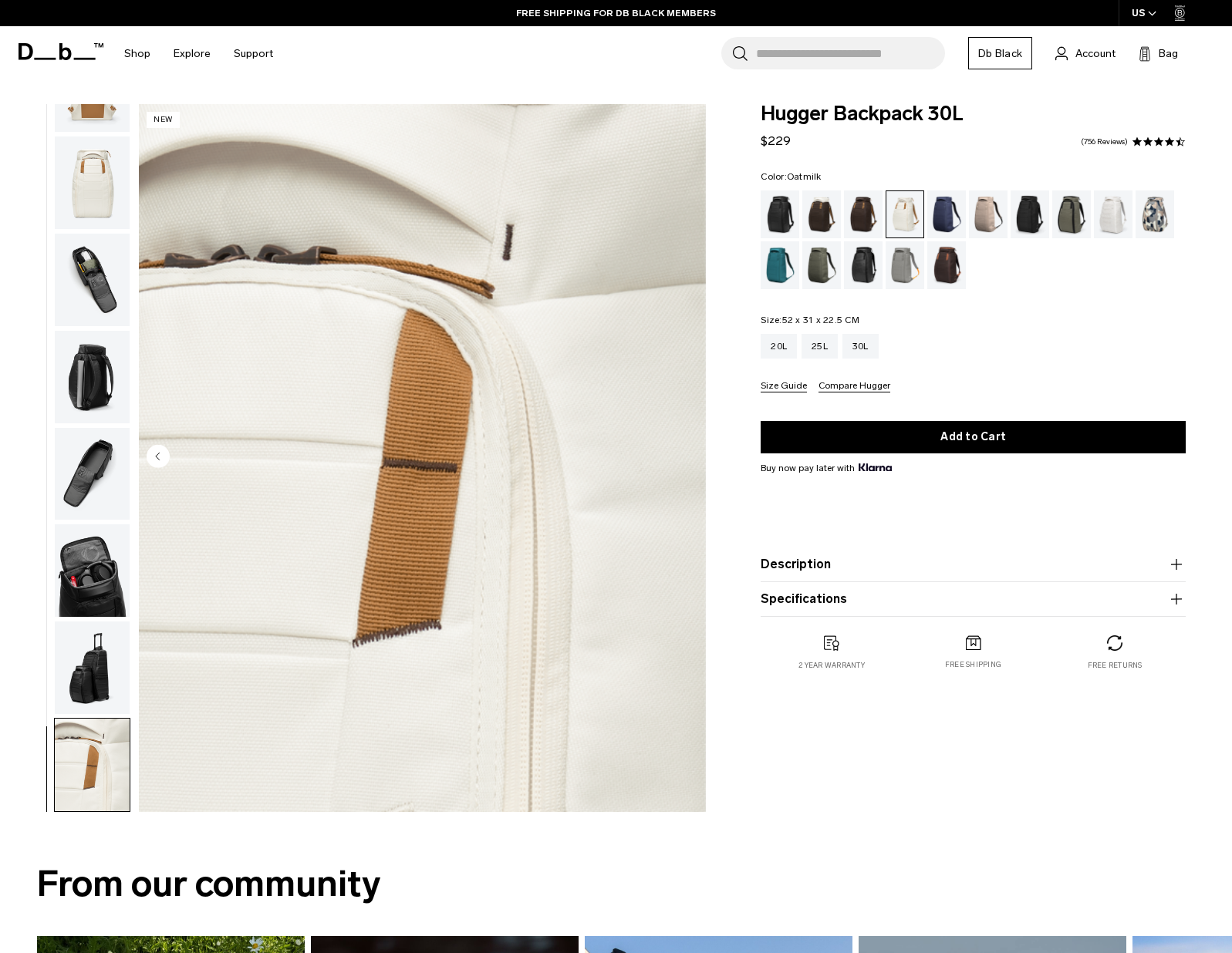
click at [689, 454] on img "10 / 10" at bounding box center [422, 458] width 567 height 708
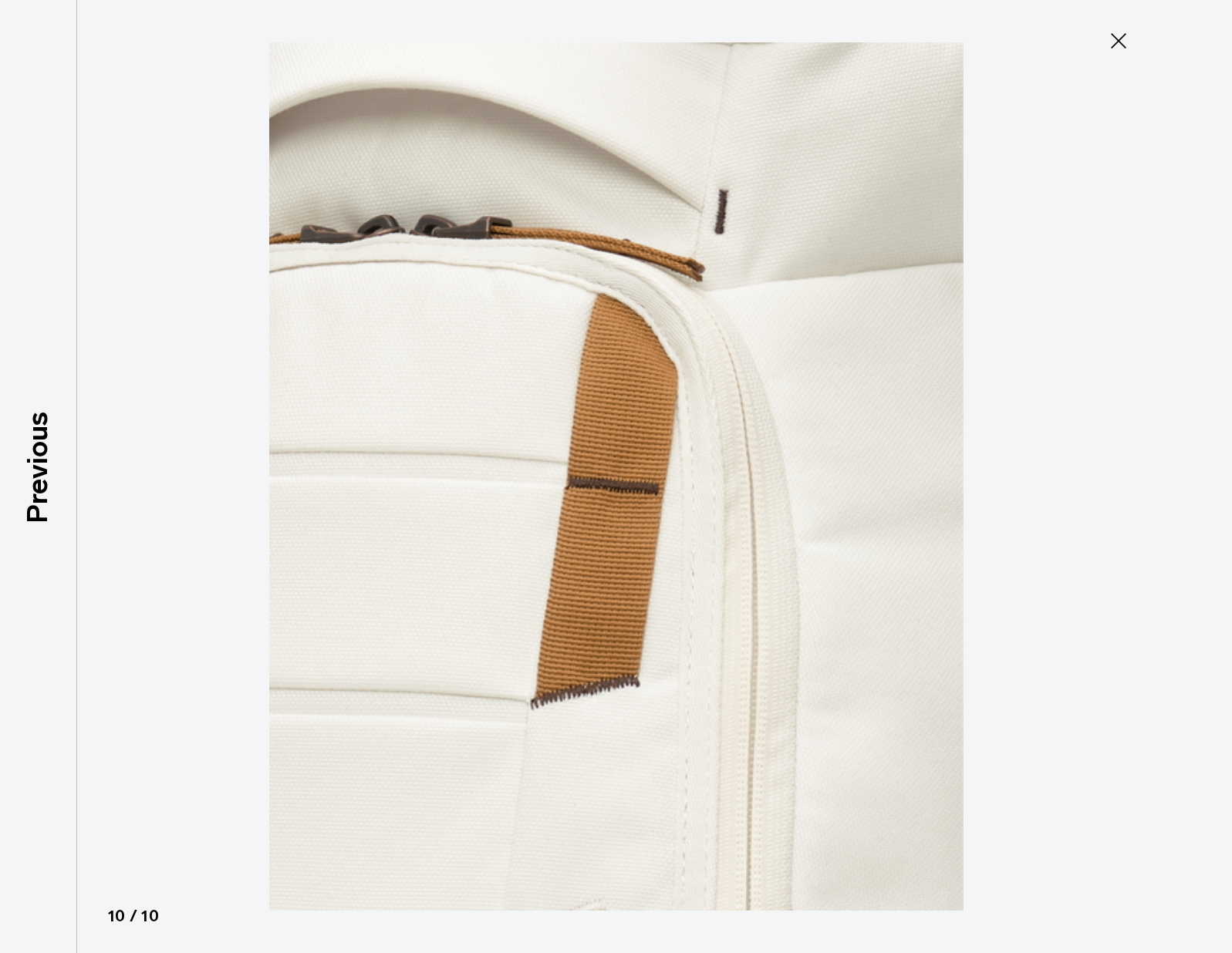
click at [1114, 38] on icon at bounding box center [1119, 41] width 25 height 25
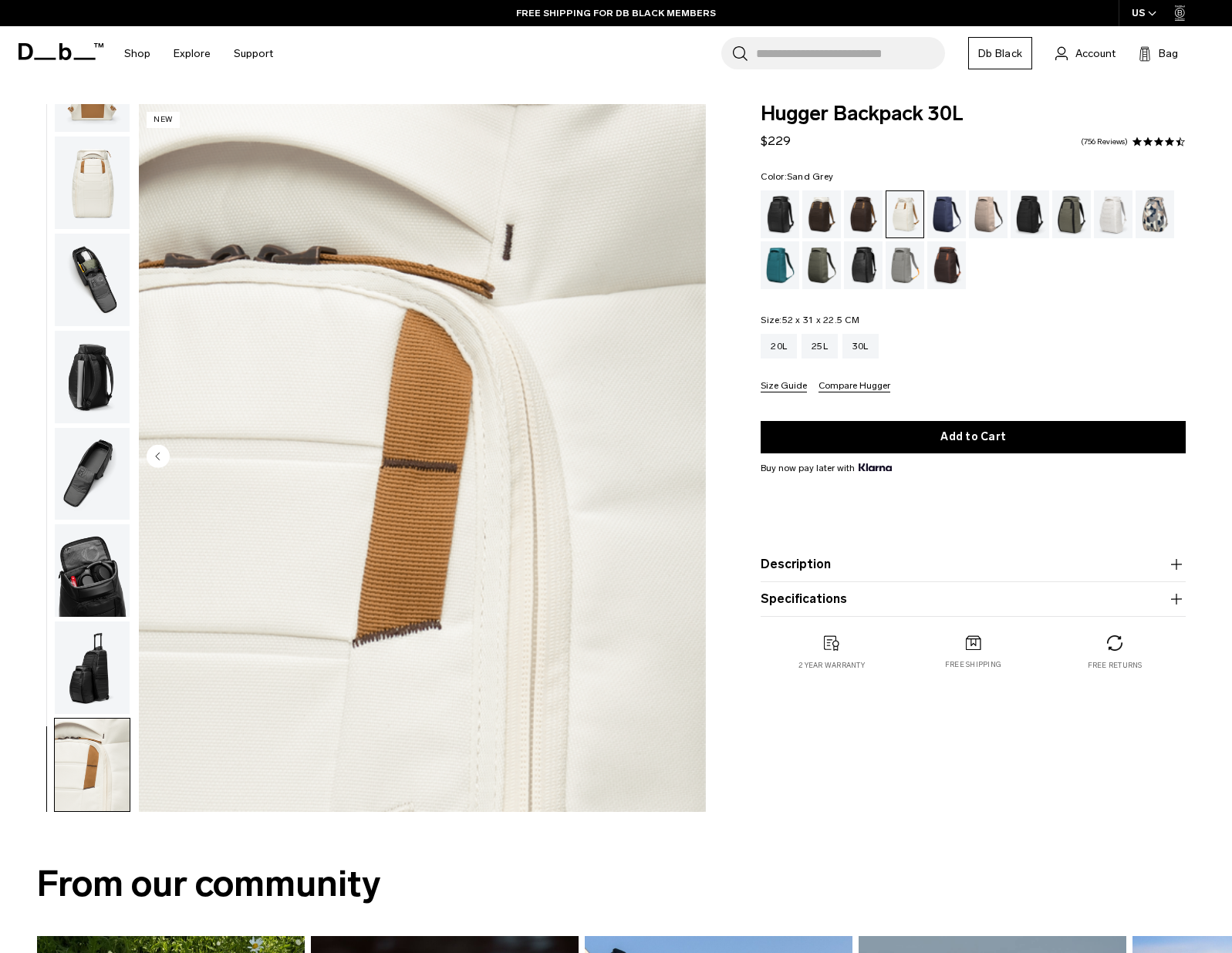
click at [907, 269] on div "Sand Grey" at bounding box center [904, 264] width 39 height 48
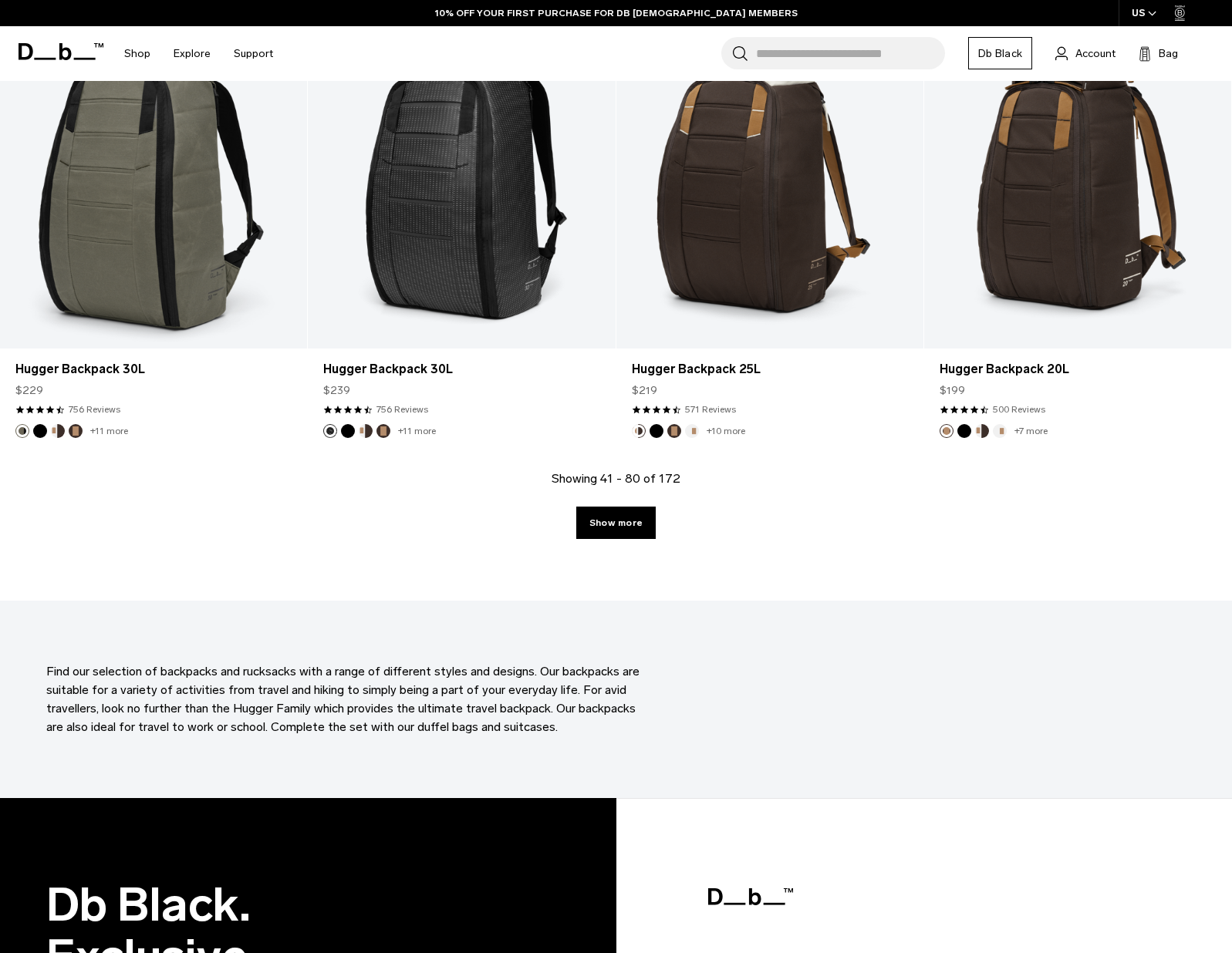
scroll to position [4610, 0]
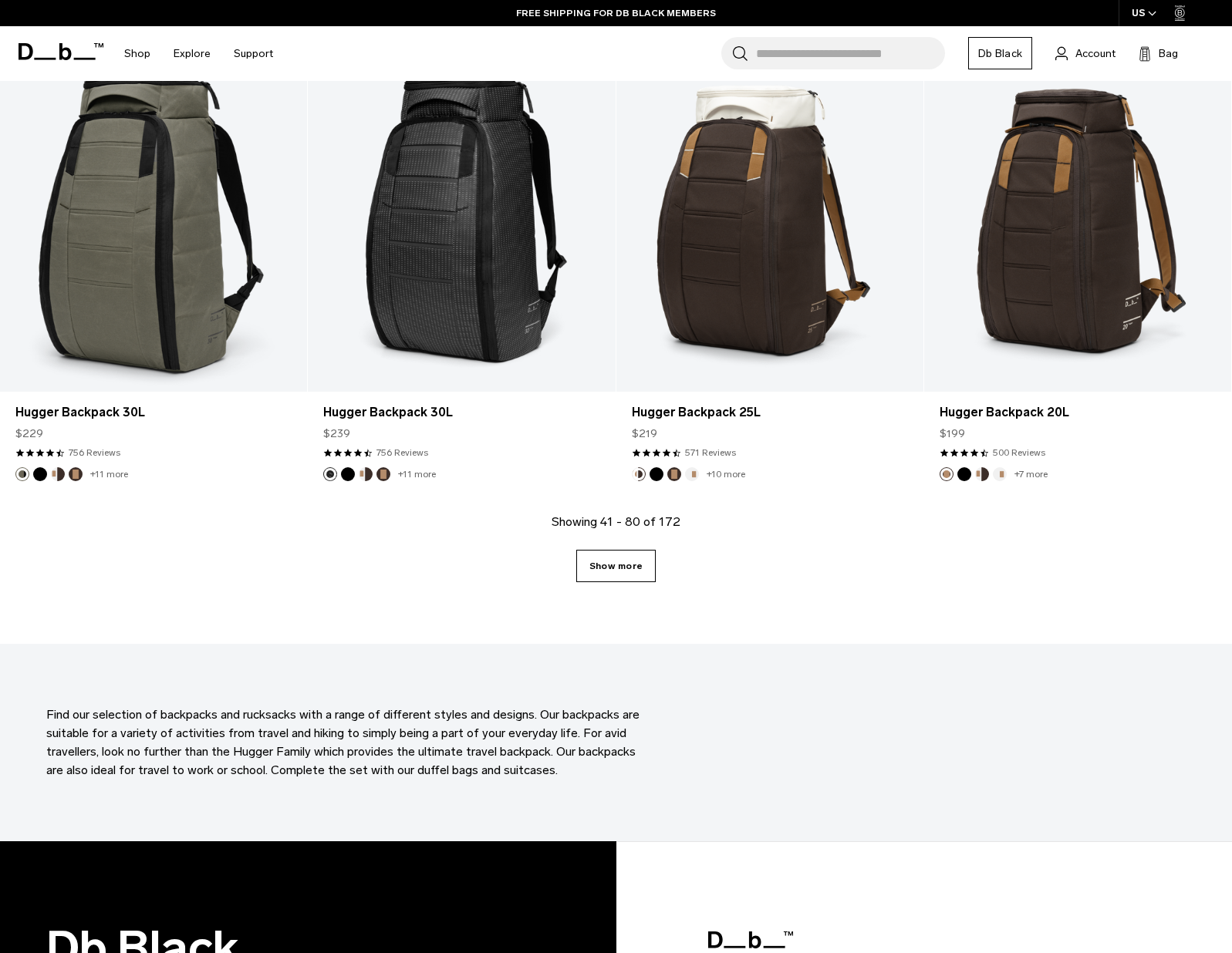
click at [611, 564] on link "Show more" at bounding box center [616, 565] width 79 height 33
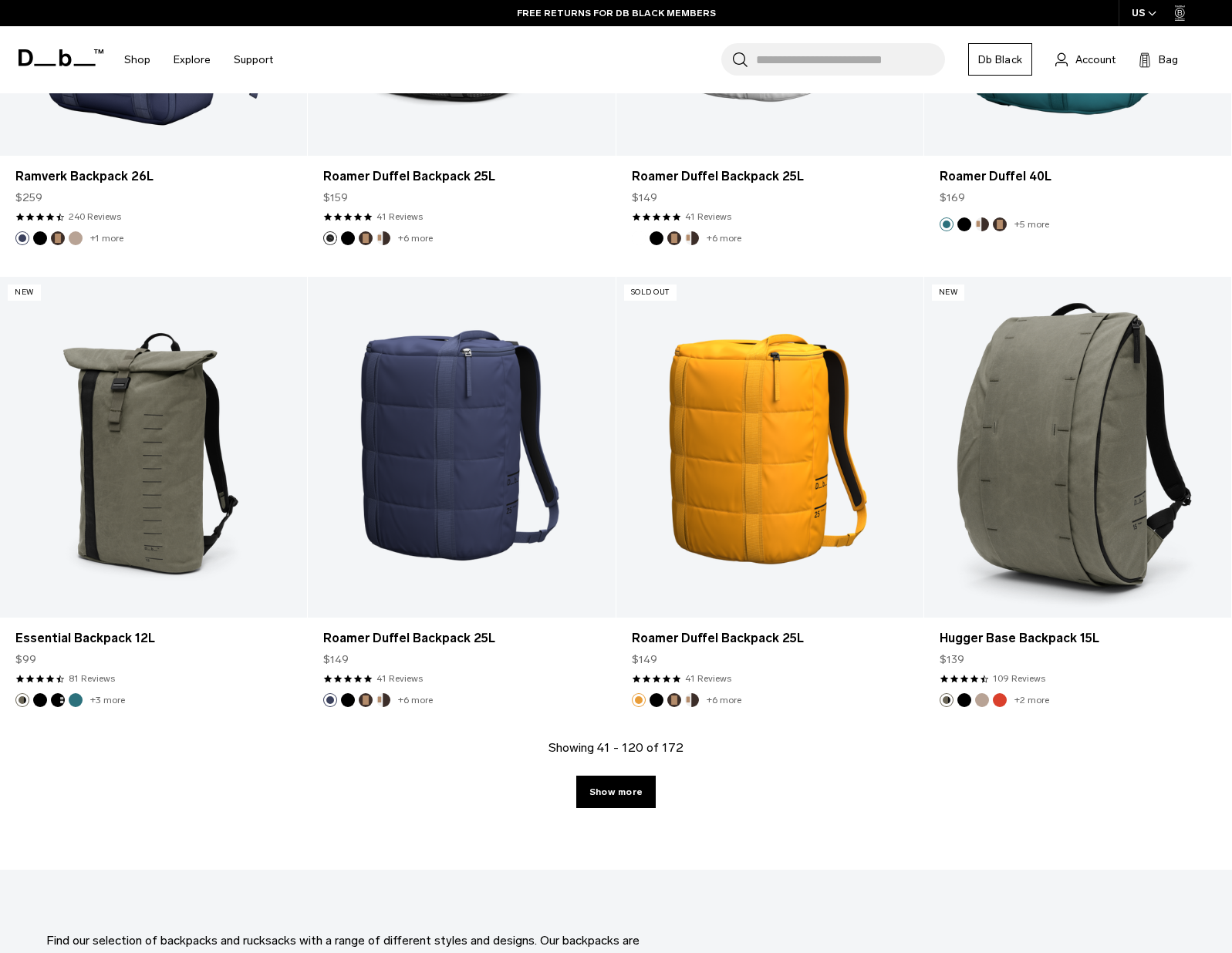
scroll to position [9011, 0]
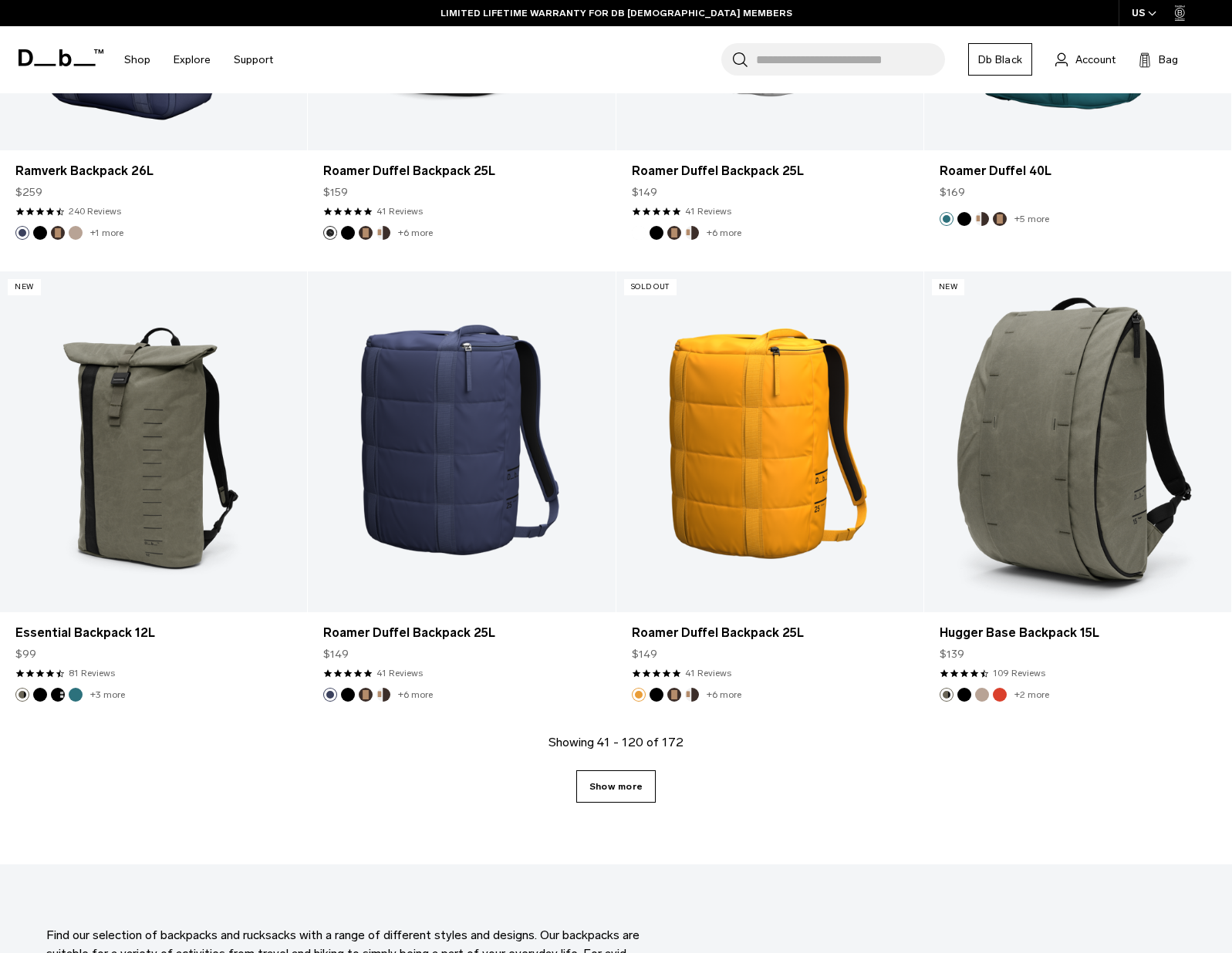
click at [619, 779] on link "Show more" at bounding box center [616, 786] width 79 height 33
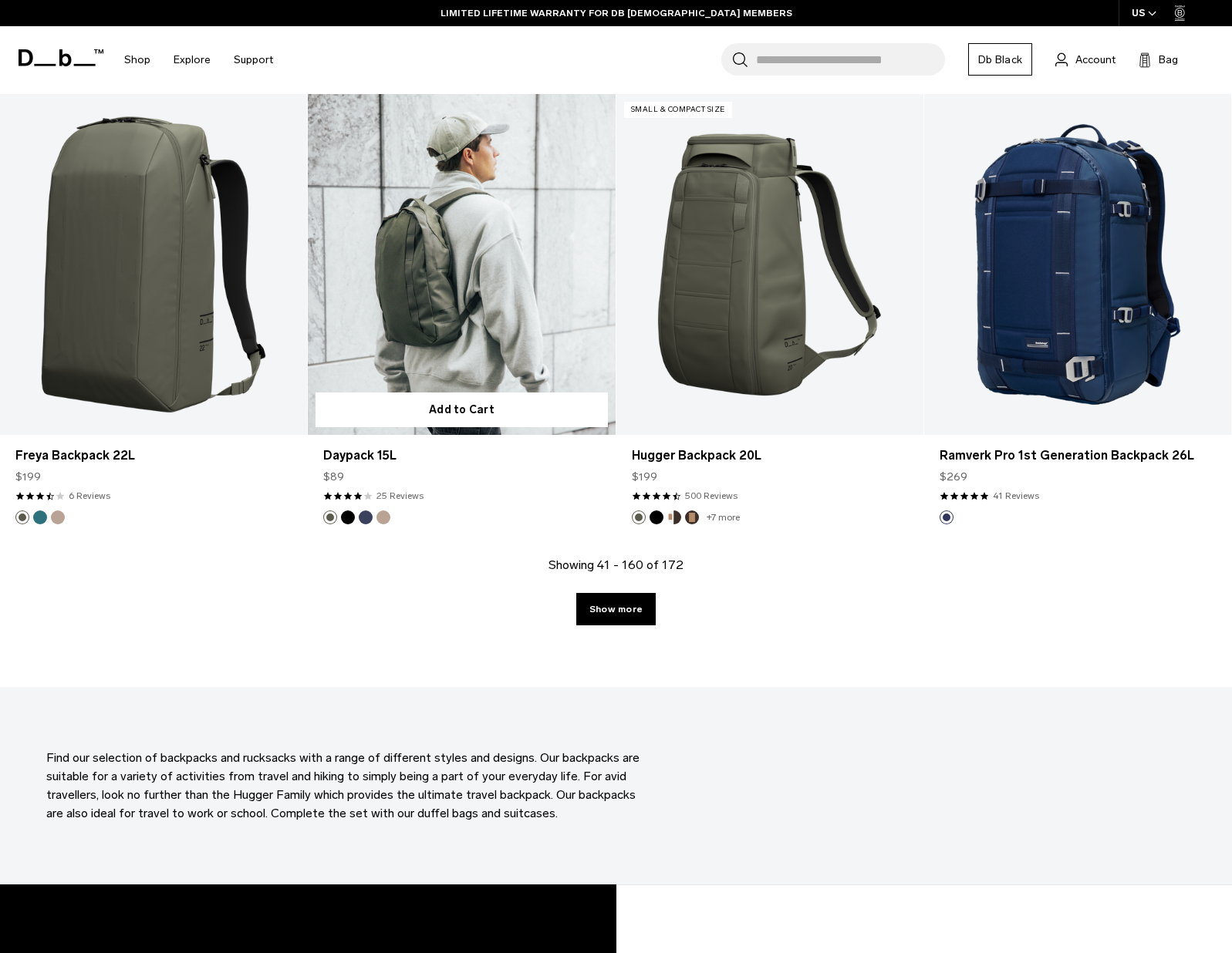
scroll to position [13826, 0]
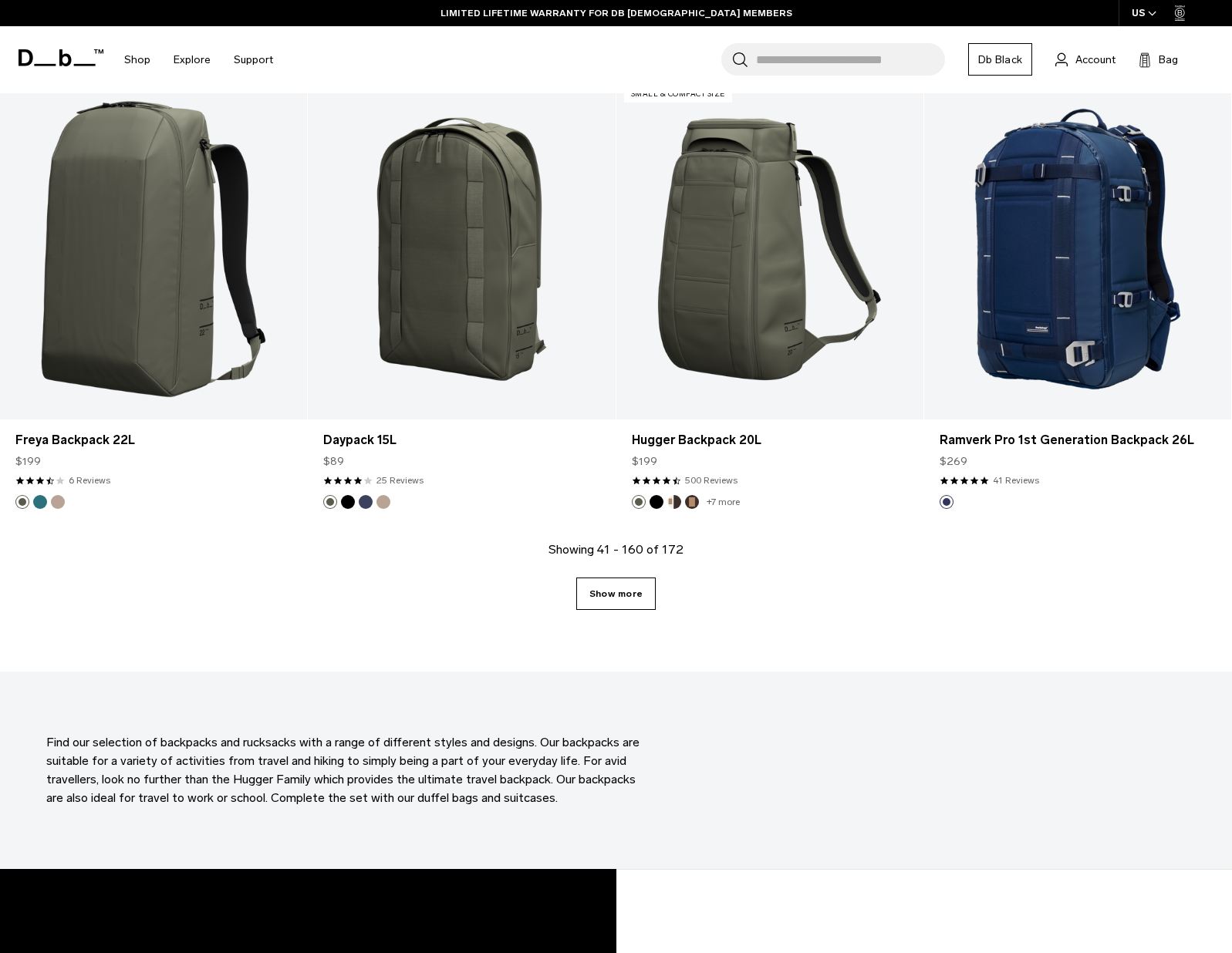
click at [615, 598] on link "Show more" at bounding box center [616, 594] width 79 height 33
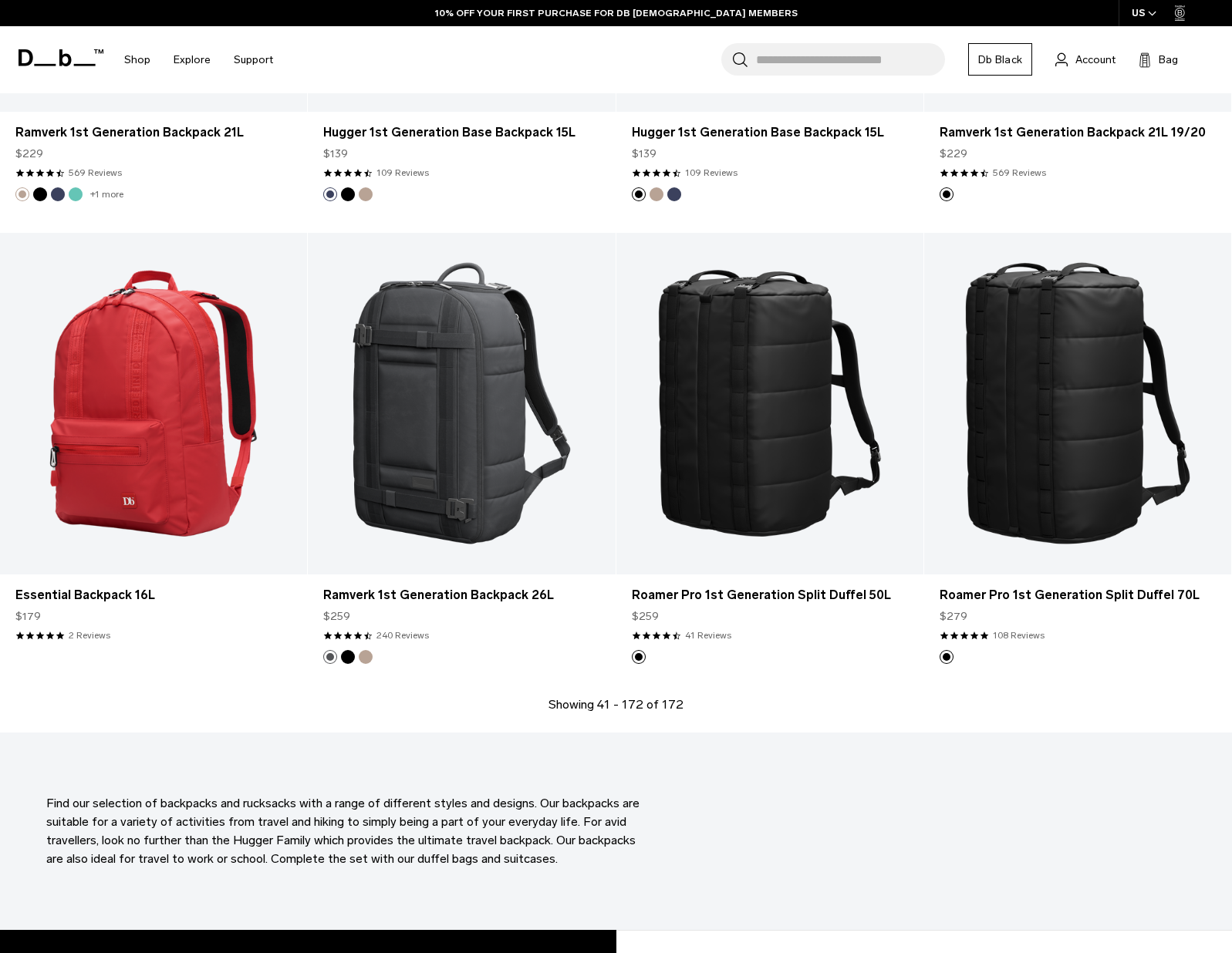
scroll to position [15064, 0]
